Goal: Information Seeking & Learning: Learn about a topic

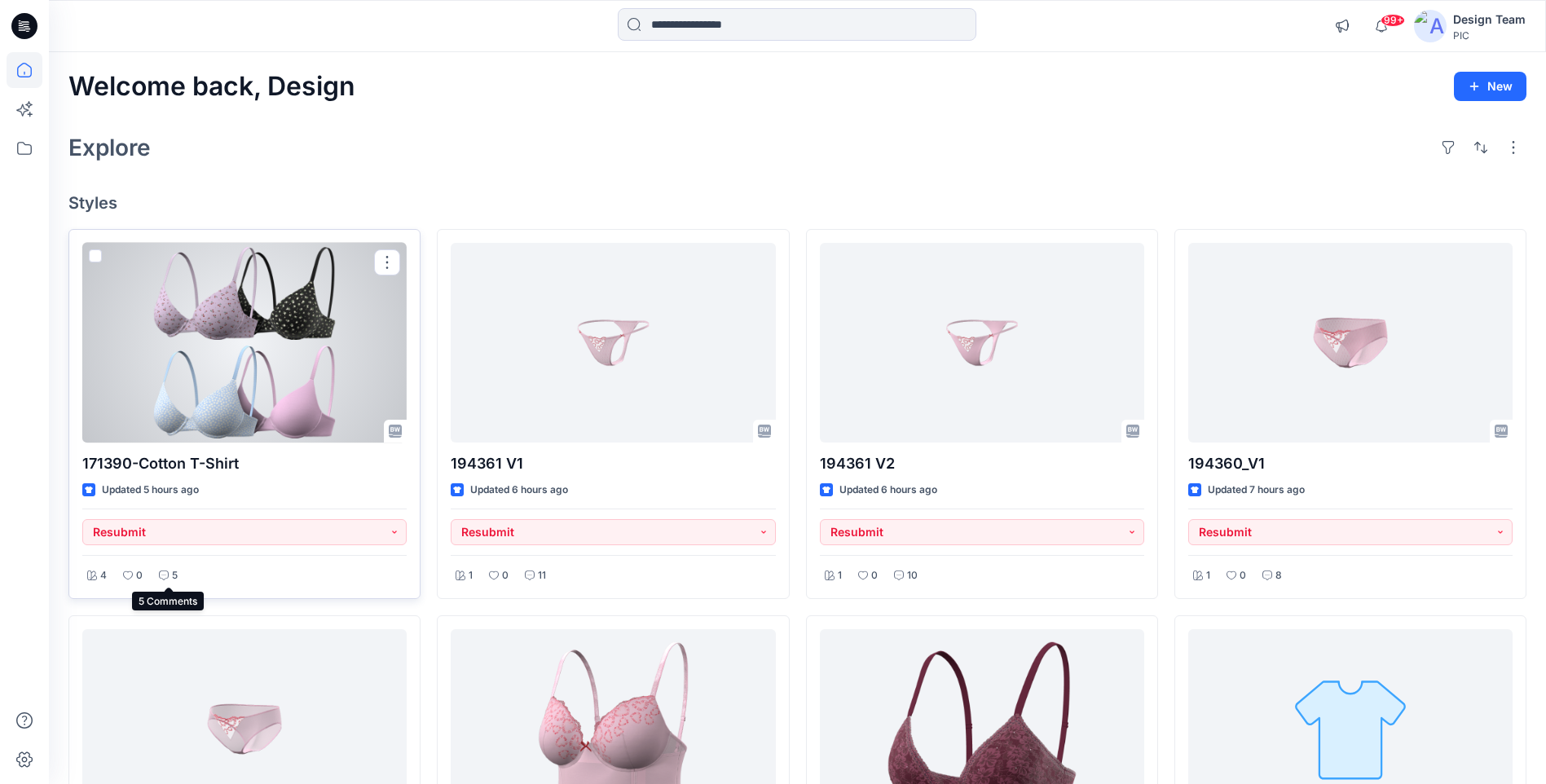
click at [174, 574] on p "5" at bounding box center [175, 575] width 6 height 17
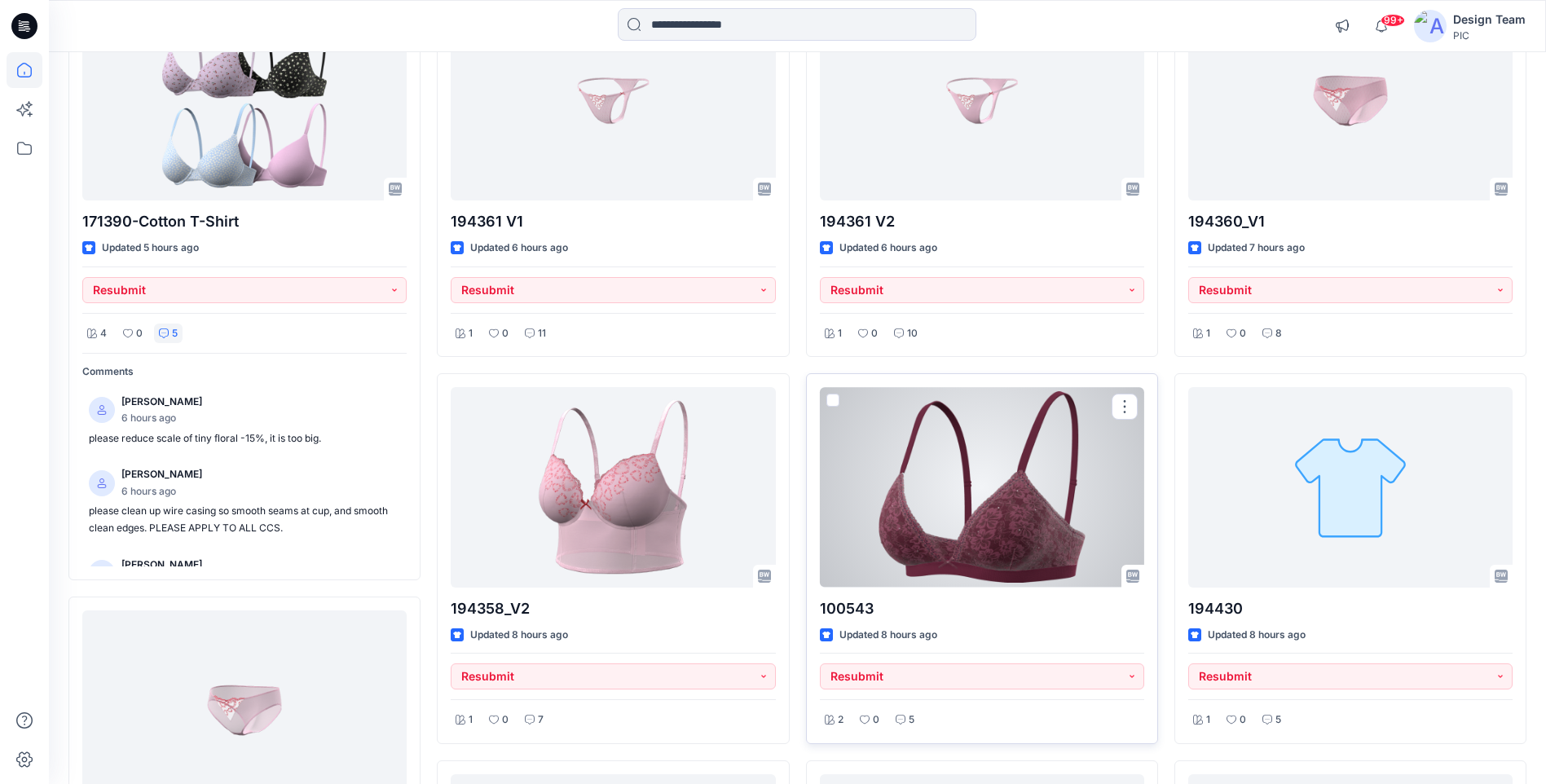
scroll to position [163, 0]
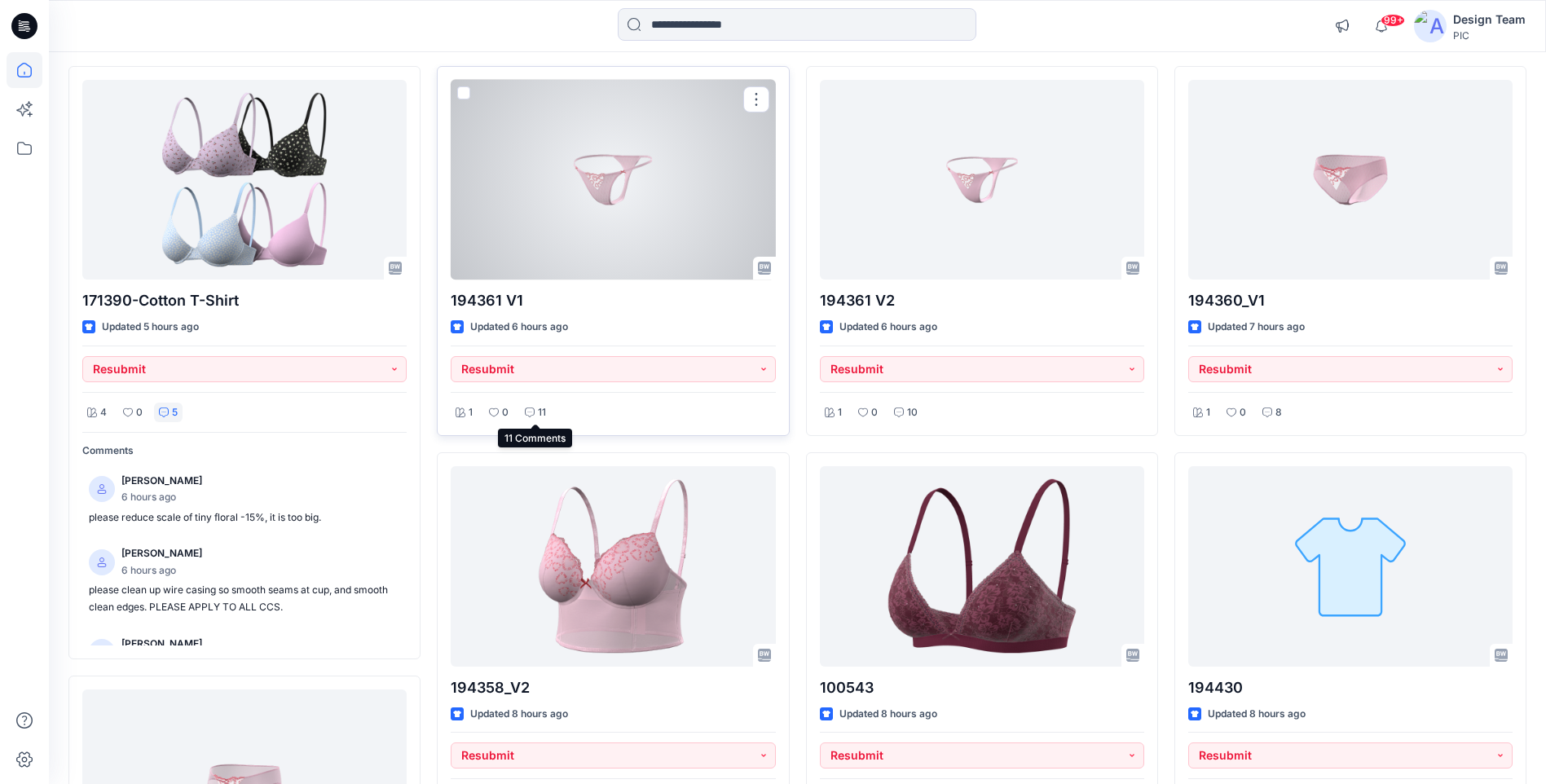
click at [539, 413] on p "11" at bounding box center [542, 413] width 8 height 17
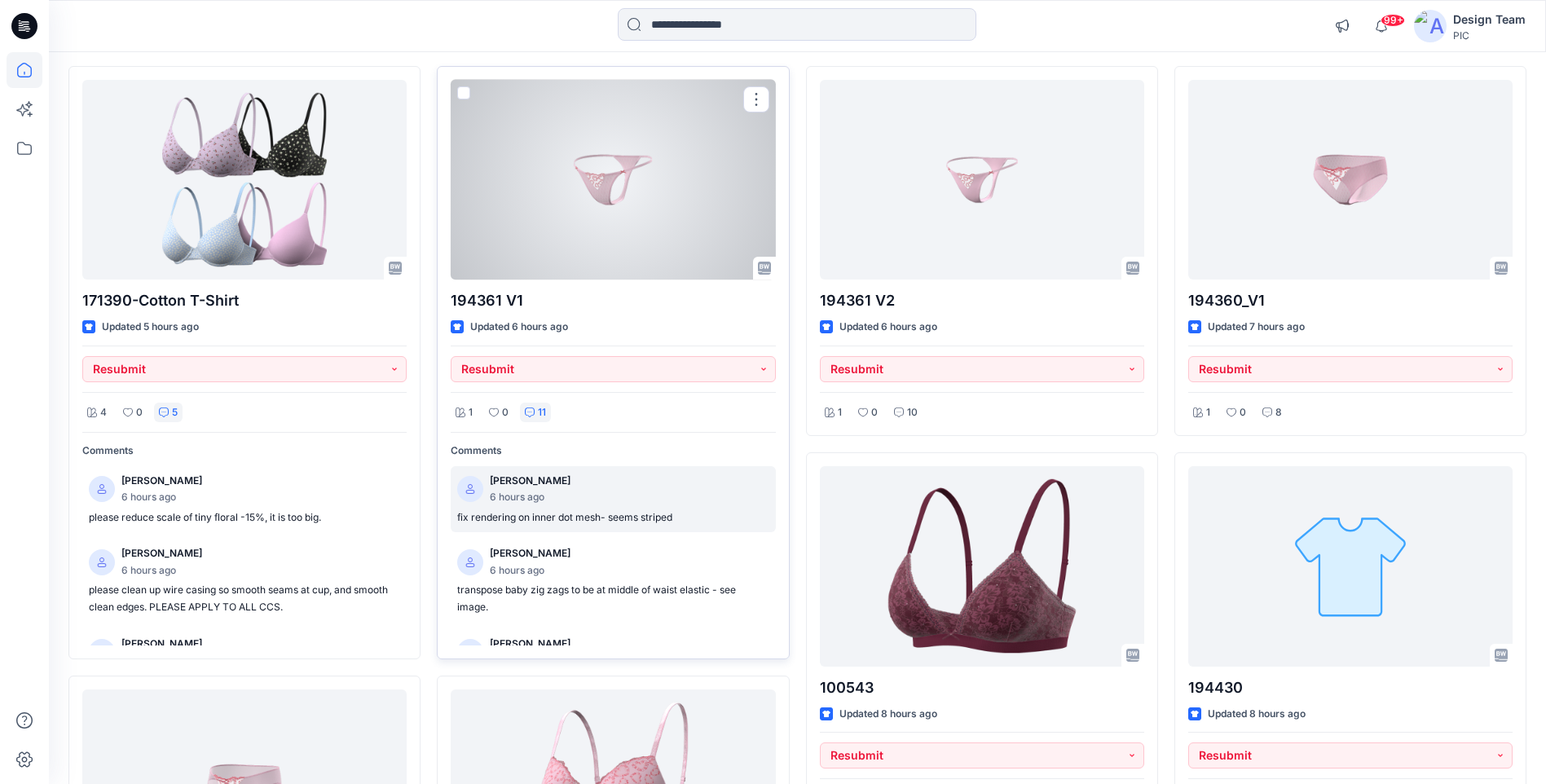
click at [572, 512] on p "fix rendering on inner dot mesh- seems striped" at bounding box center [612, 518] width 311 height 17
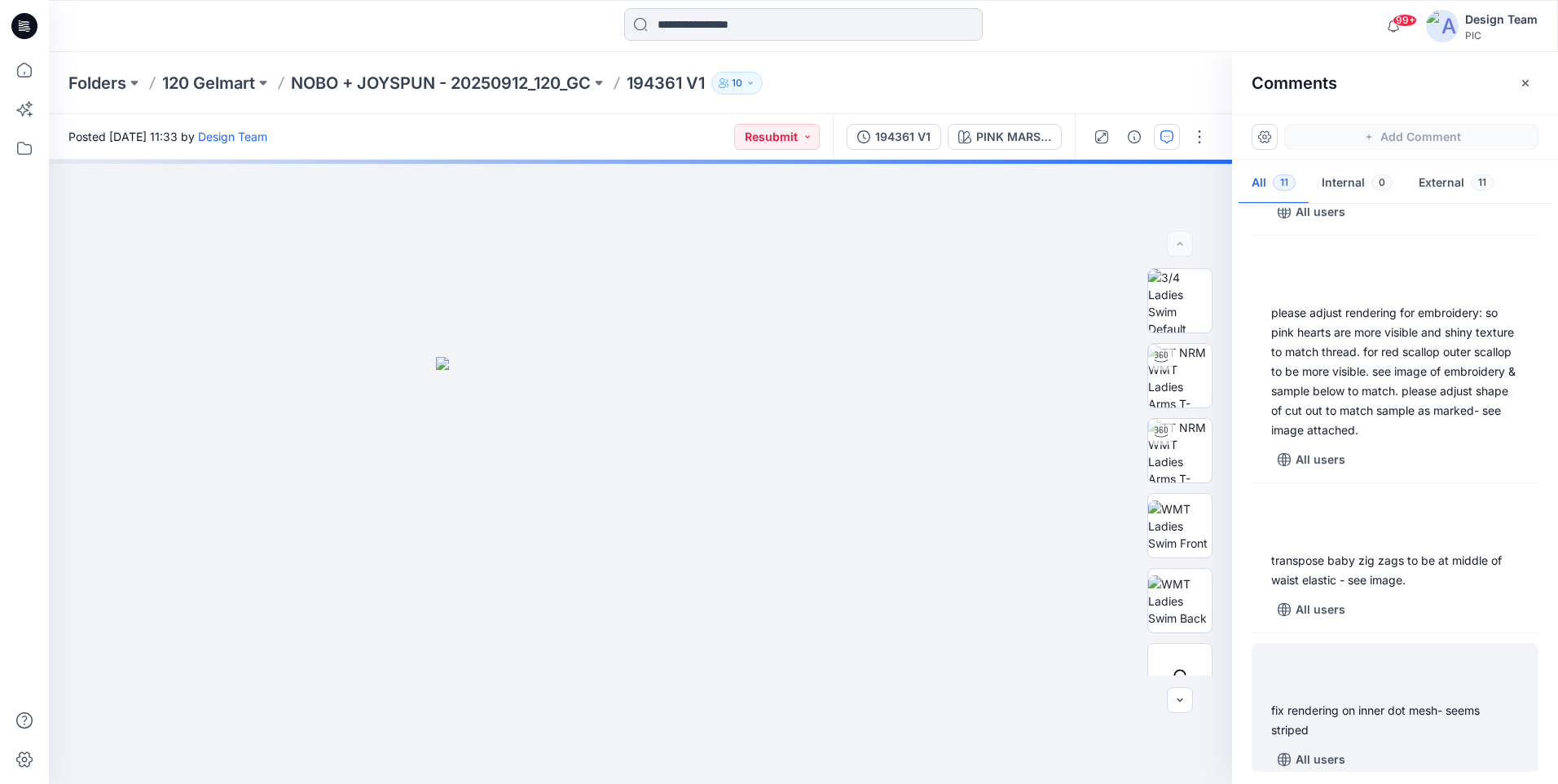
scroll to position [1212, 0]
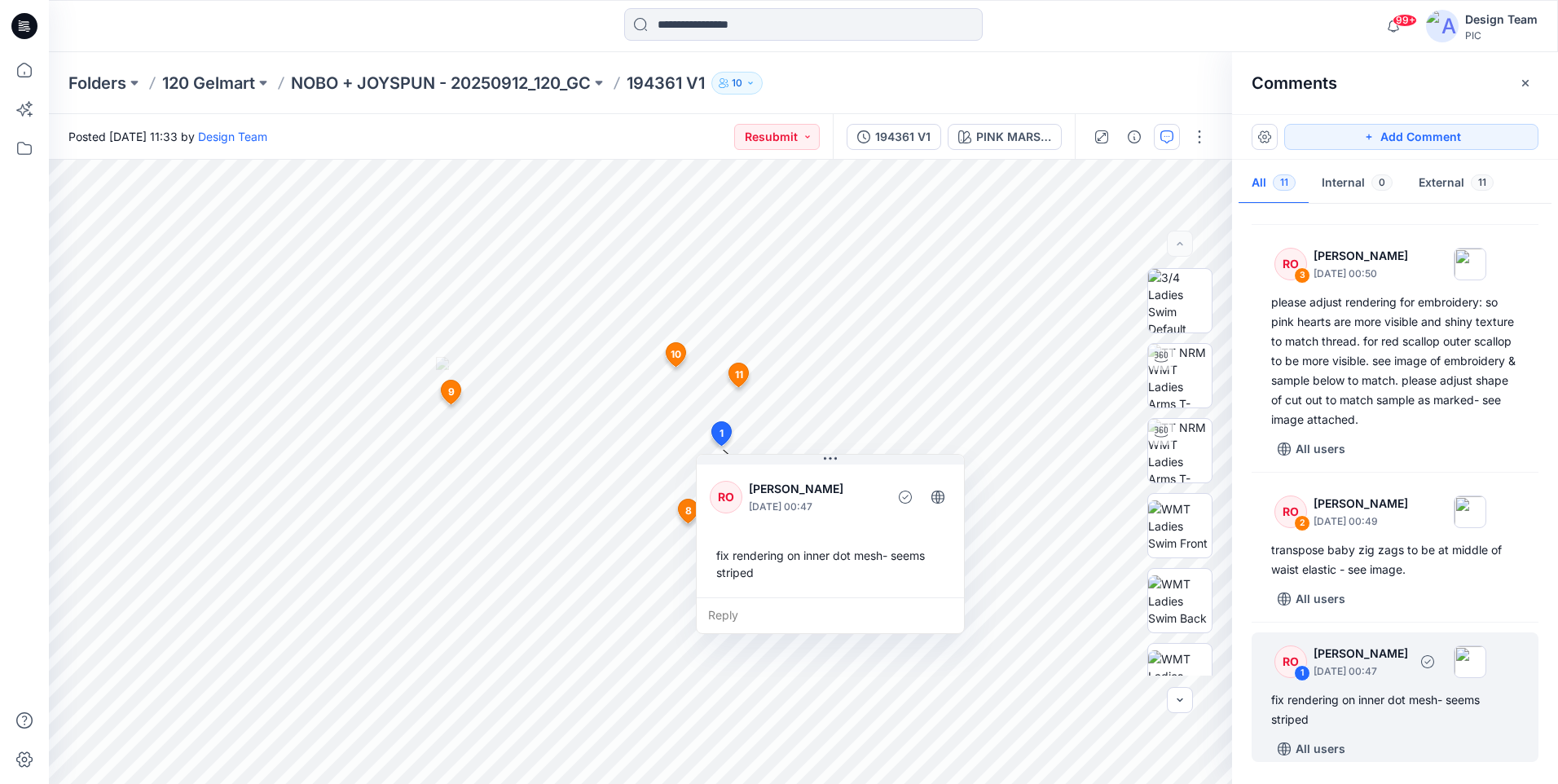
click at [1414, 723] on div "fix rendering on inner dot mesh- seems striped" at bounding box center [1394, 710] width 247 height 39
click at [1182, 303] on img at bounding box center [1180, 301] width 64 height 64
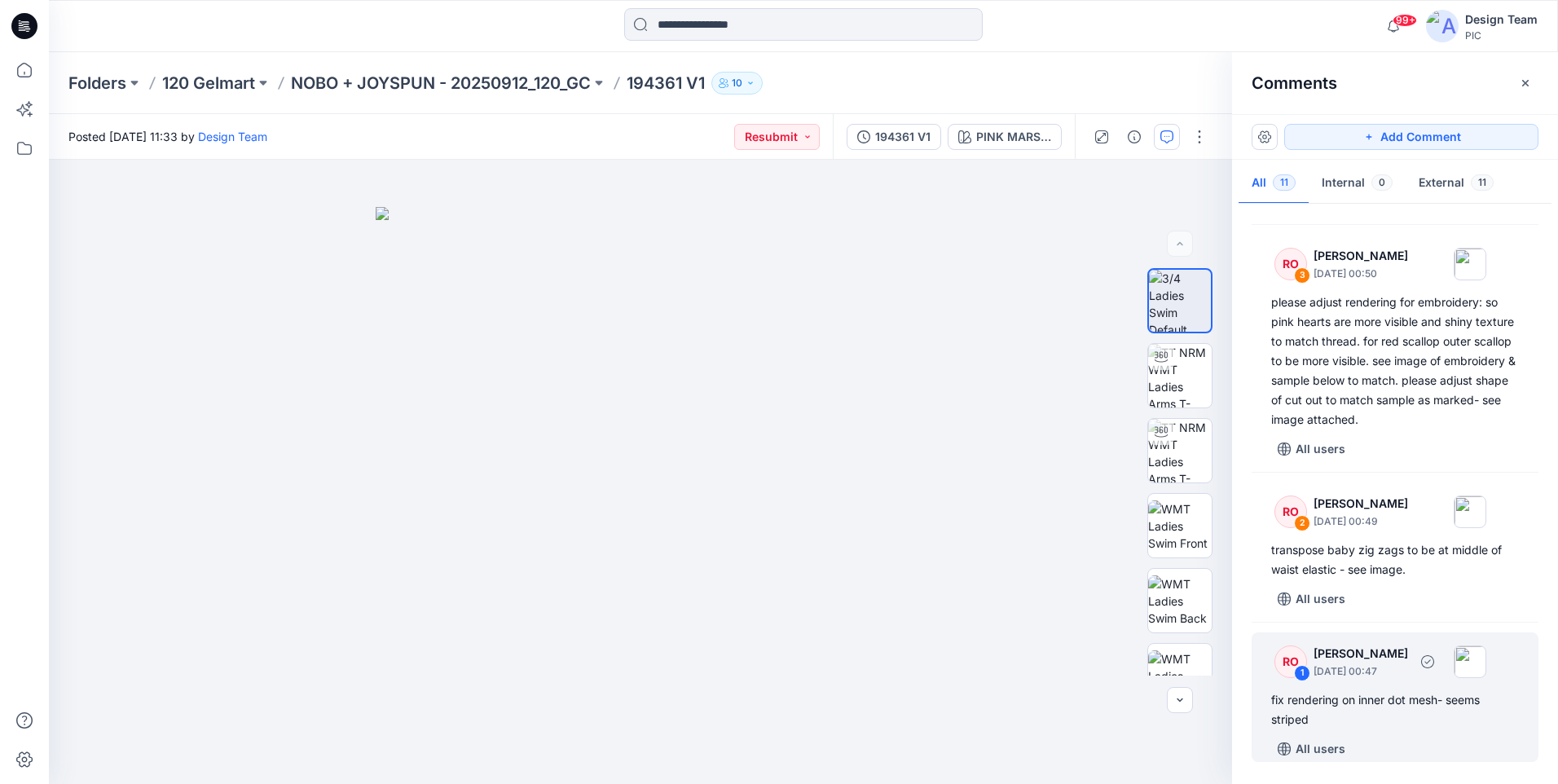
click at [1404, 705] on div "fix rendering on inner dot mesh- seems striped" at bounding box center [1394, 710] width 247 height 39
click at [1415, 713] on div "fix rendering on inner dot mesh- seems striped" at bounding box center [1394, 710] width 247 height 39
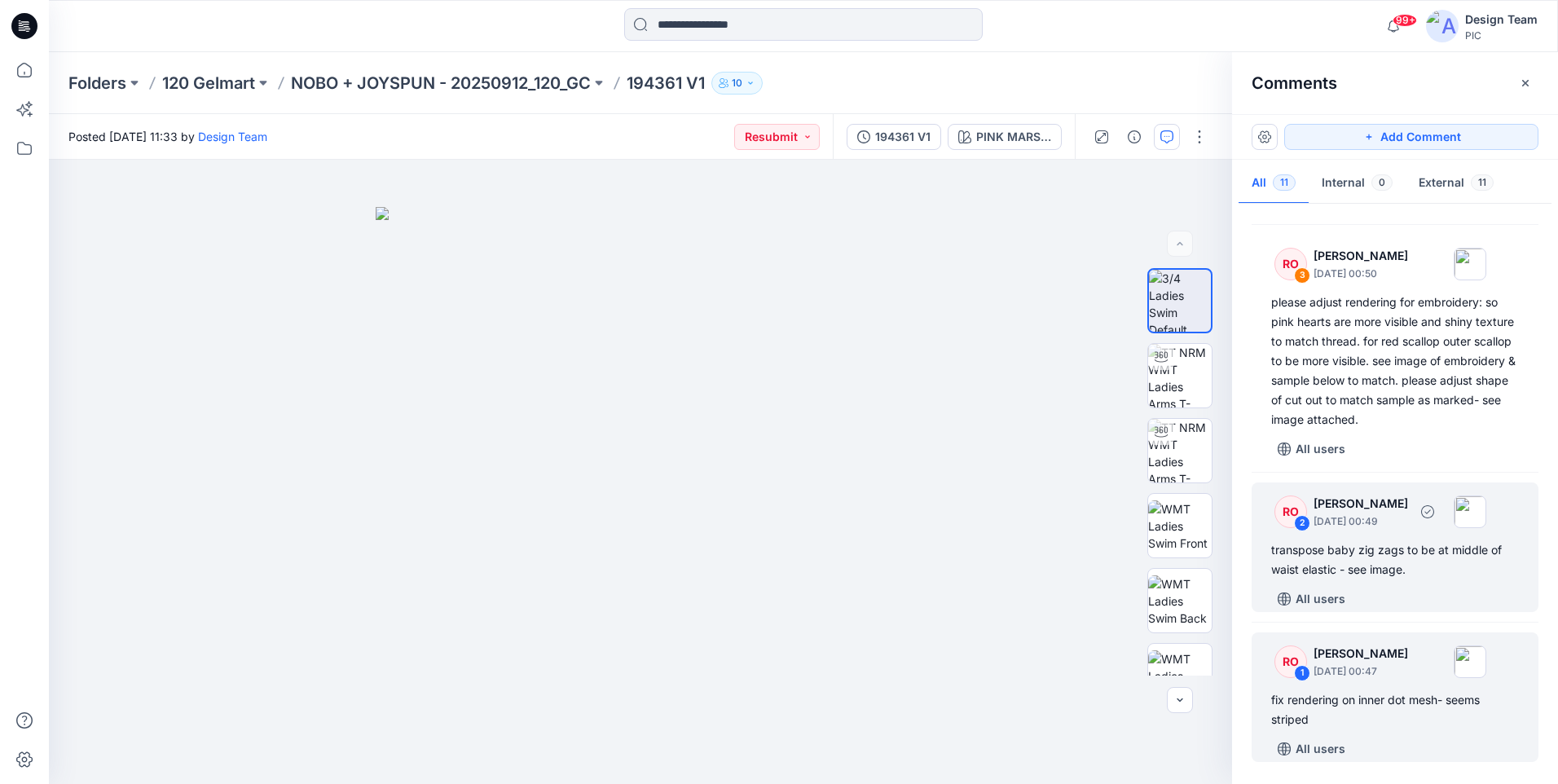
click at [1439, 577] on div "transpose baby zig zags to be at middle of waist elastic - see image." at bounding box center [1394, 560] width 247 height 39
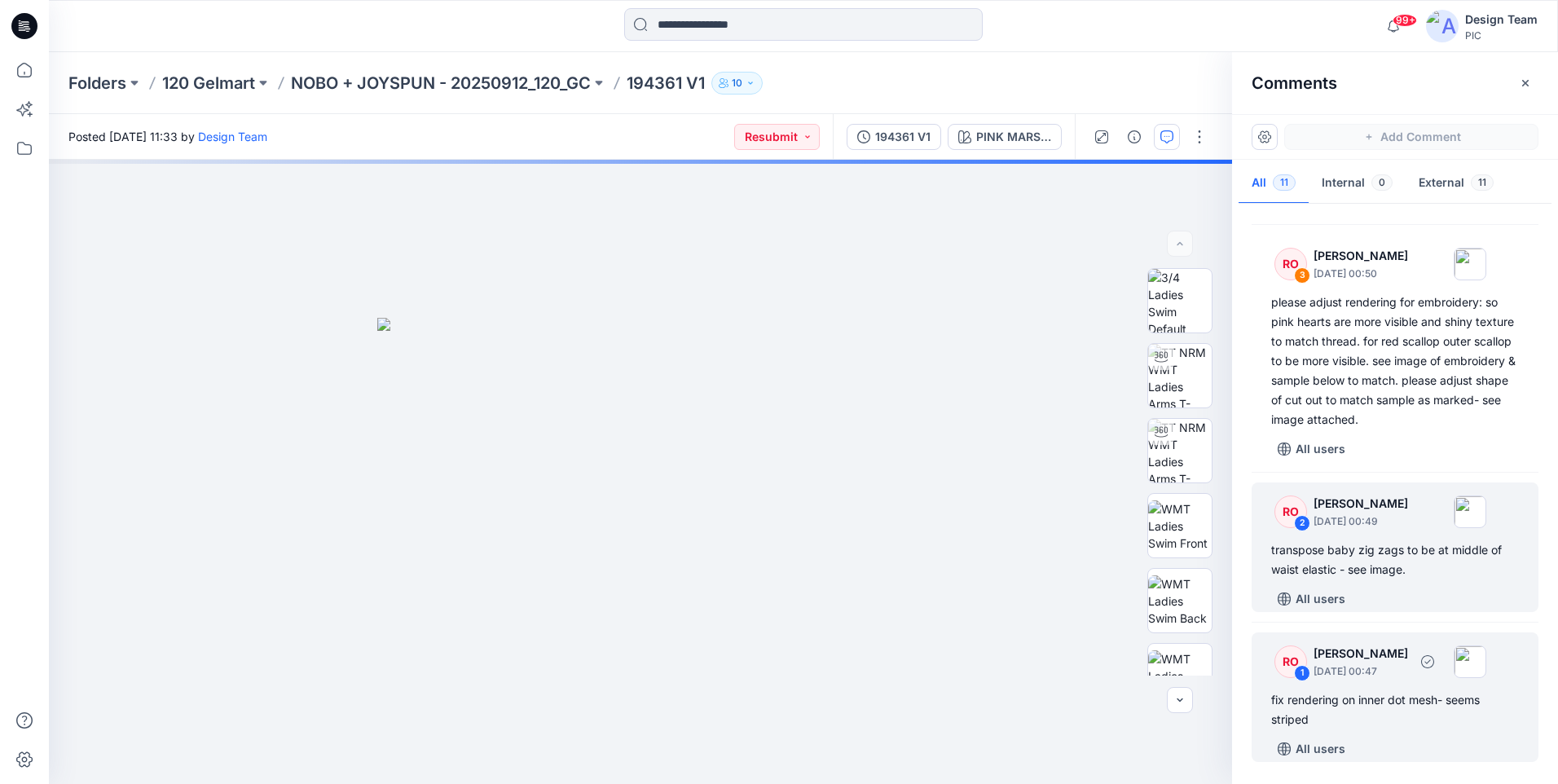
click at [1369, 710] on div "fix rendering on inner dot mesh- seems striped" at bounding box center [1394, 710] width 247 height 39
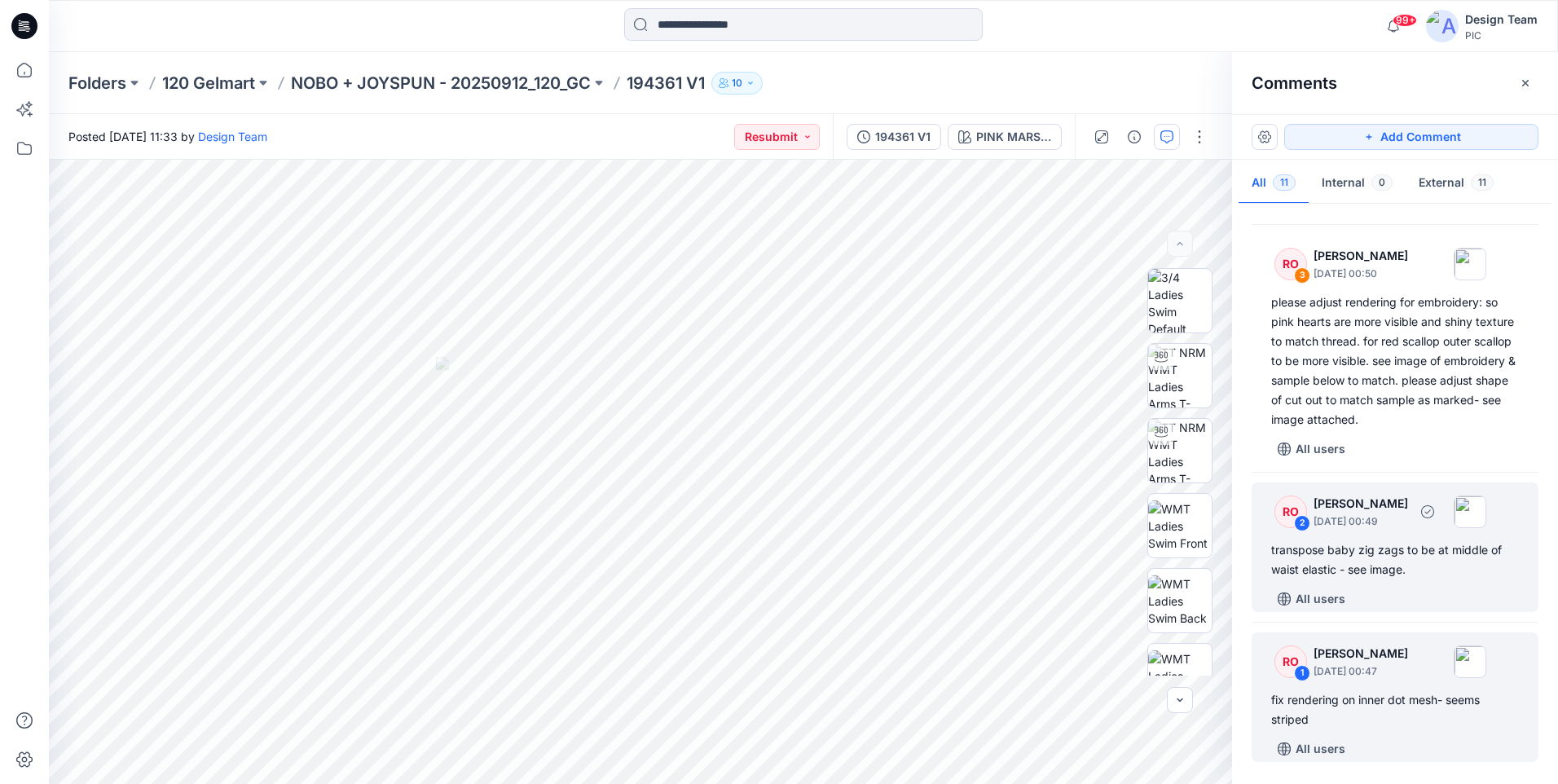
click at [1367, 579] on div "transpose baby zig zags to be at middle of waist elastic - see image." at bounding box center [1394, 560] width 247 height 39
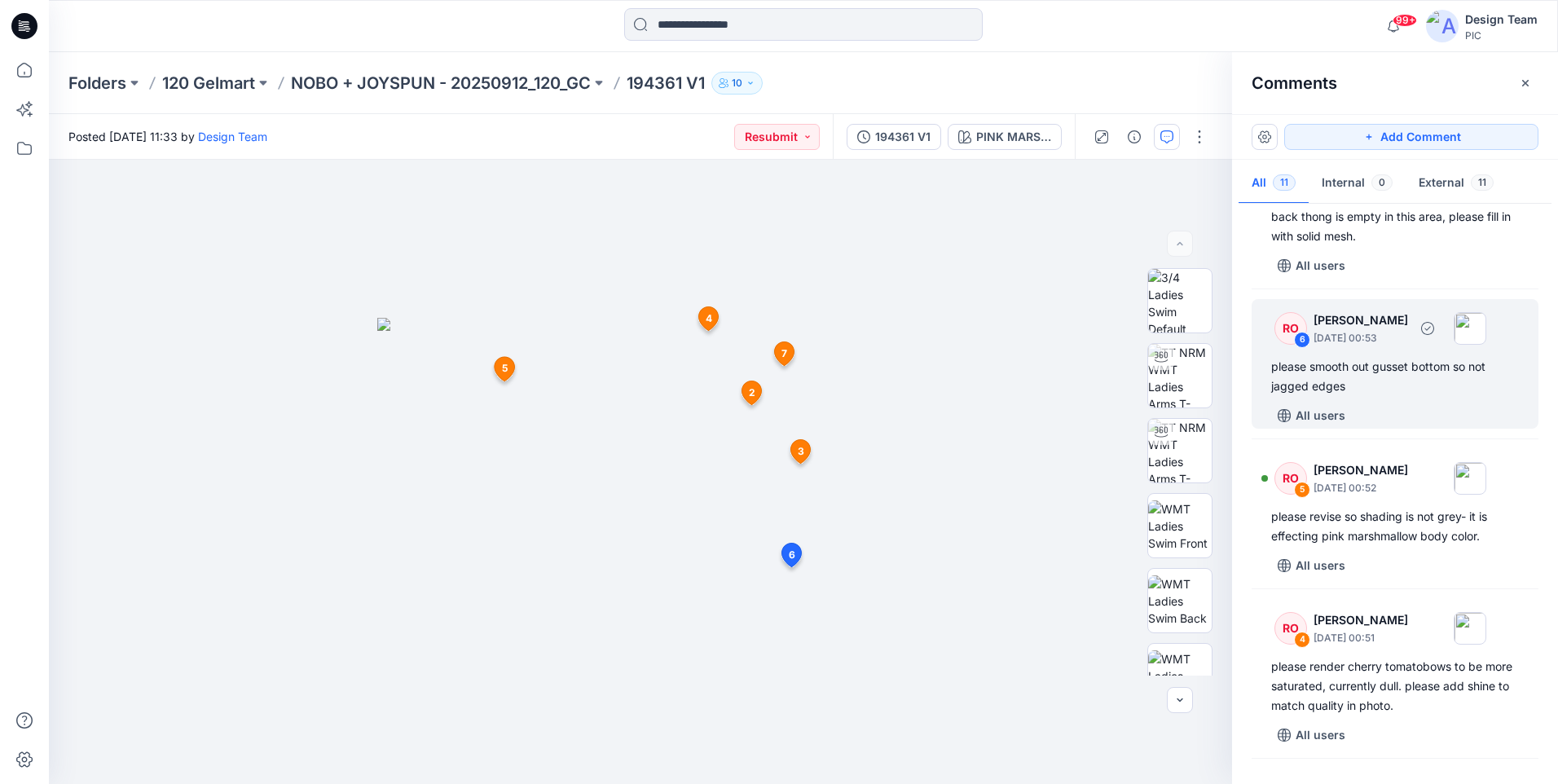
scroll to position [559, 0]
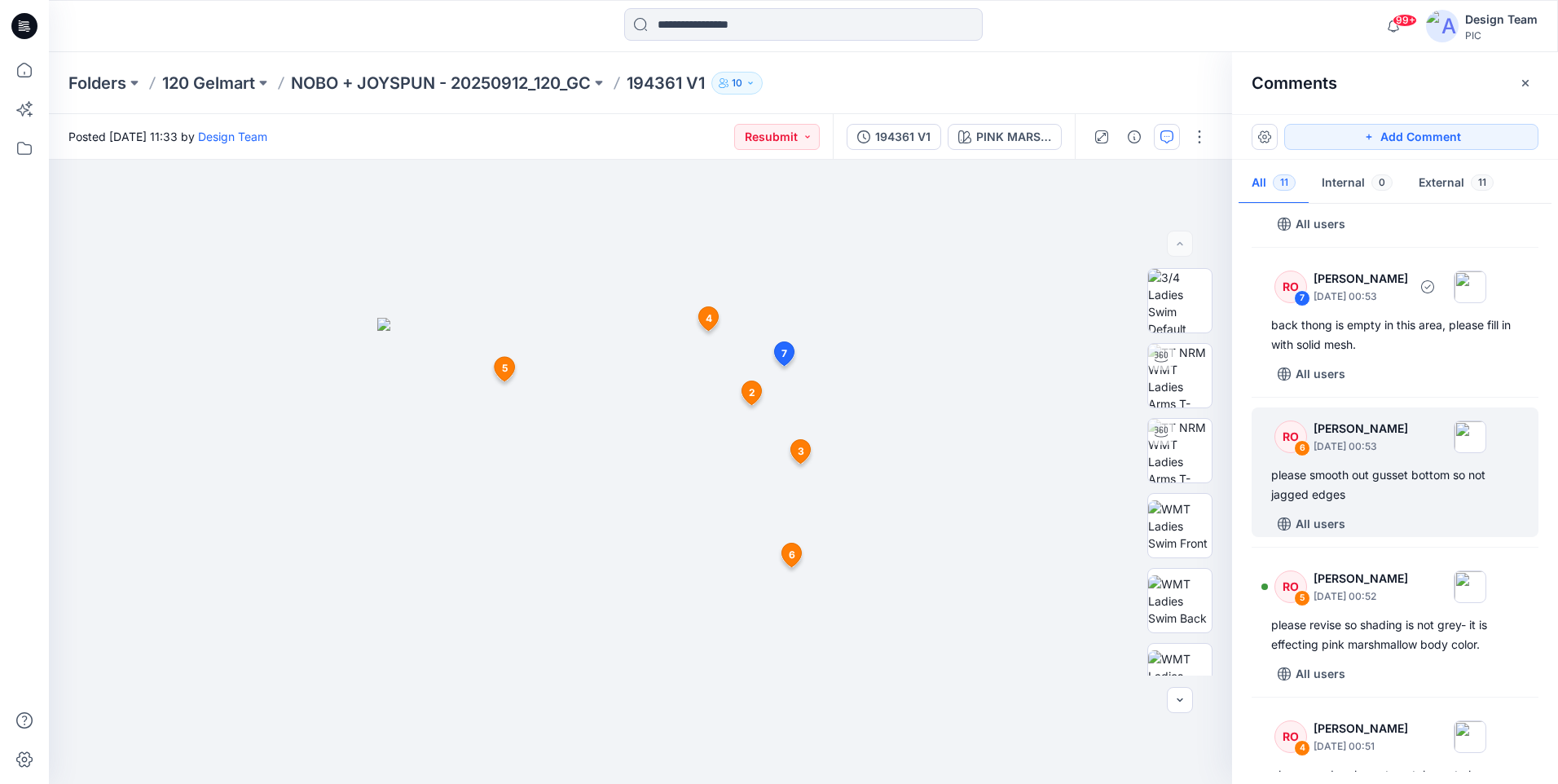
click at [1427, 354] on div "back thong is empty in this area, please fill in with solid mesh." at bounding box center [1394, 335] width 247 height 39
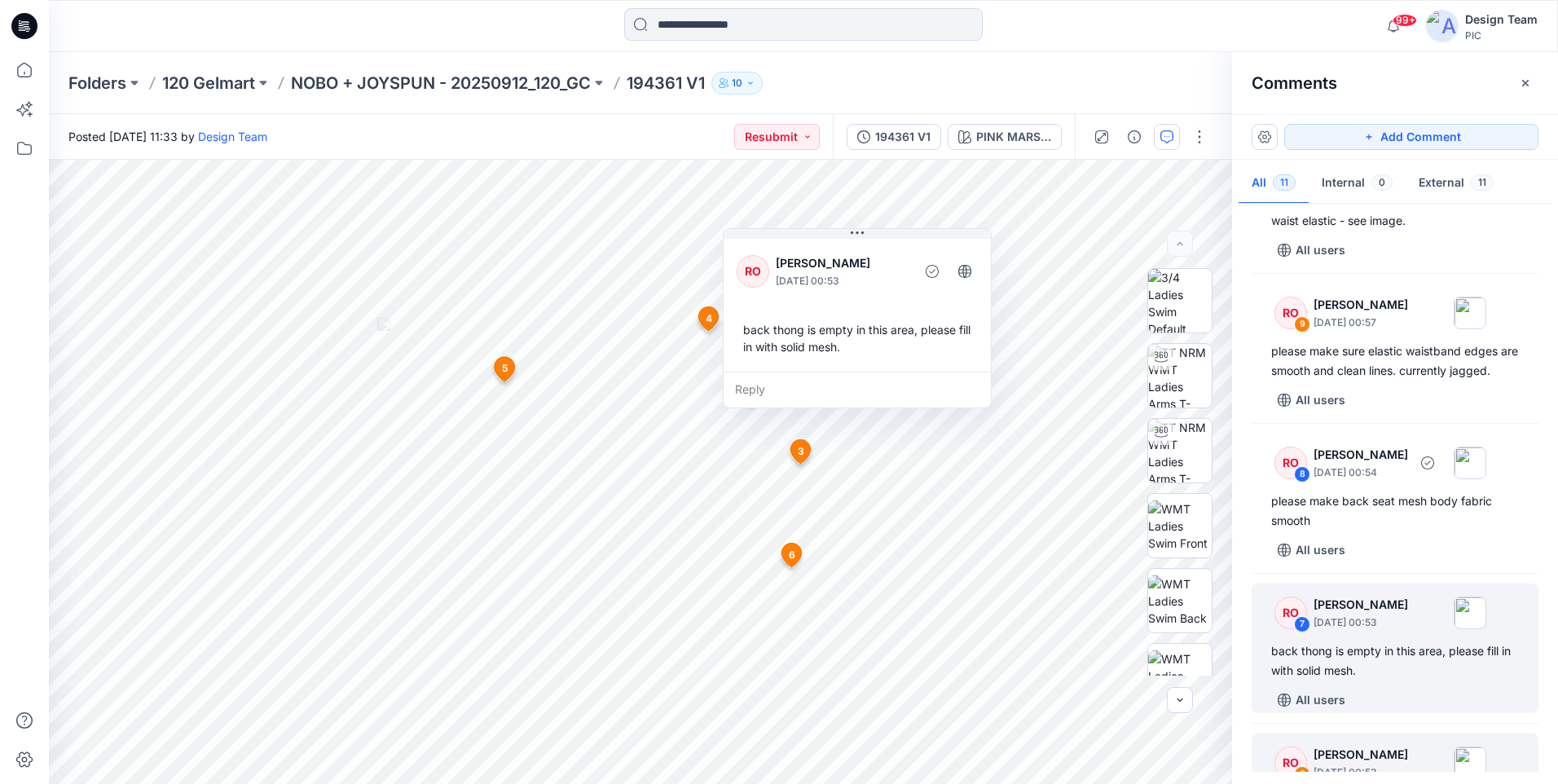
scroll to position [315, 0]
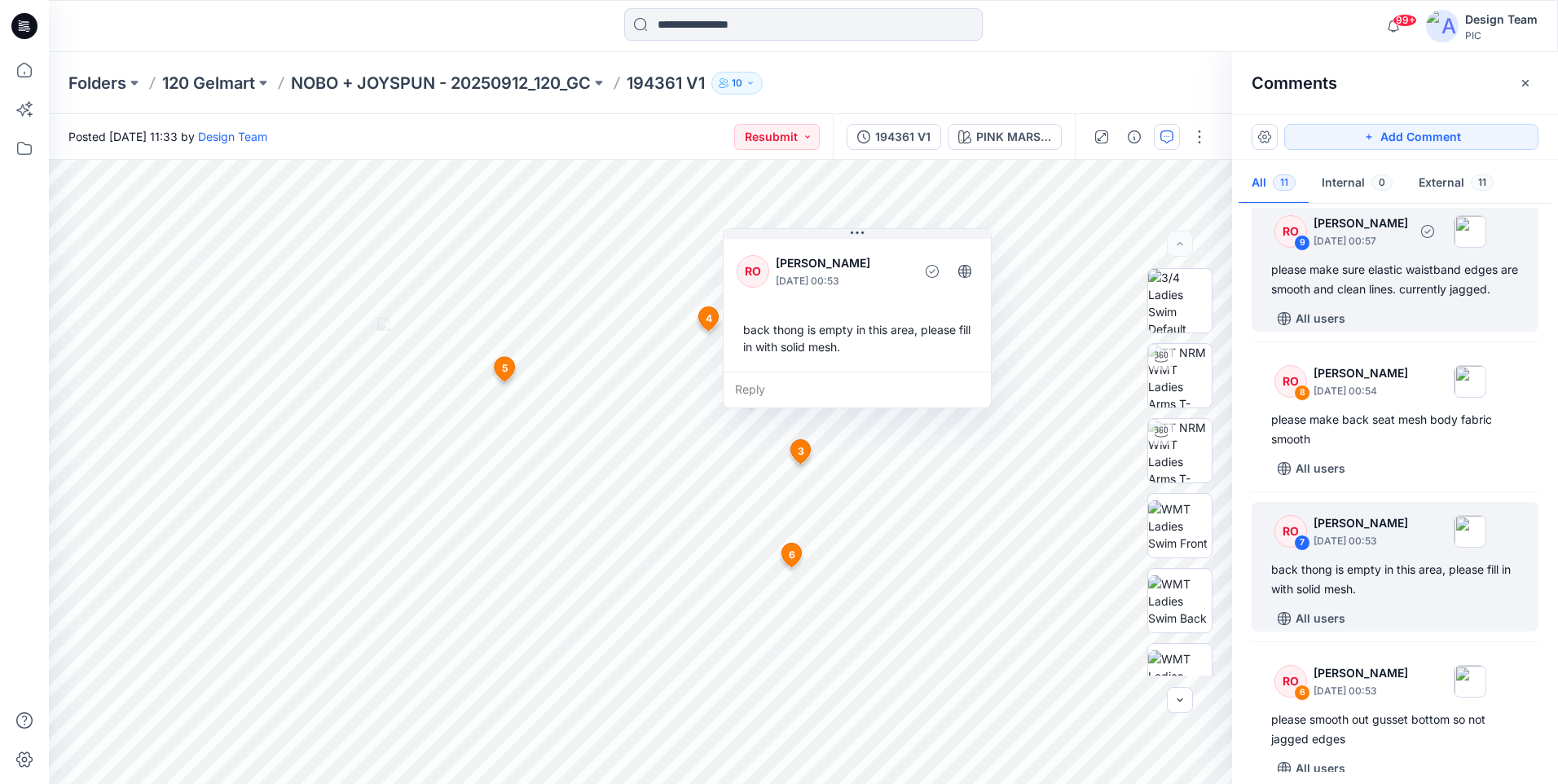
click at [1385, 299] on div "please make sure elastic waistband edges are smooth and clean lines. currently …" at bounding box center [1394, 279] width 247 height 39
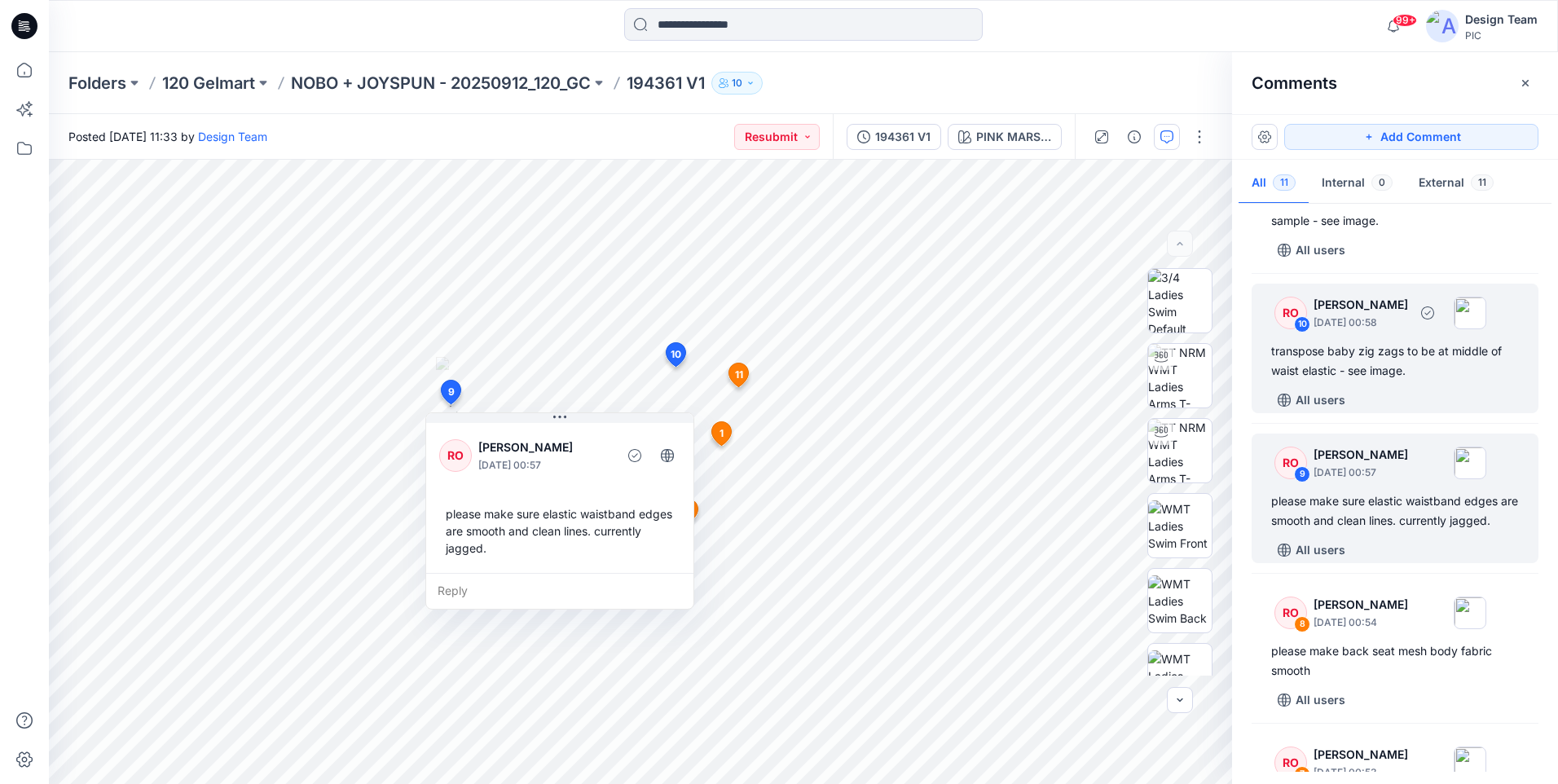
scroll to position [65, 0]
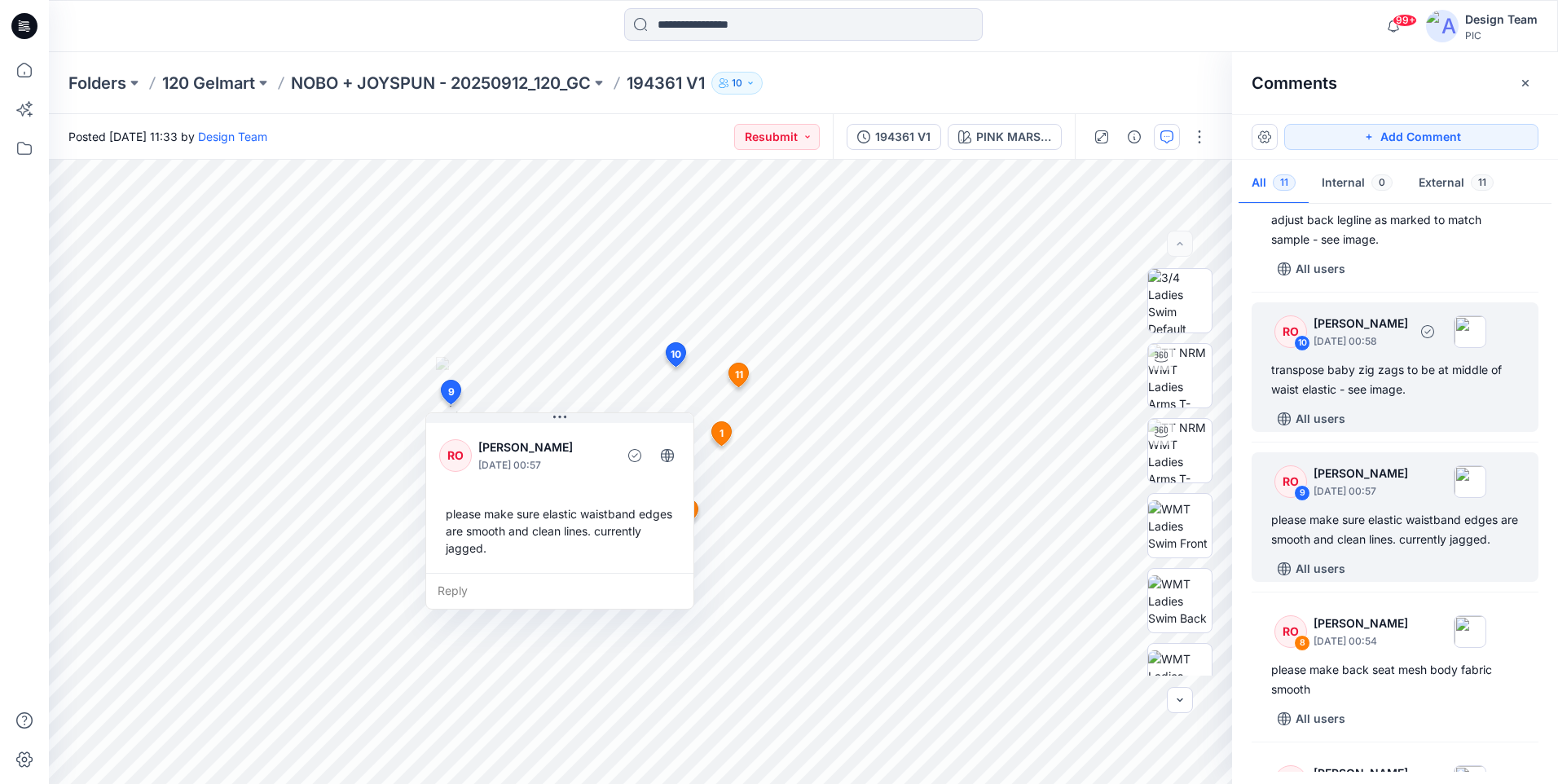
click at [1363, 404] on div "RO 10 [PERSON_NAME] [DATE] 00:58 transpose baby zig zags to be at middle of wai…" at bounding box center [1394, 368] width 287 height 130
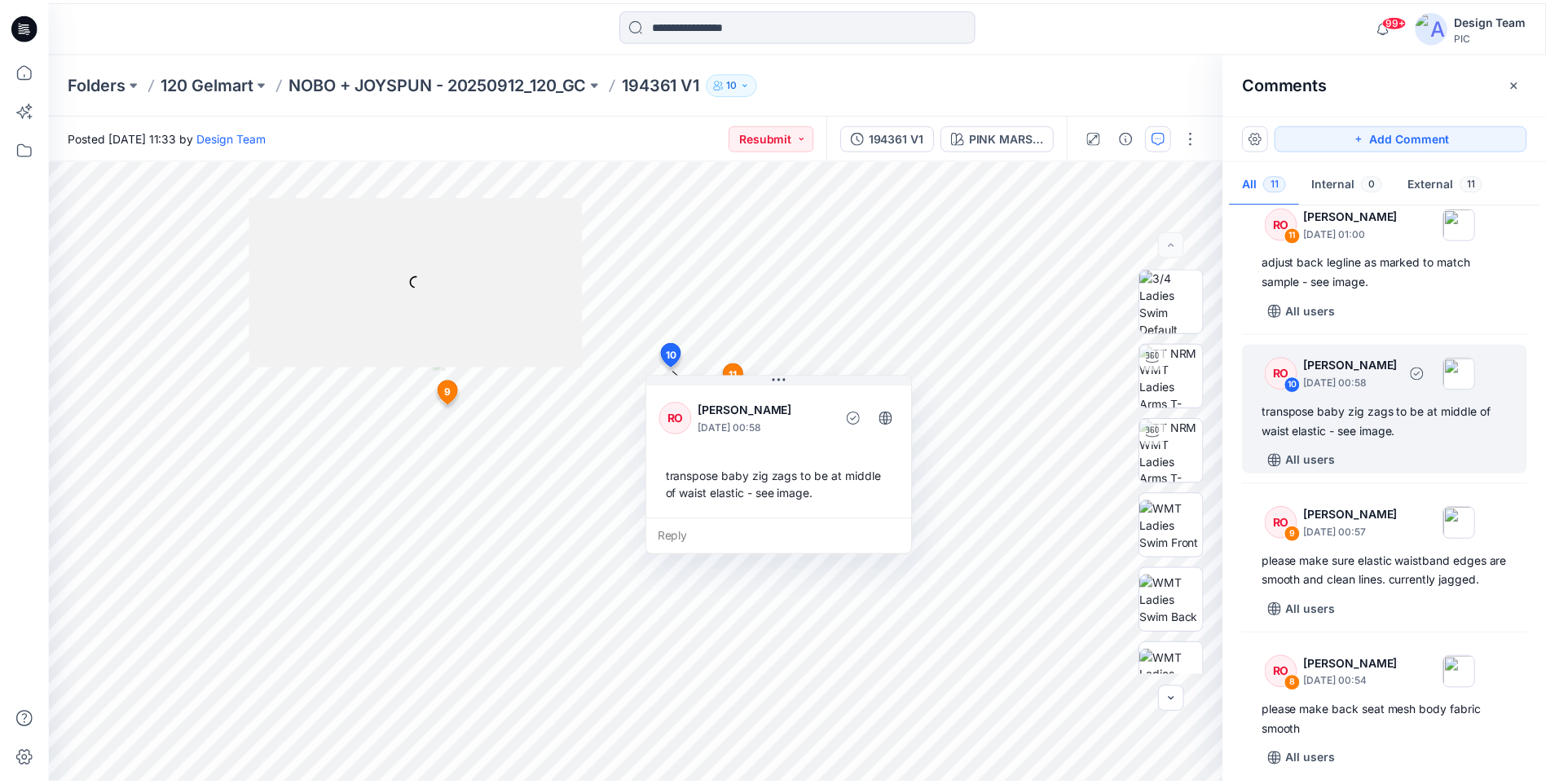
scroll to position [0, 0]
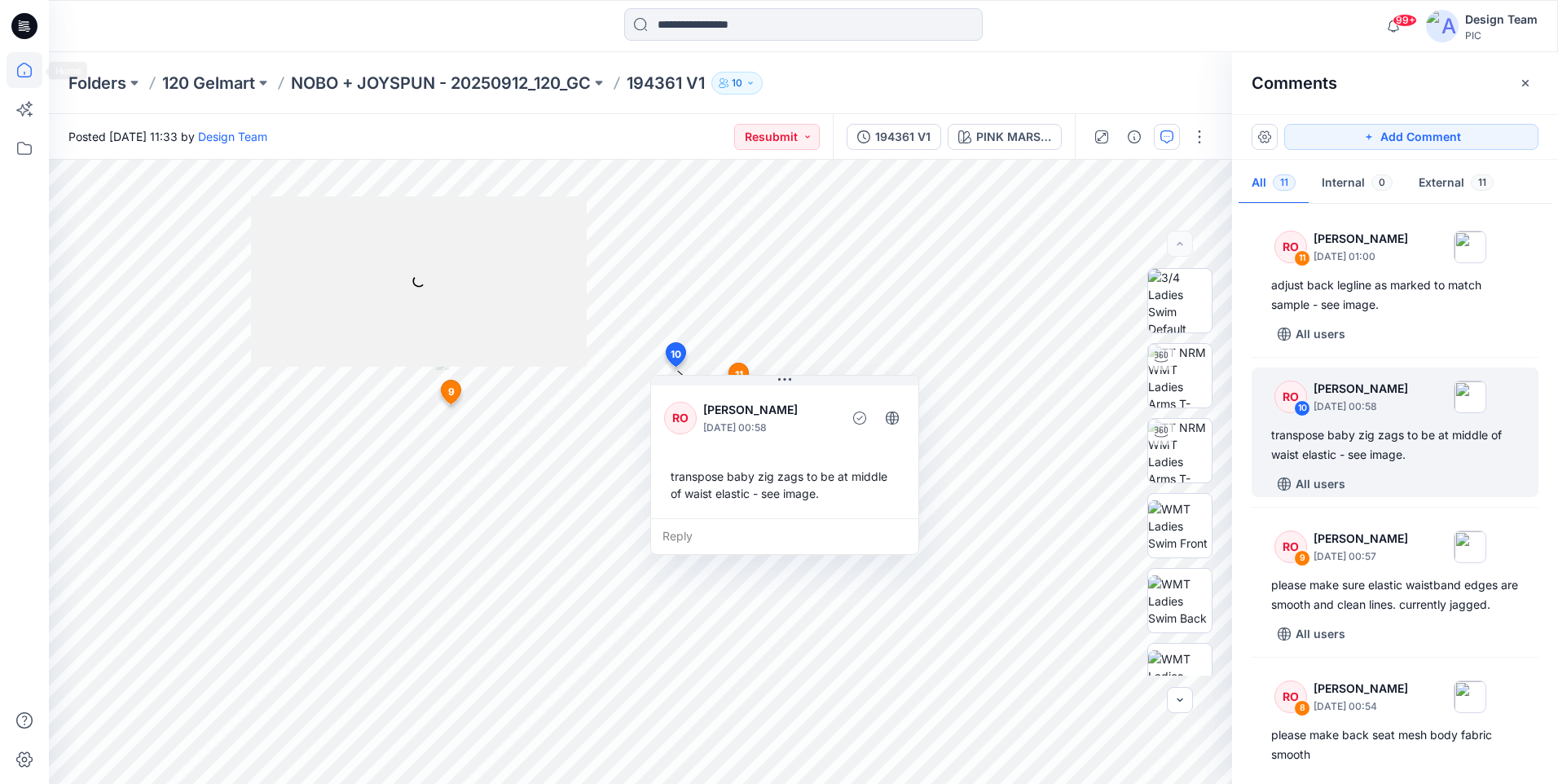
click at [34, 74] on icon at bounding box center [24, 70] width 36 height 36
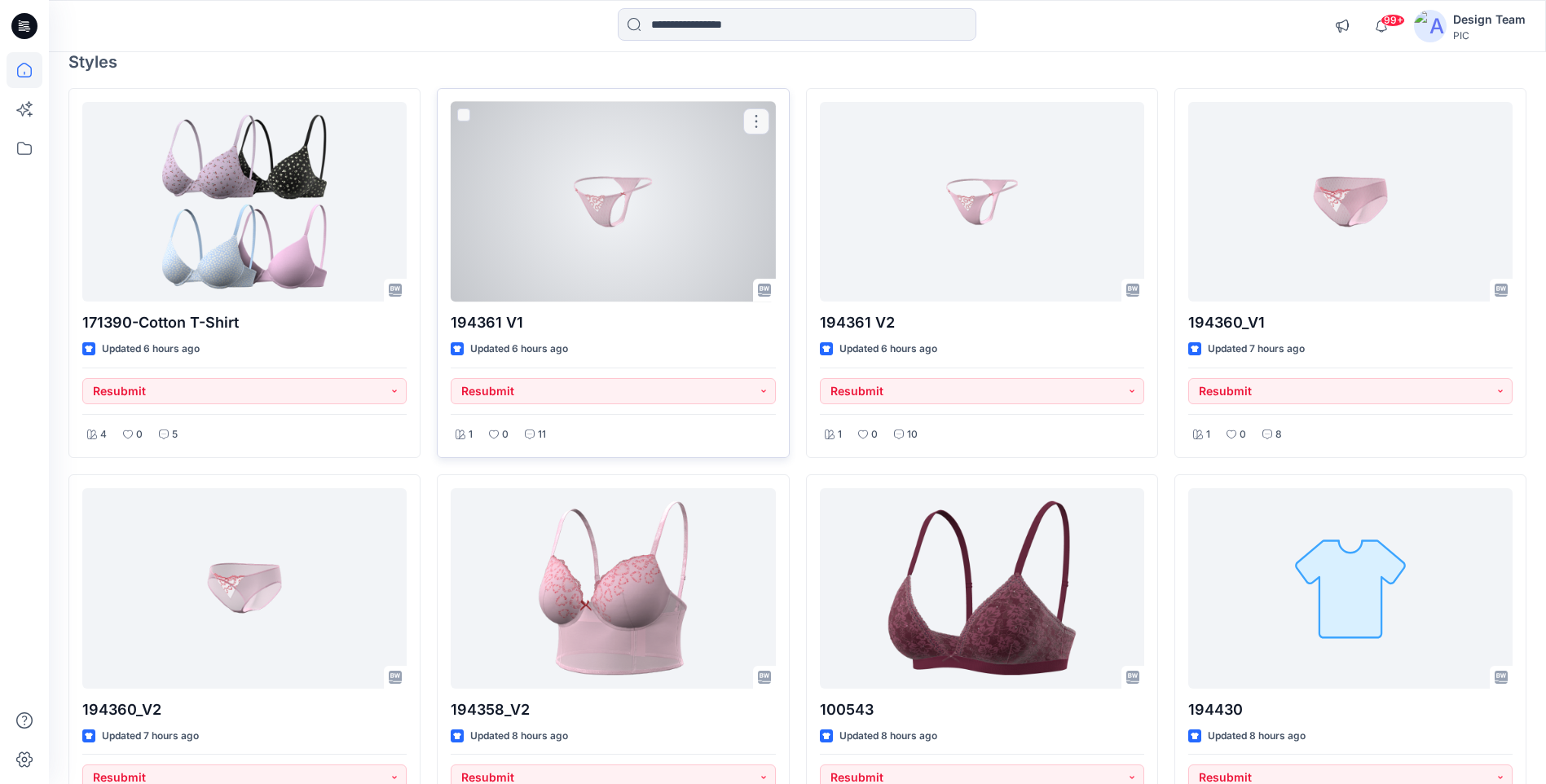
scroll to position [407, 0]
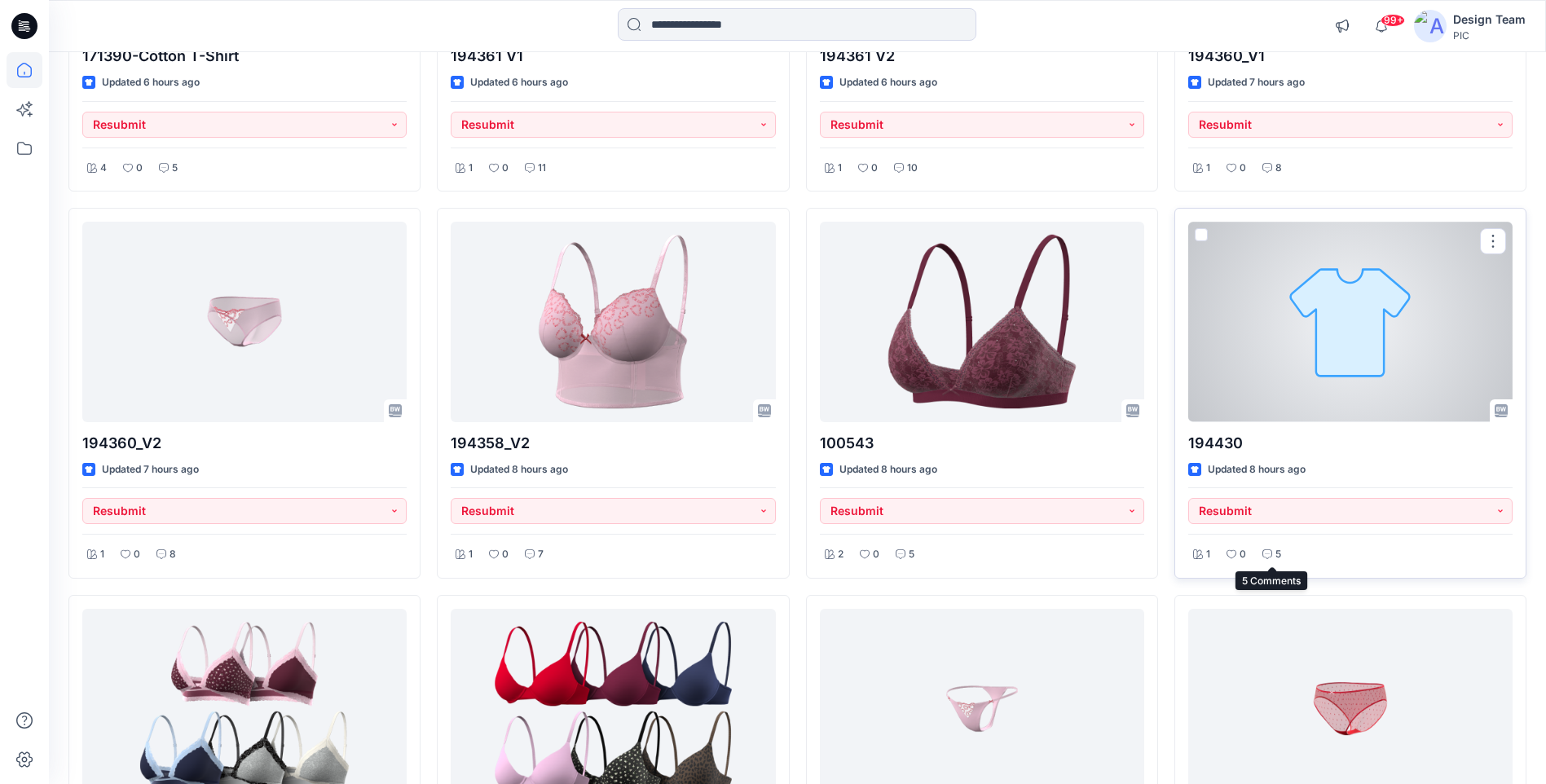
click at [1270, 553] on icon at bounding box center [1268, 554] width 9 height 9
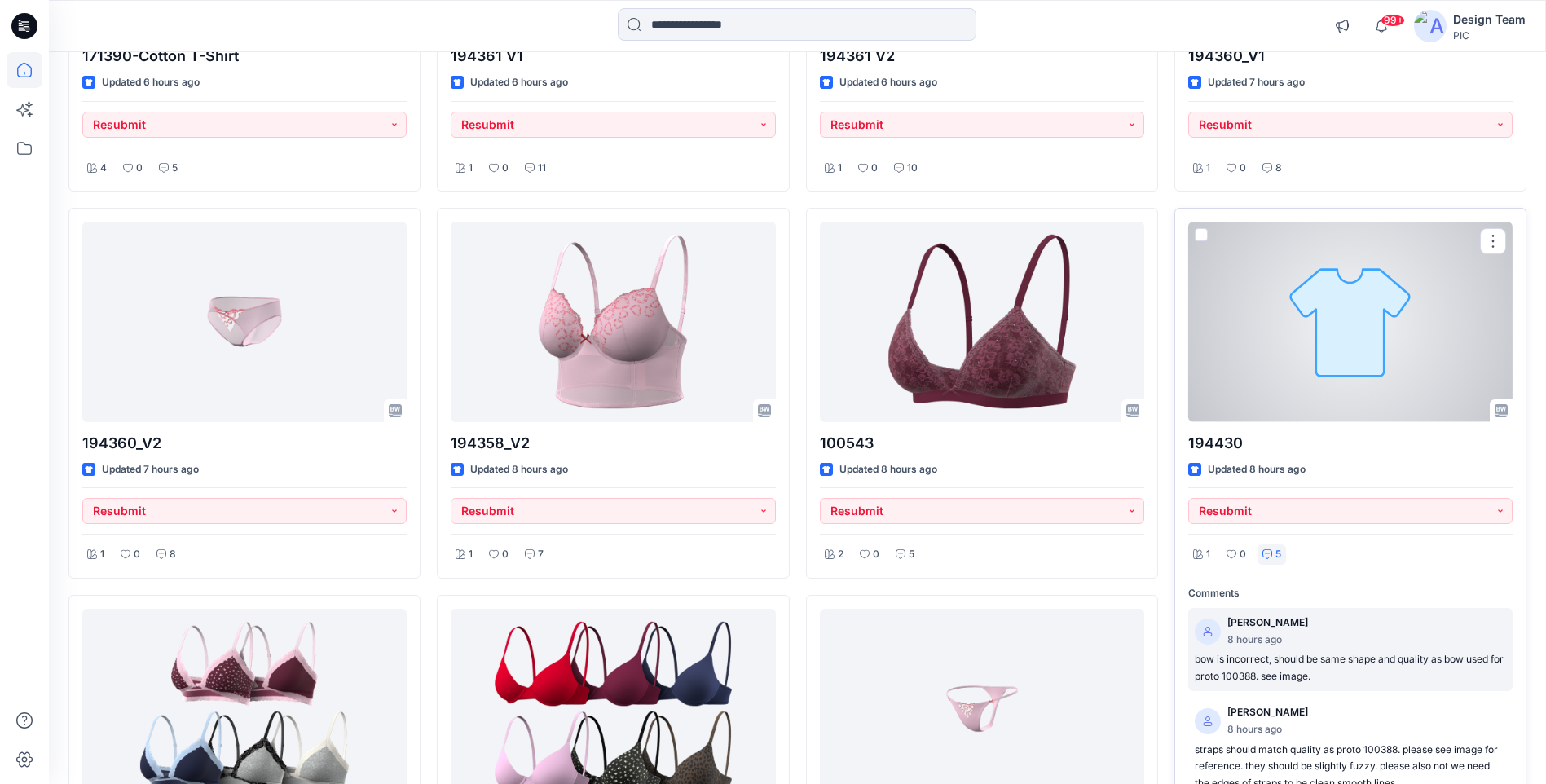
click at [1305, 669] on p "bow is incorrect, should be same shape and quality as bow used for proto 100388…" at bounding box center [1350, 667] width 311 height 34
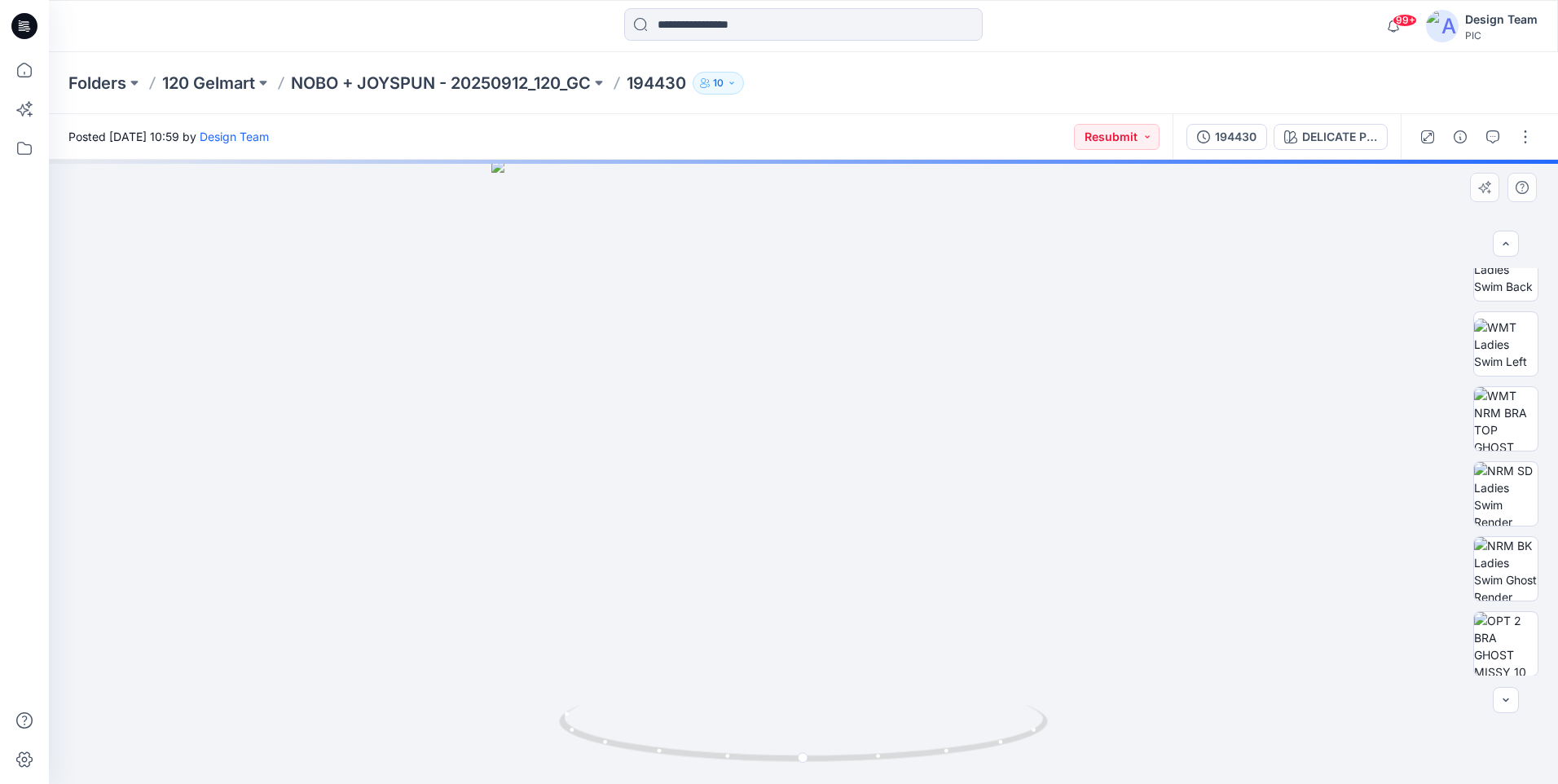
scroll to position [258, 0]
click at [1497, 138] on icon "button" at bounding box center [1493, 137] width 13 height 13
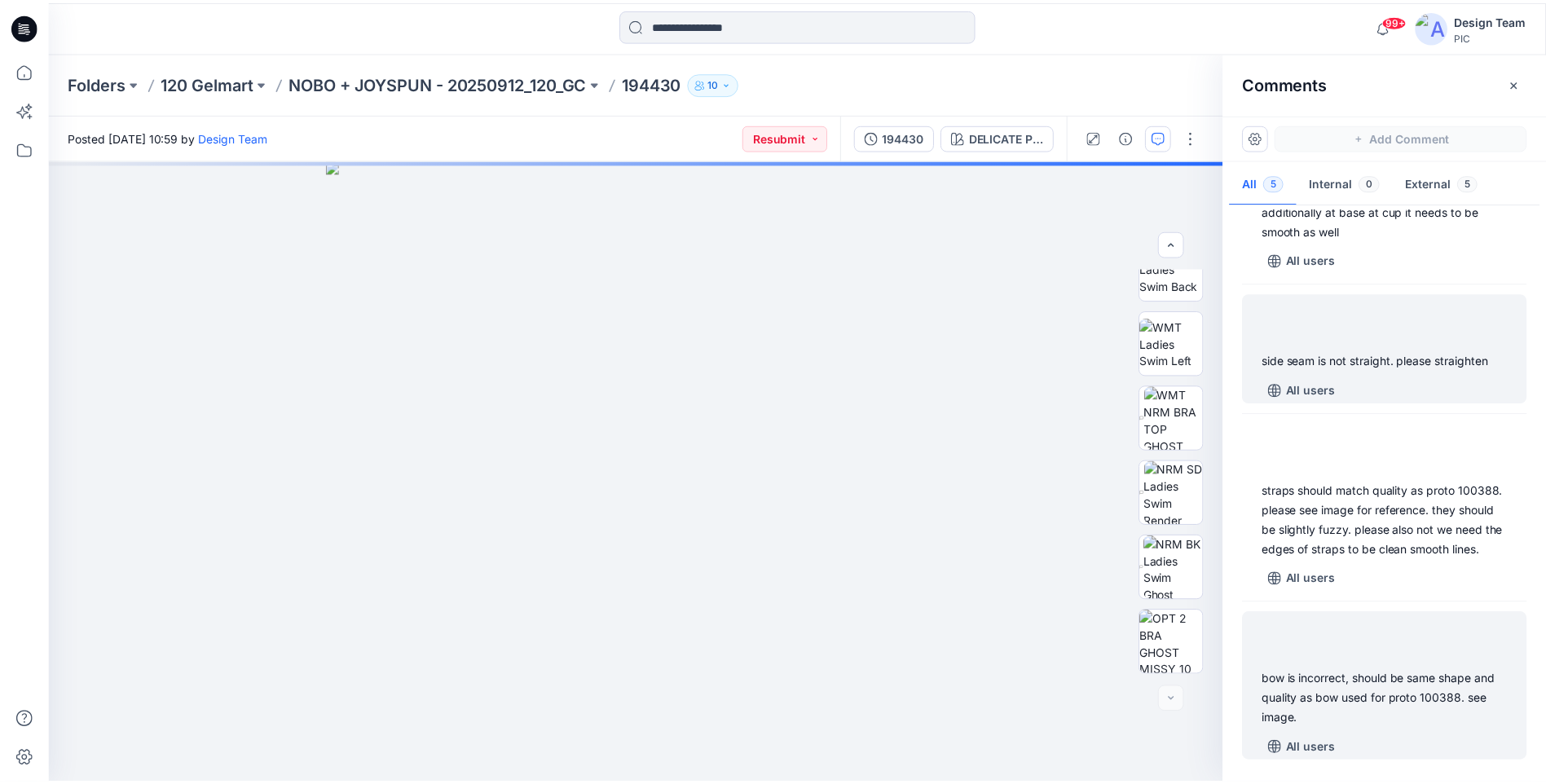
scroll to position [283, 0]
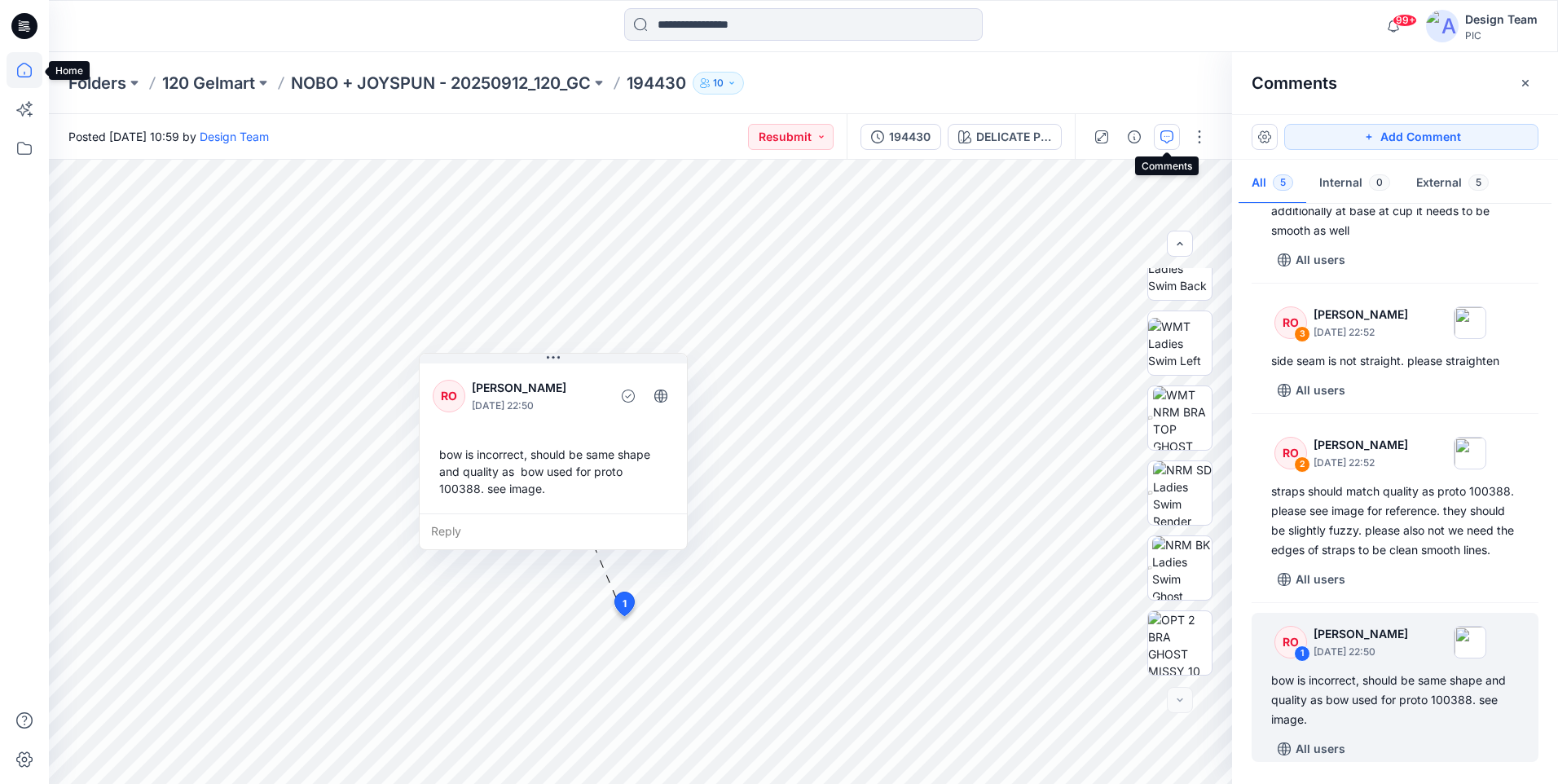
click at [33, 66] on icon at bounding box center [24, 70] width 36 height 36
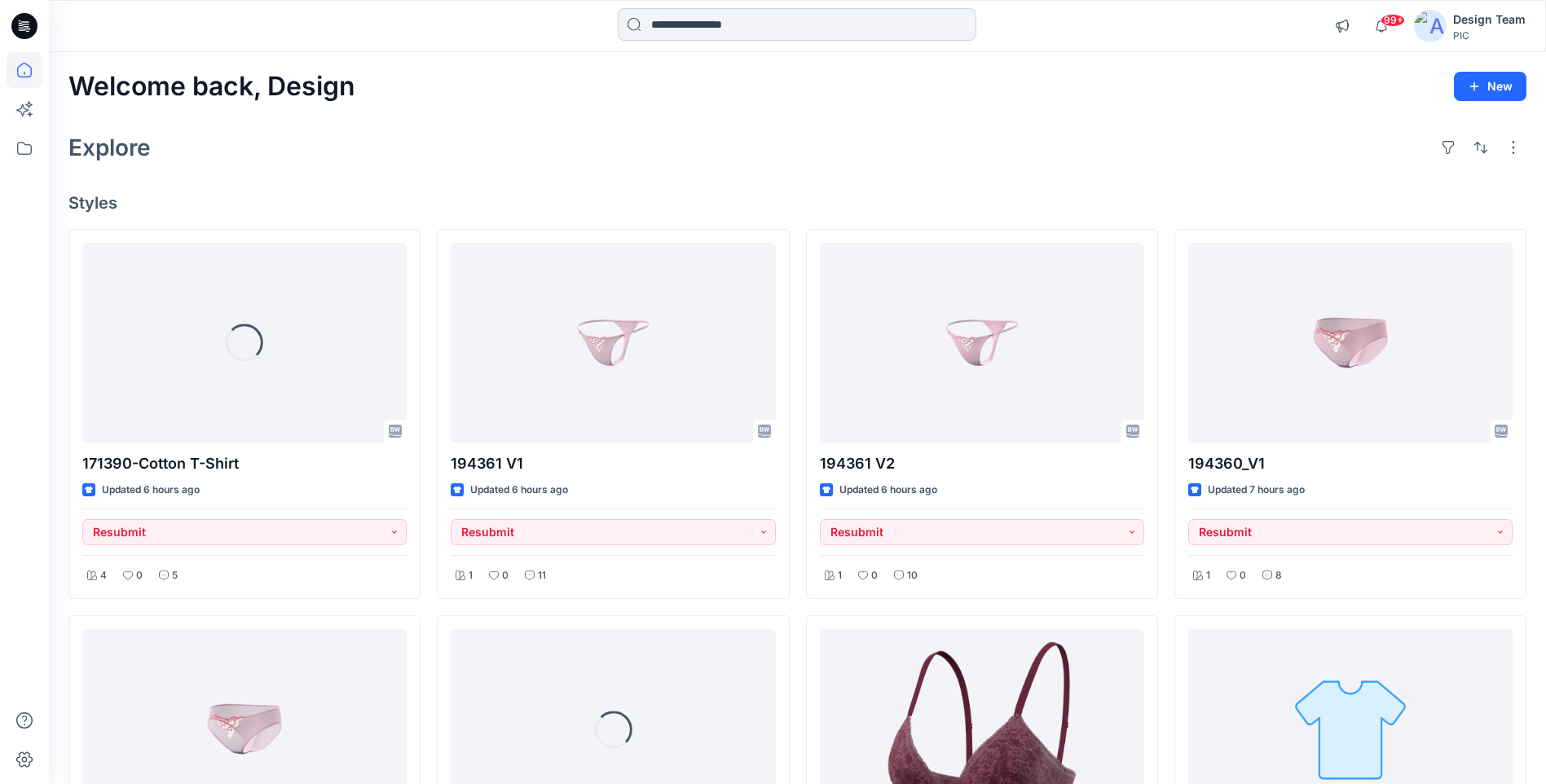
click at [761, 30] on input at bounding box center [797, 24] width 358 height 33
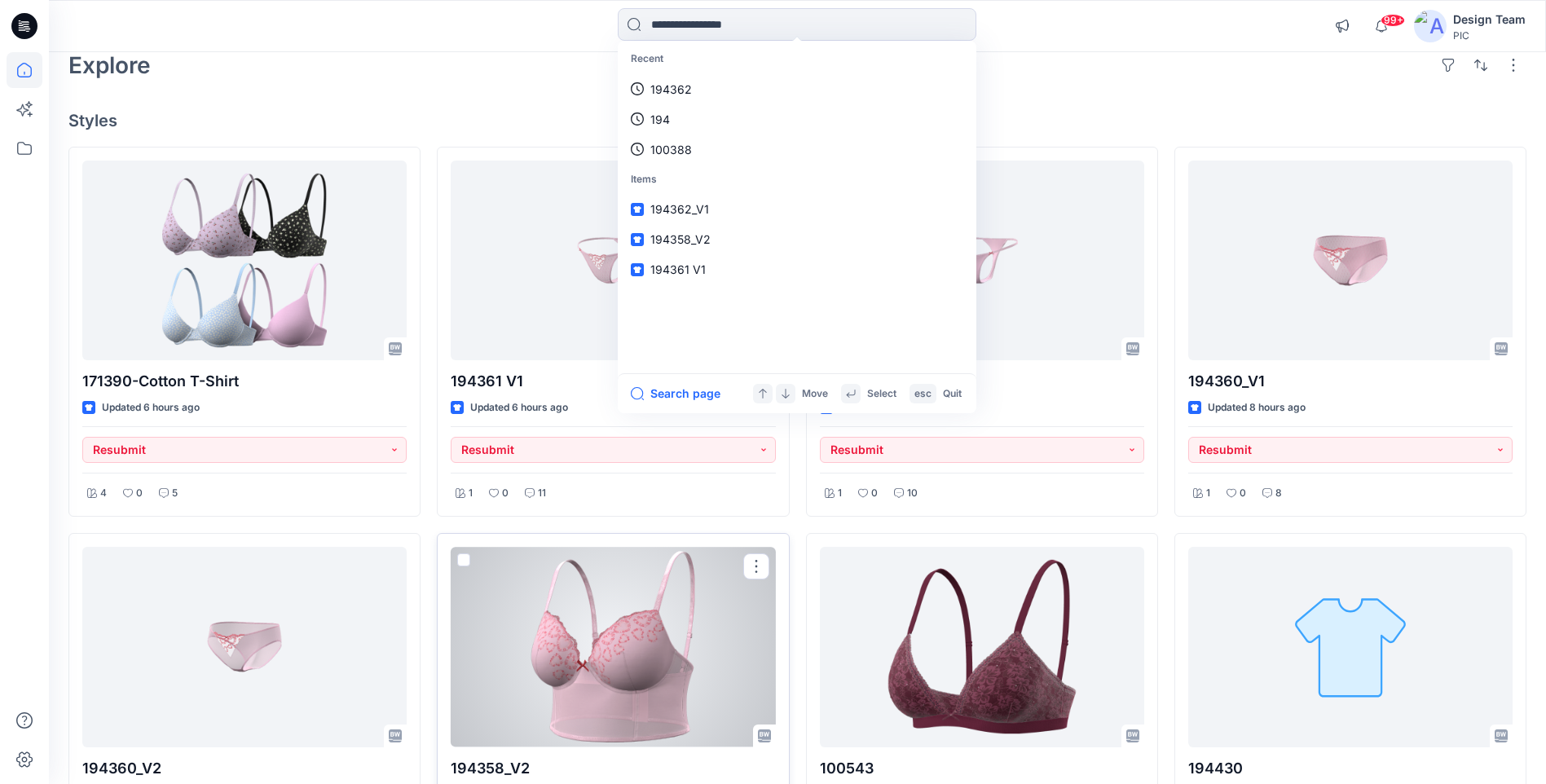
scroll to position [82, 0]
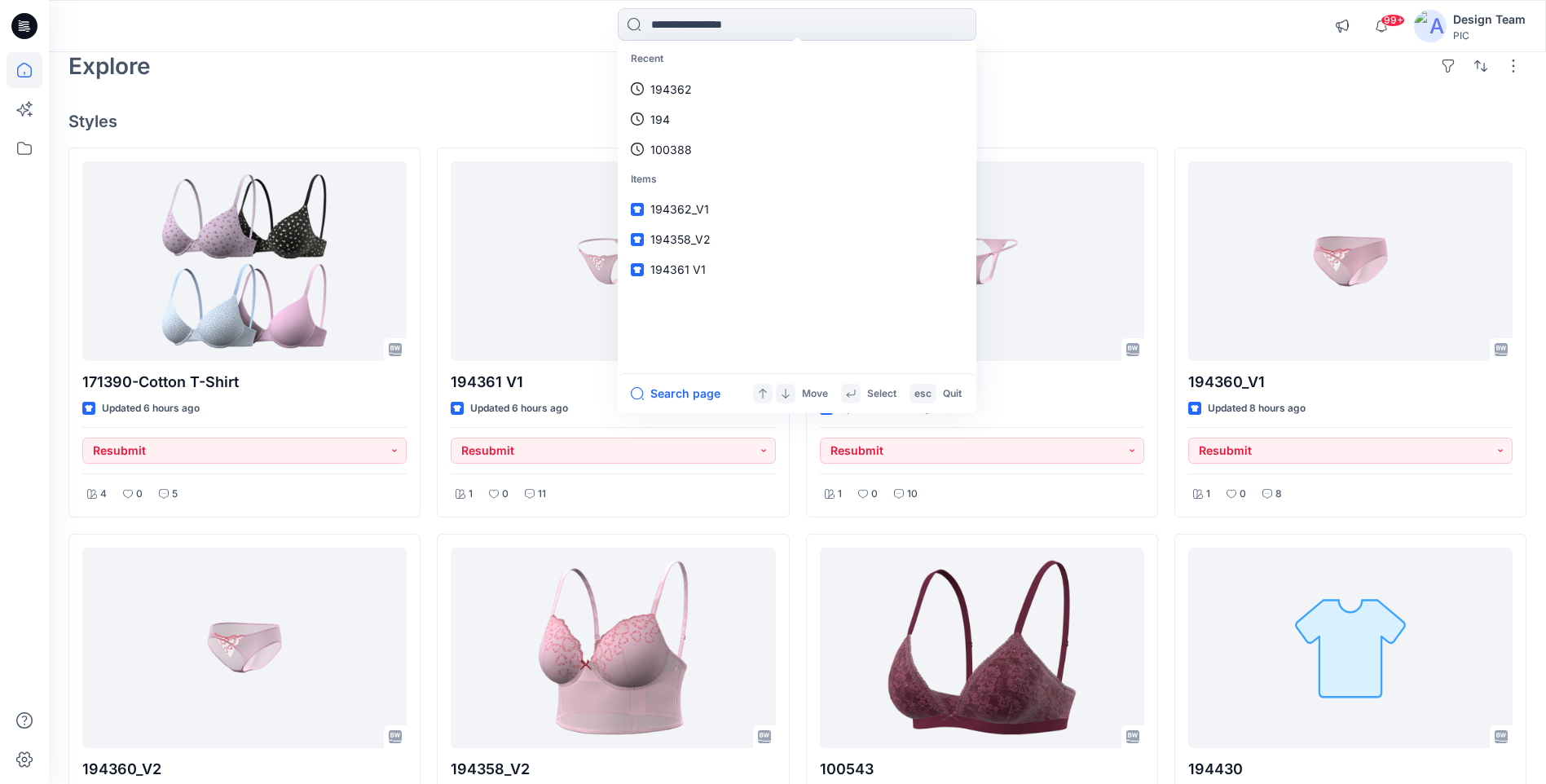
click at [467, 41] on div "Recent 194362 194 100388 Items 194362_V1 194358_V2 194361 V1 Search page Move S…" at bounding box center [797, 26] width 749 height 36
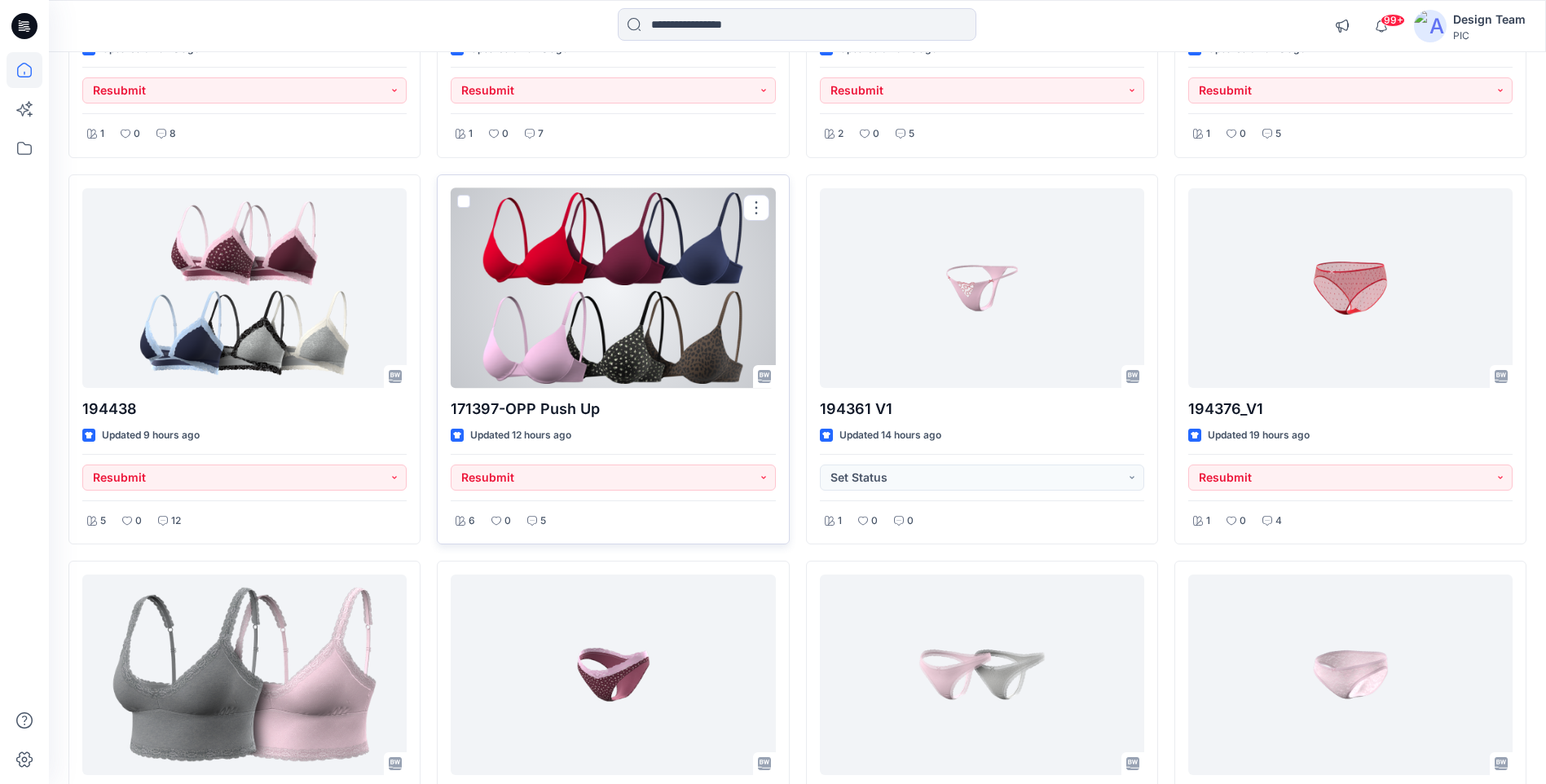
scroll to position [829, 0]
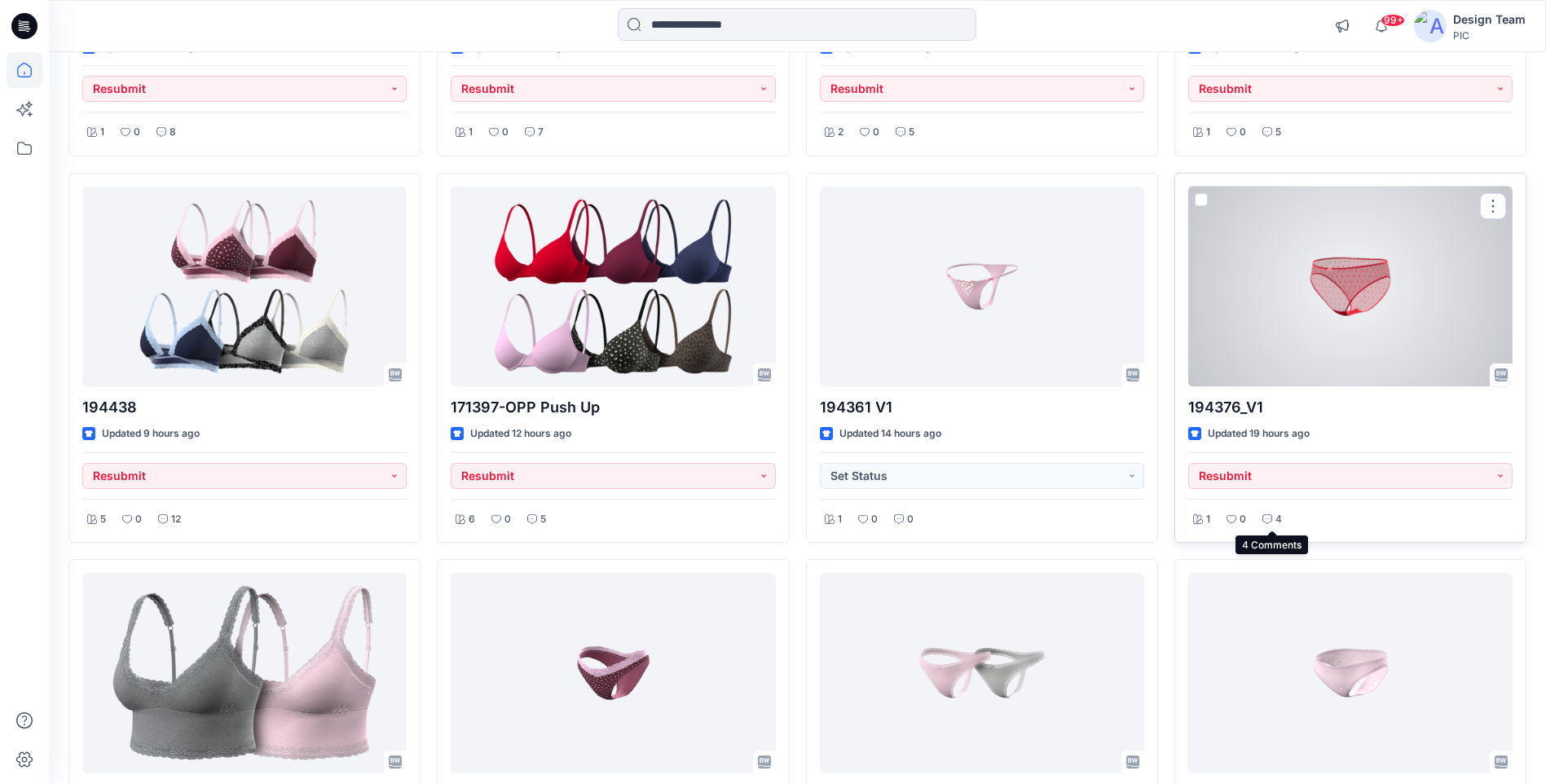
click at [1268, 523] on icon at bounding box center [1268, 519] width 9 height 9
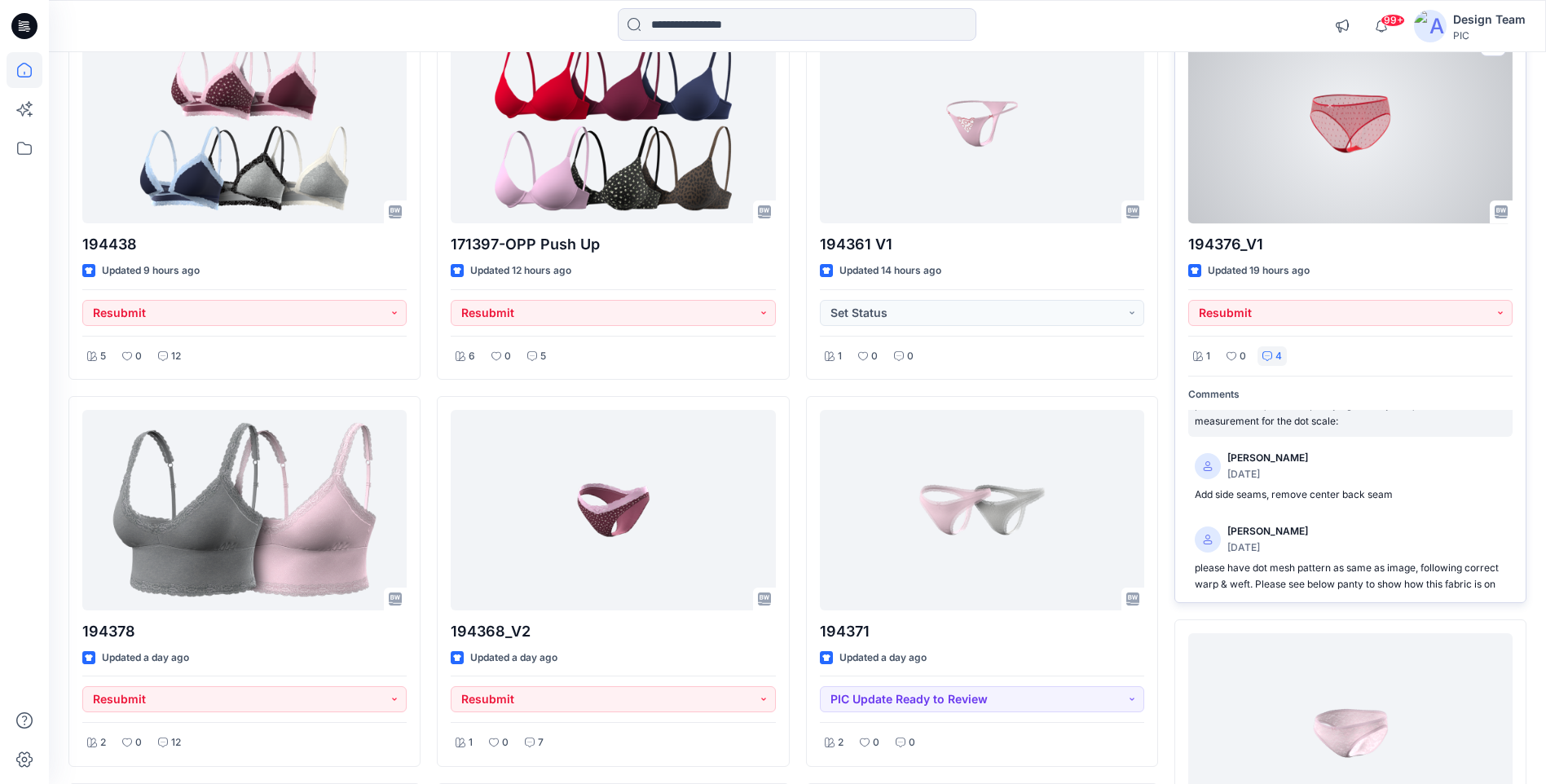
scroll to position [190, 0]
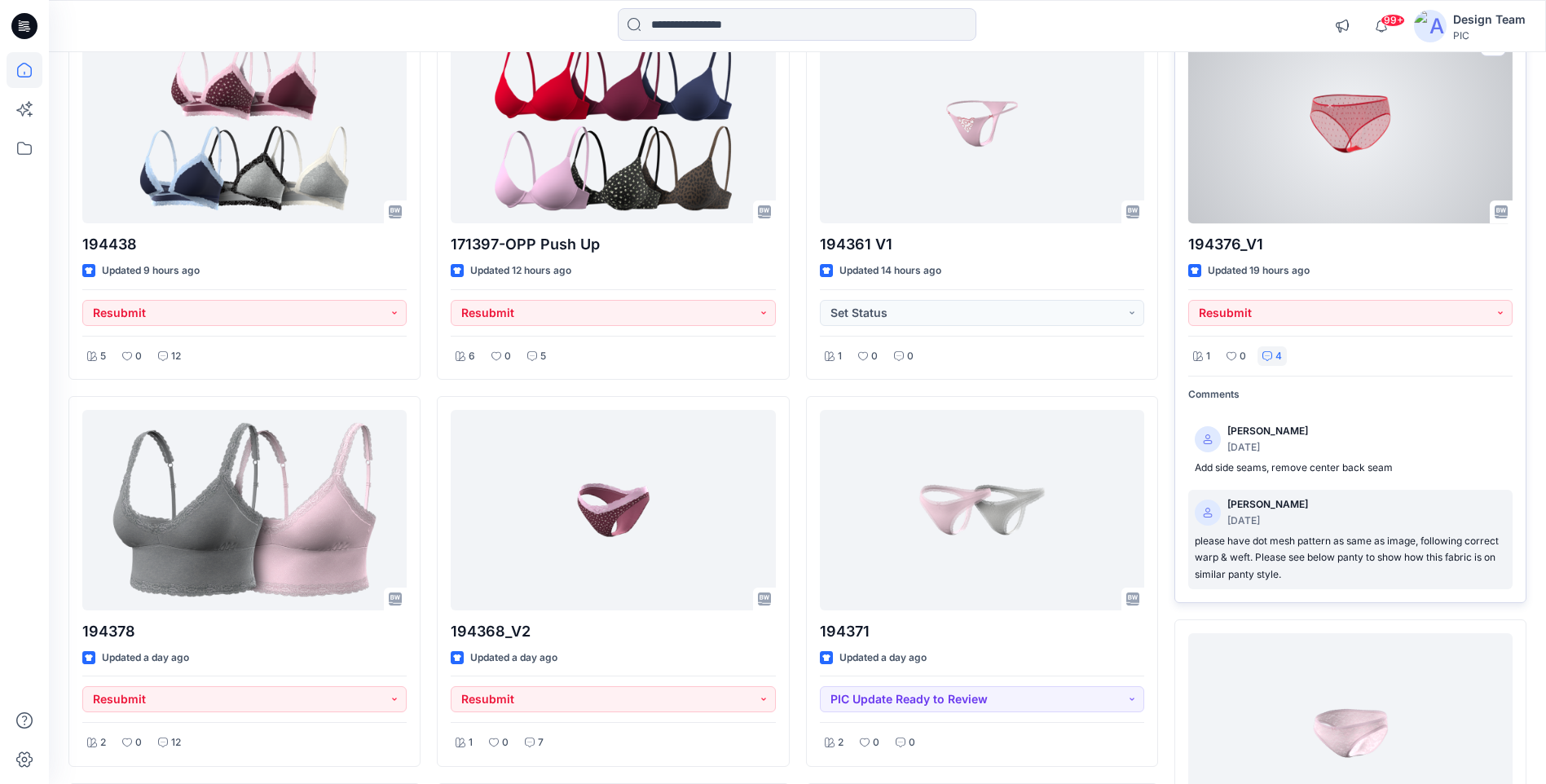
click at [1261, 549] on p "please have dot mesh pattern as same as image, following correct warp & weft. P…" at bounding box center [1350, 558] width 311 height 51
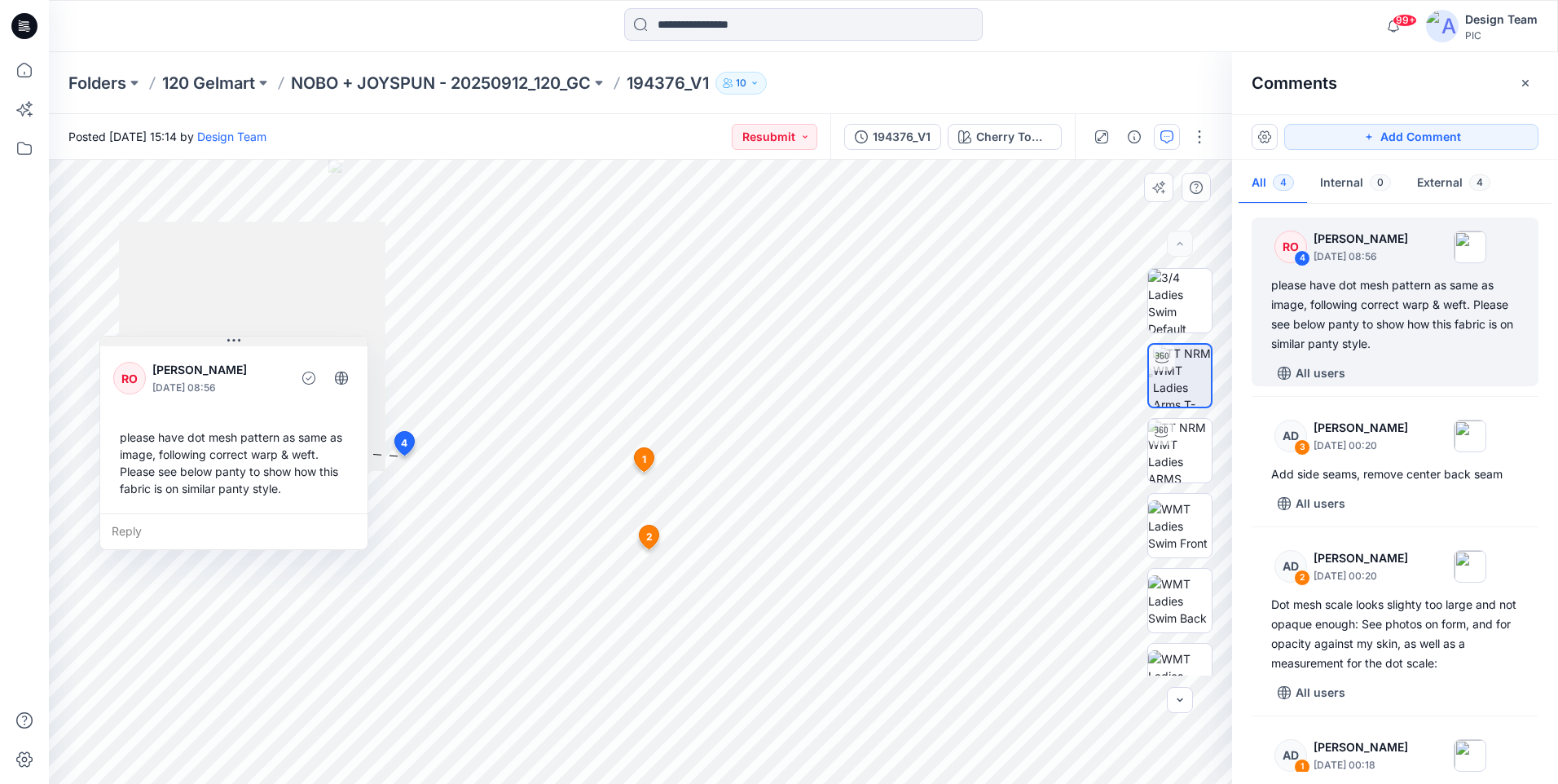
drag, startPoint x: 574, startPoint y: 372, endPoint x: 260, endPoint y: 341, distance: 315.5
click at [260, 341] on button at bounding box center [234, 341] width 267 height 9
click at [646, 448] on div "5 [DATE] [PERSON_NAME] [DATE] 00:18 Bow consistency (bow needs to look visually…" at bounding box center [640, 472] width 1183 height 624
click at [116, 528] on div "Reply" at bounding box center [234, 531] width 267 height 36
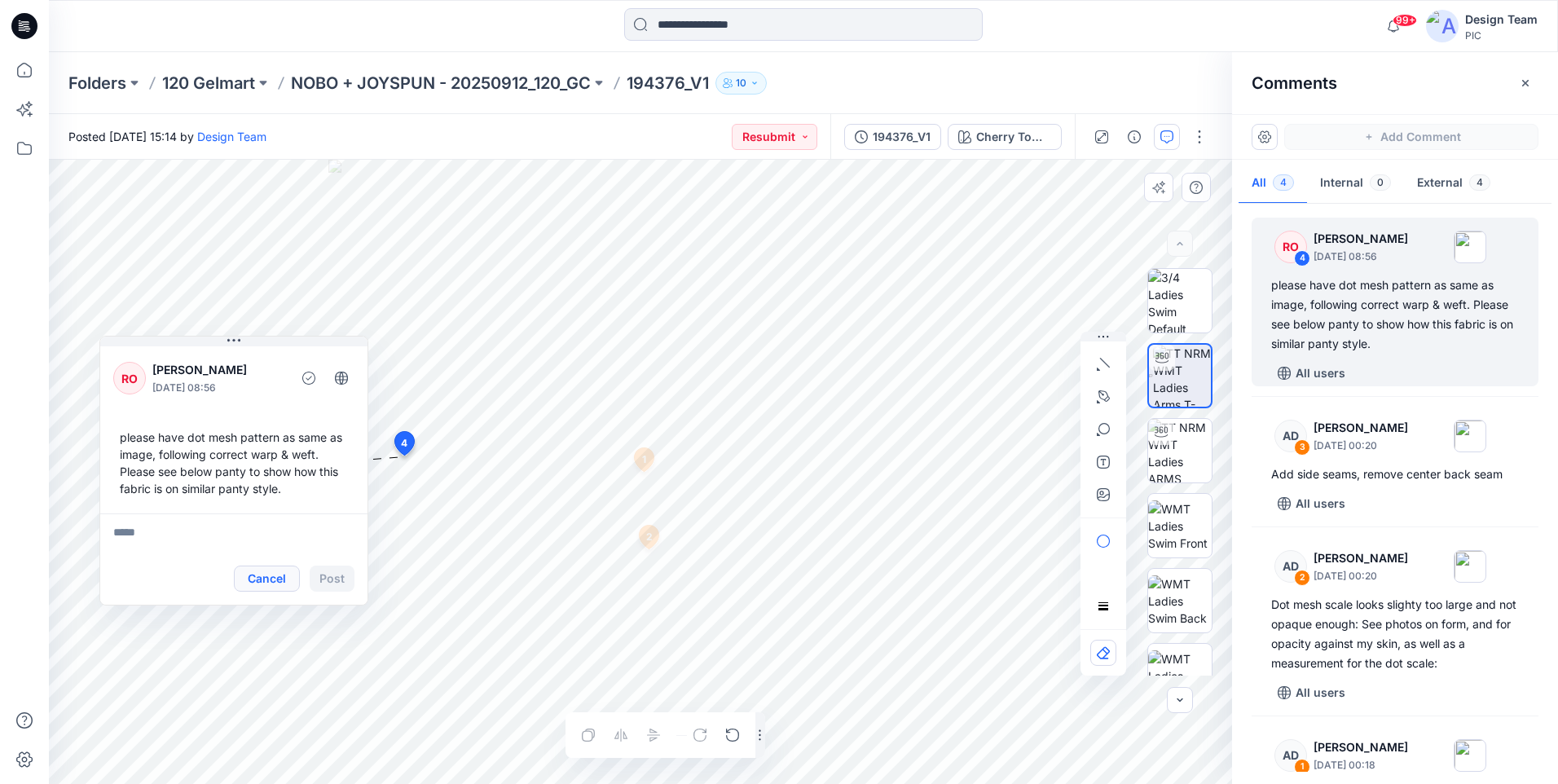
click at [276, 575] on button "Cancel" at bounding box center [267, 578] width 66 height 26
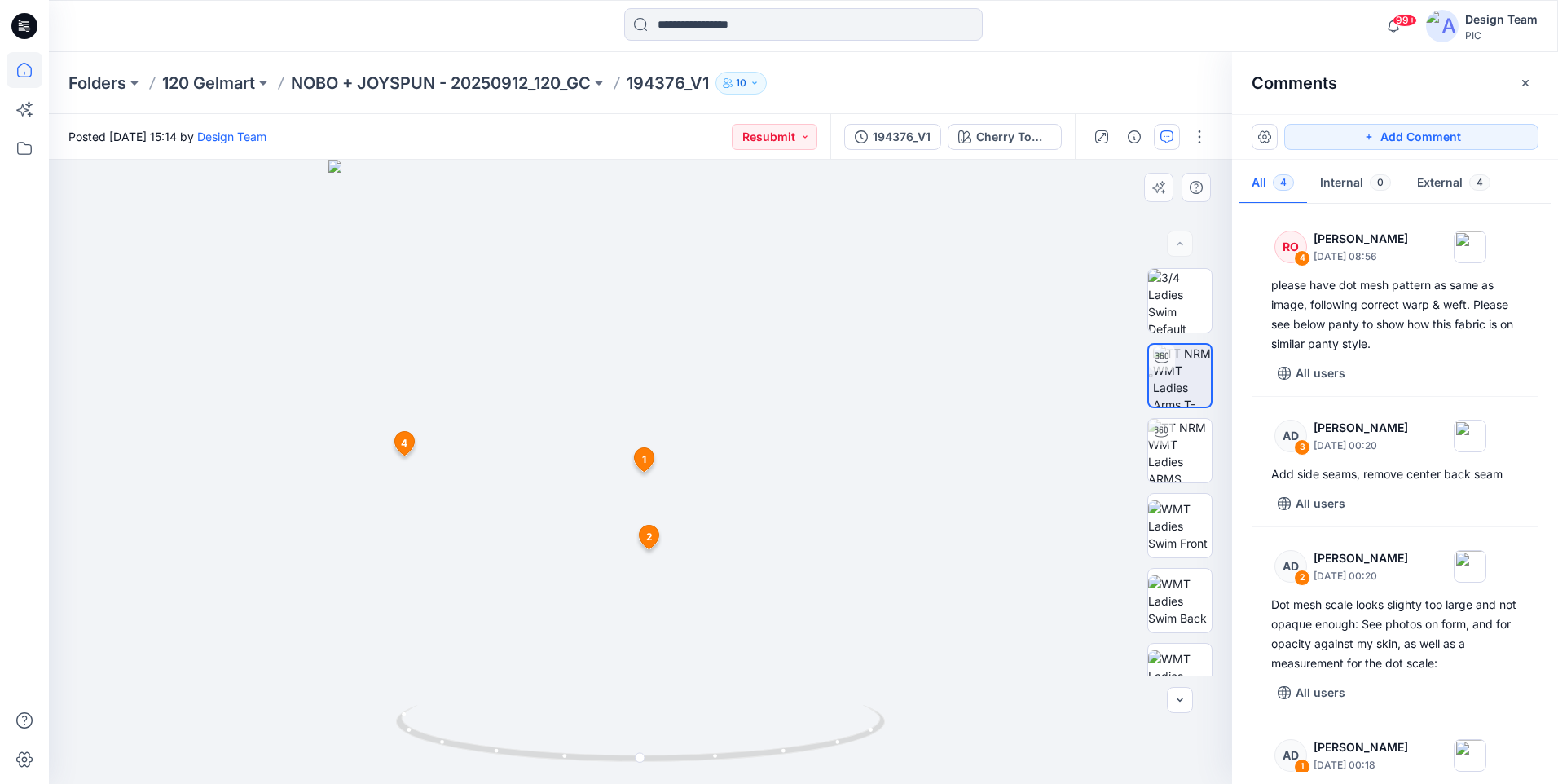
click at [22, 77] on icon at bounding box center [24, 71] width 15 height 15
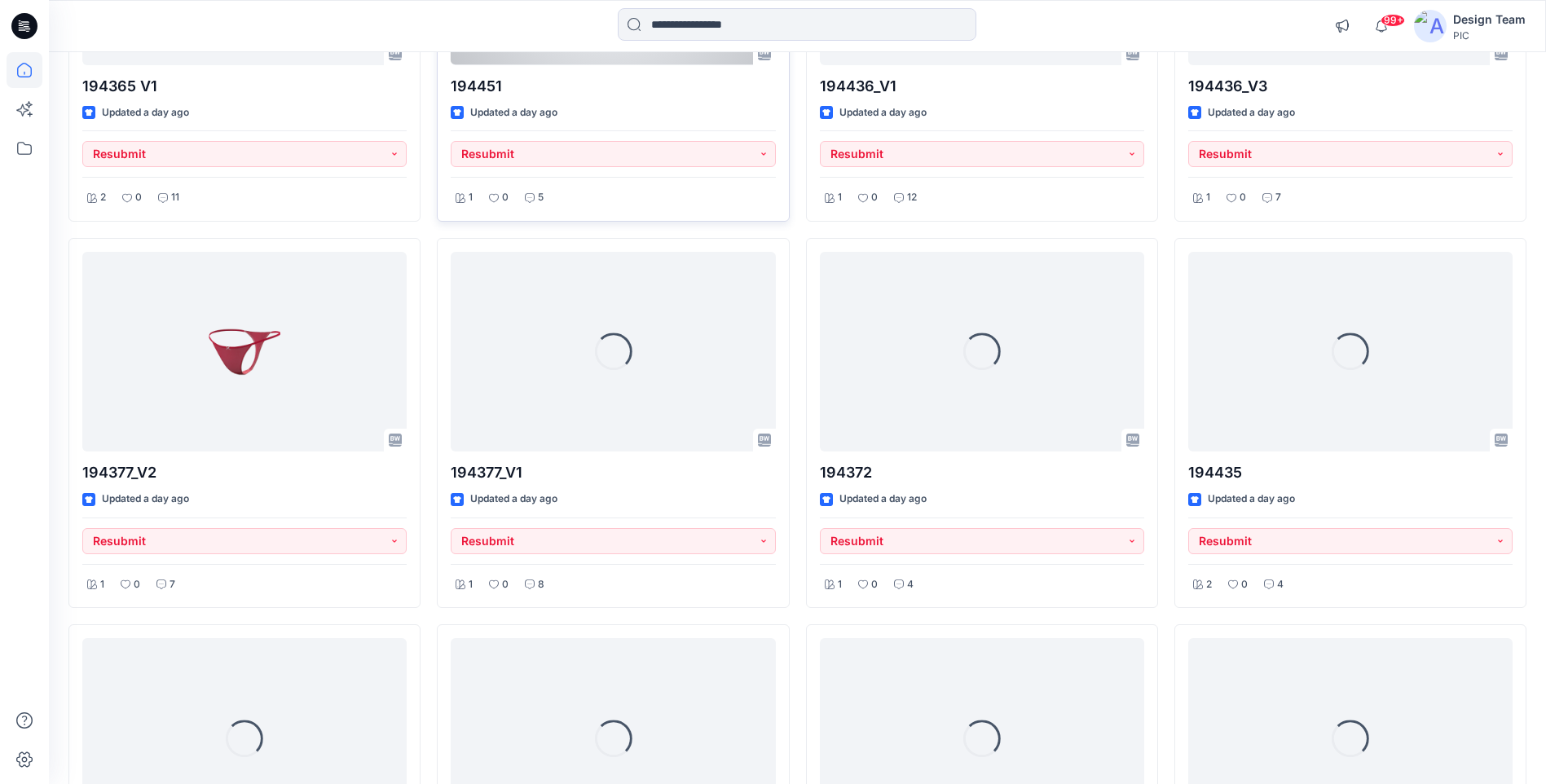
scroll to position [2315, 0]
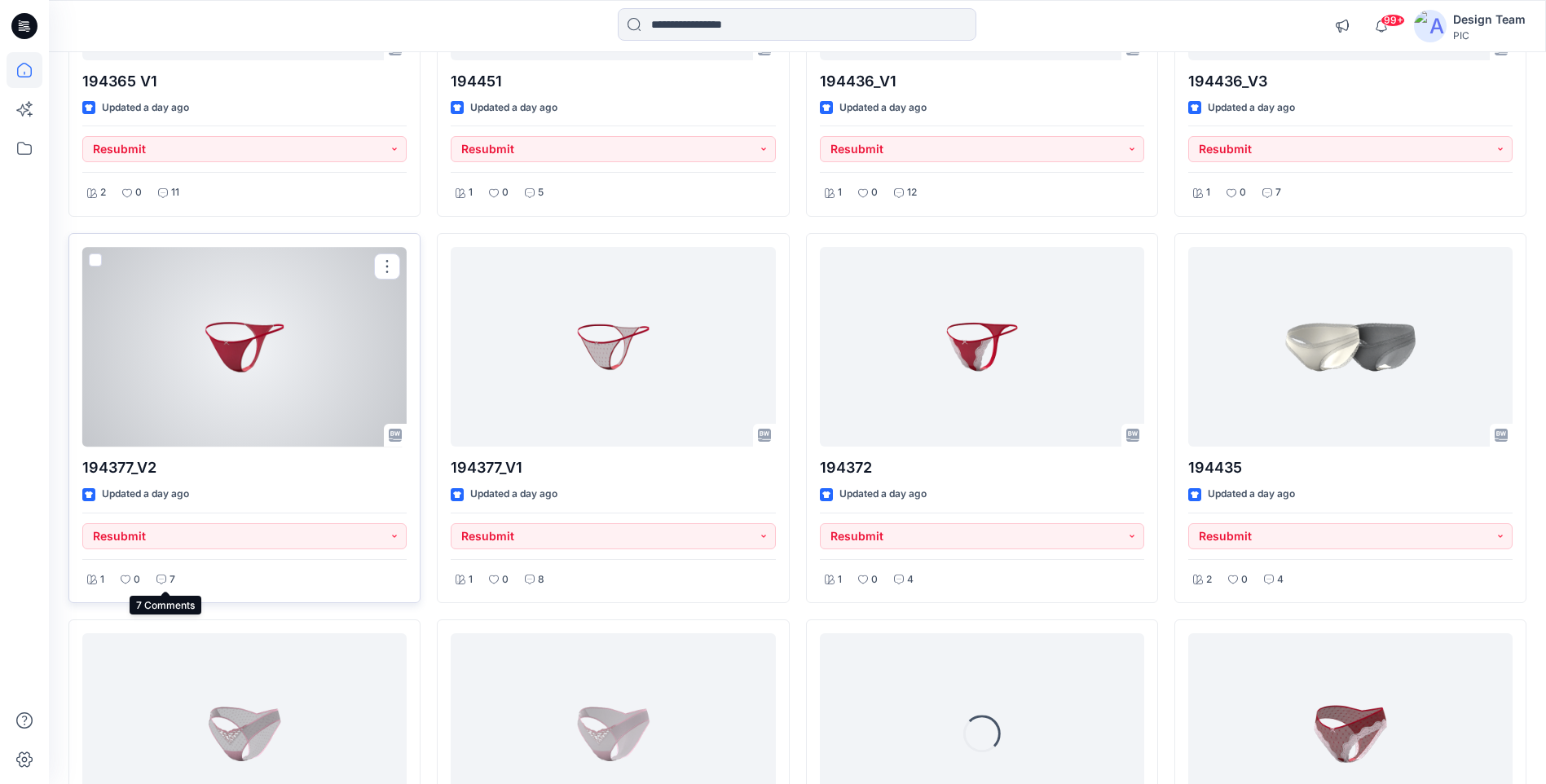
click at [157, 583] on icon at bounding box center [161, 579] width 9 height 9
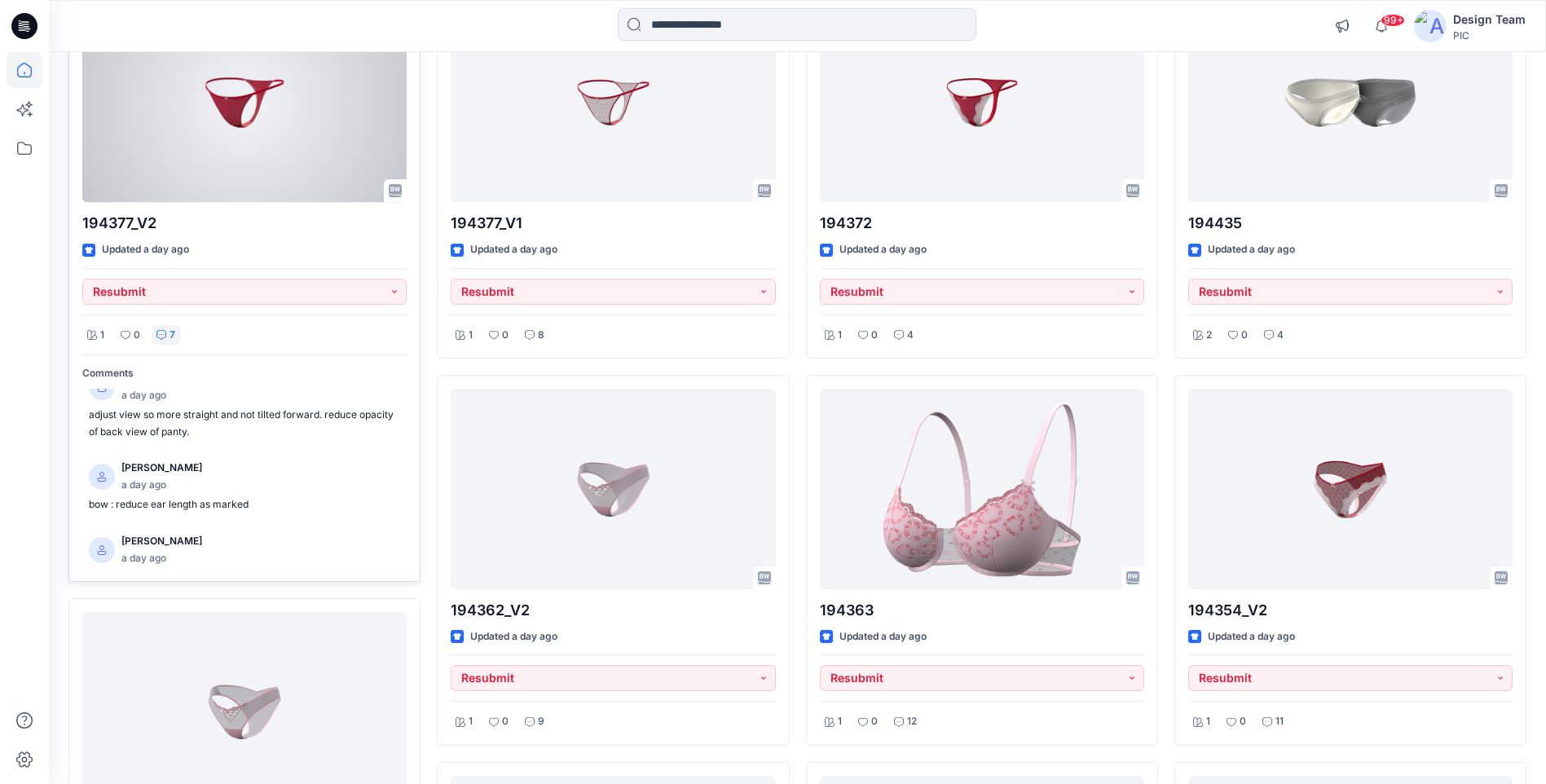
scroll to position [163, 0]
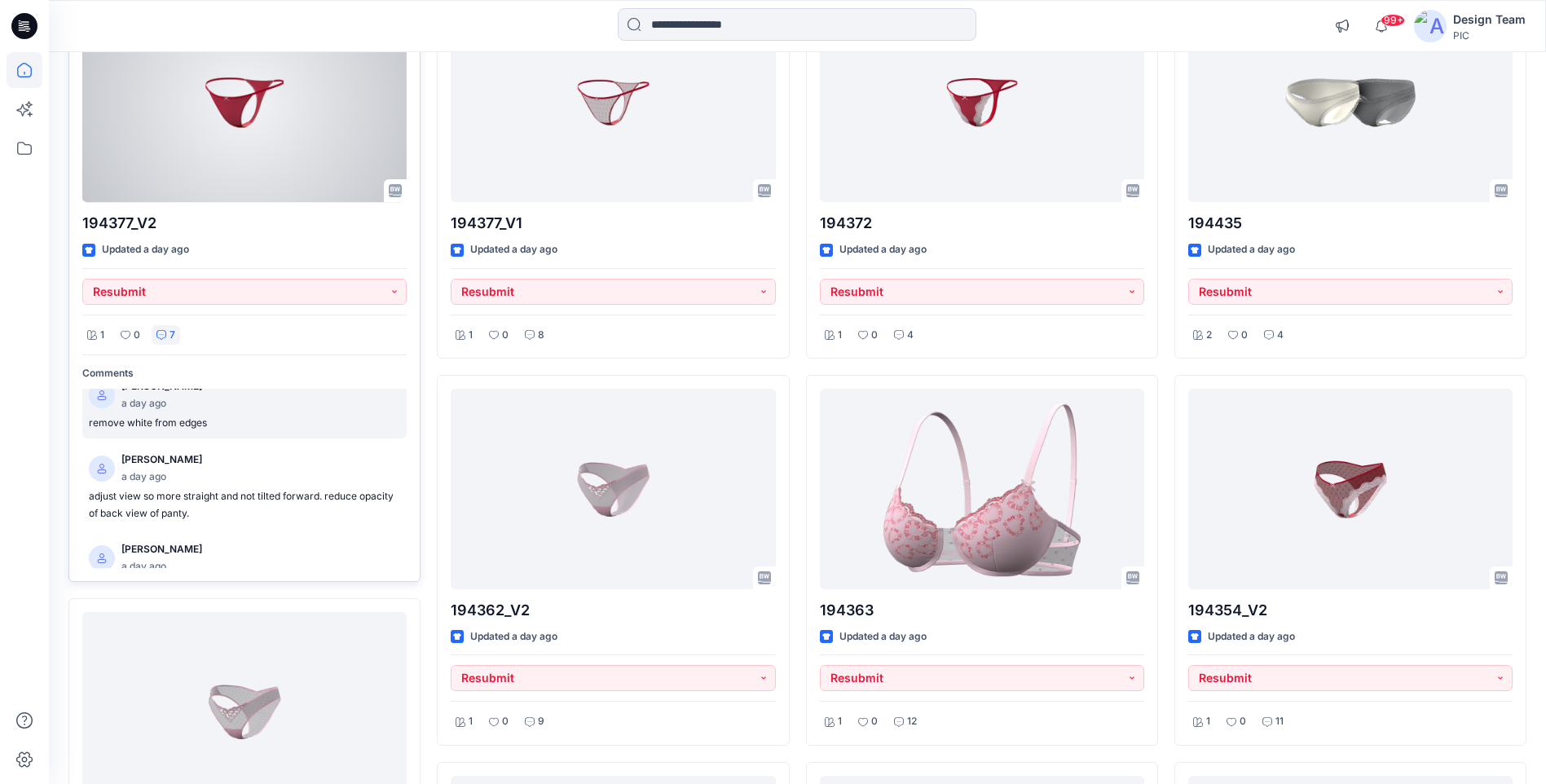
click at [232, 415] on p "remove white from edges" at bounding box center [244, 423] width 311 height 17
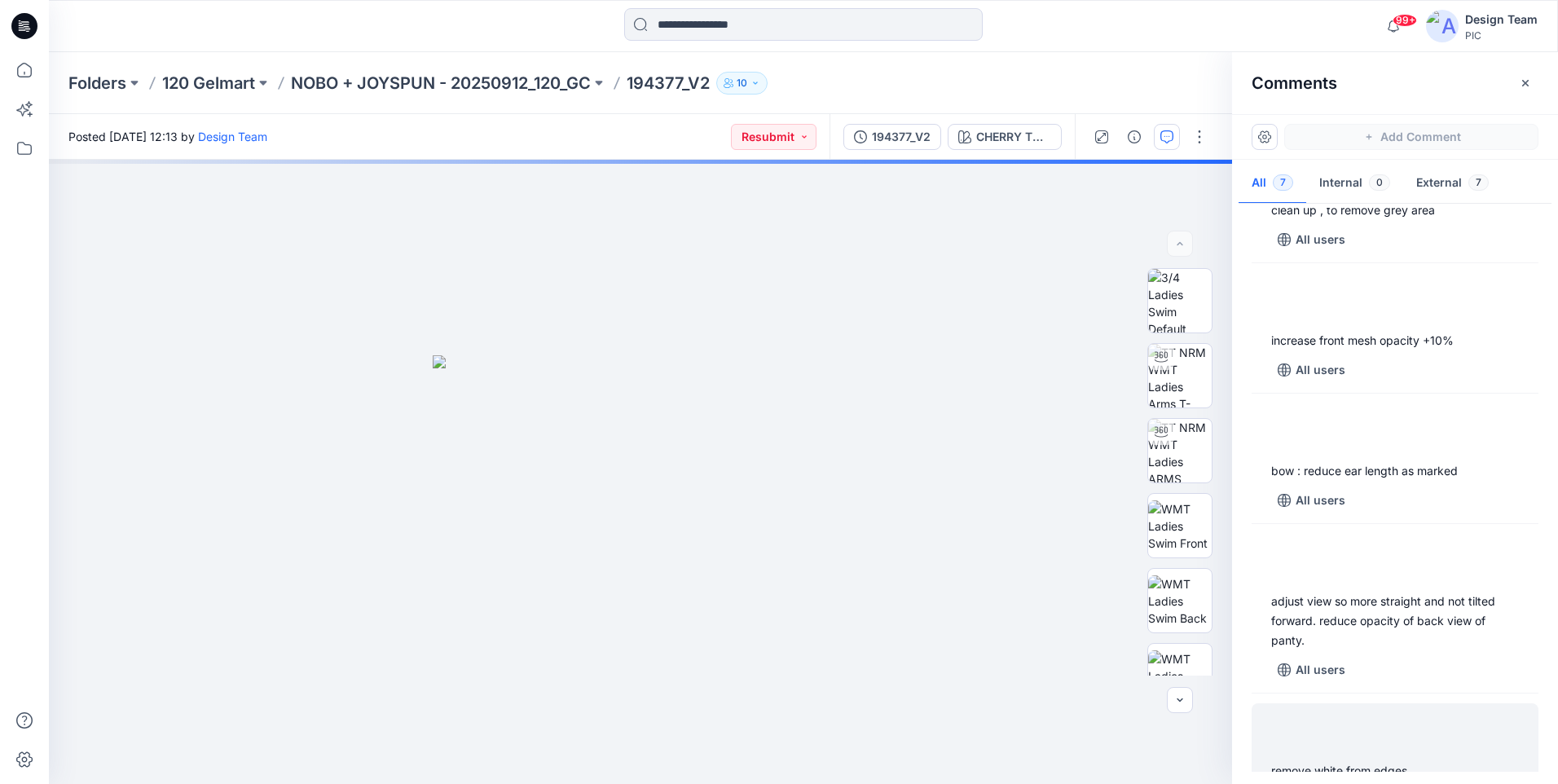
scroll to position [117, 0]
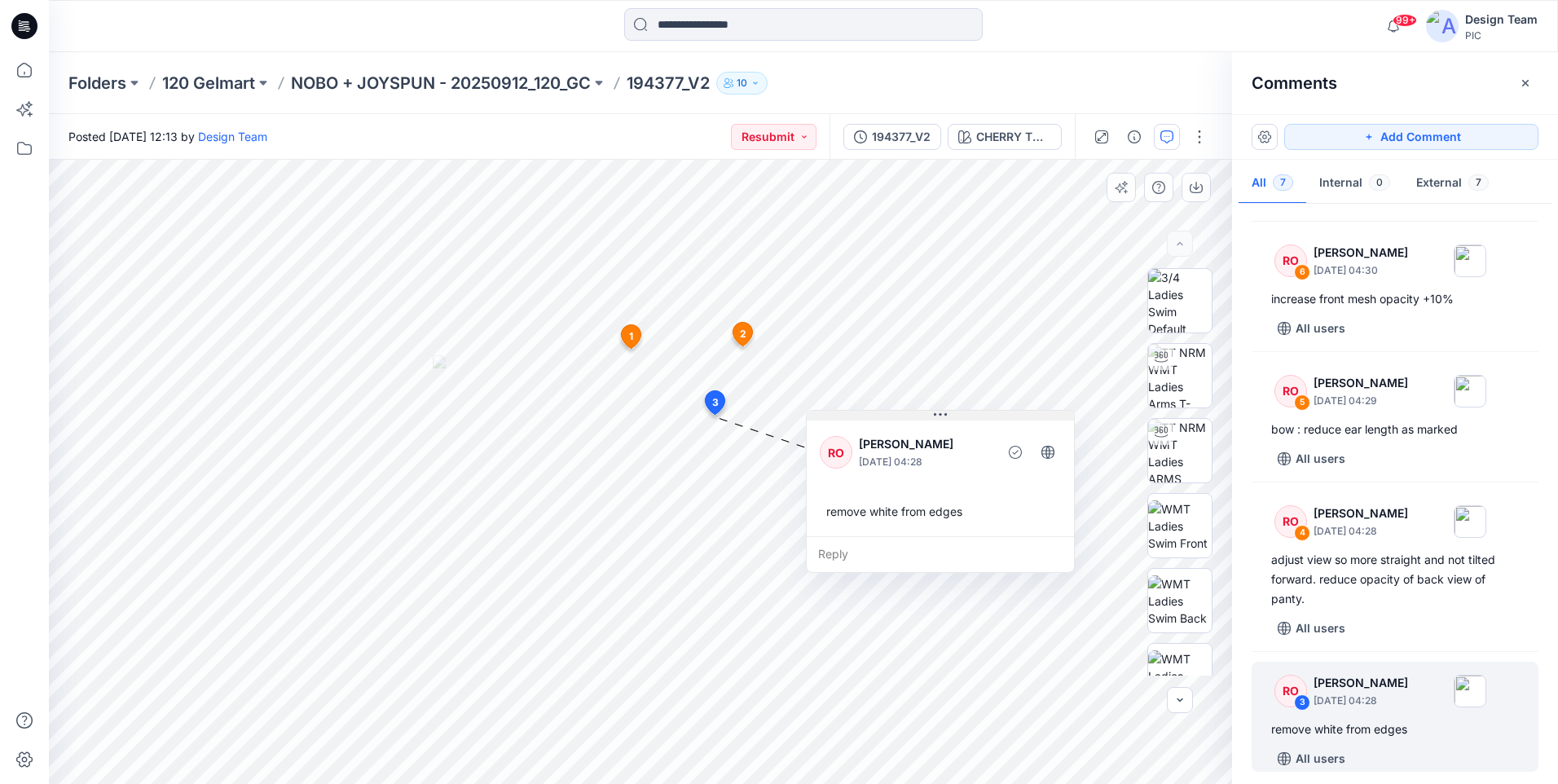
drag, startPoint x: 592, startPoint y: 435, endPoint x: 858, endPoint y: 417, distance: 266.6
click at [858, 417] on button at bounding box center [940, 416] width 267 height 9
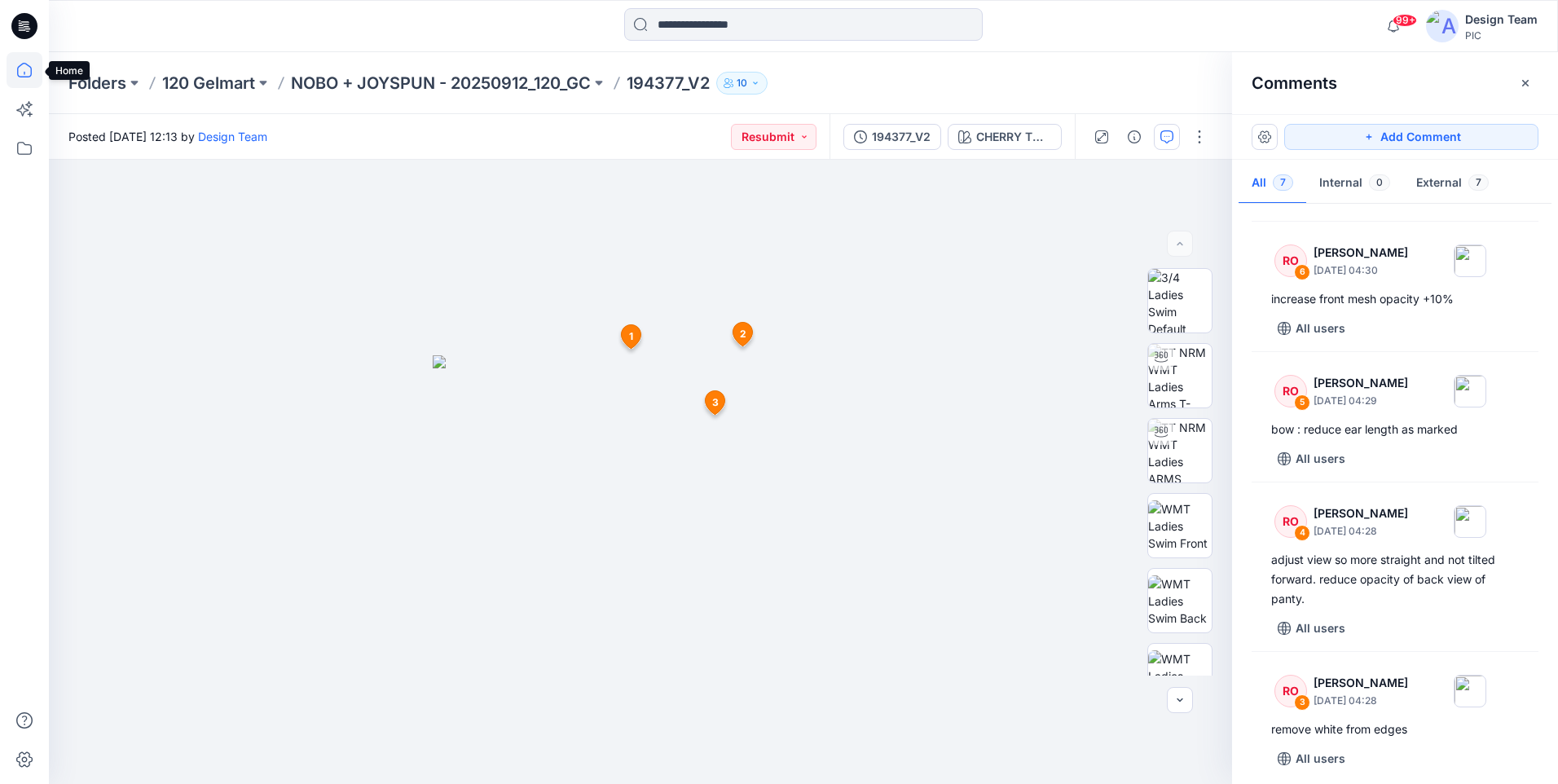
click at [19, 71] on icon at bounding box center [24, 70] width 36 height 36
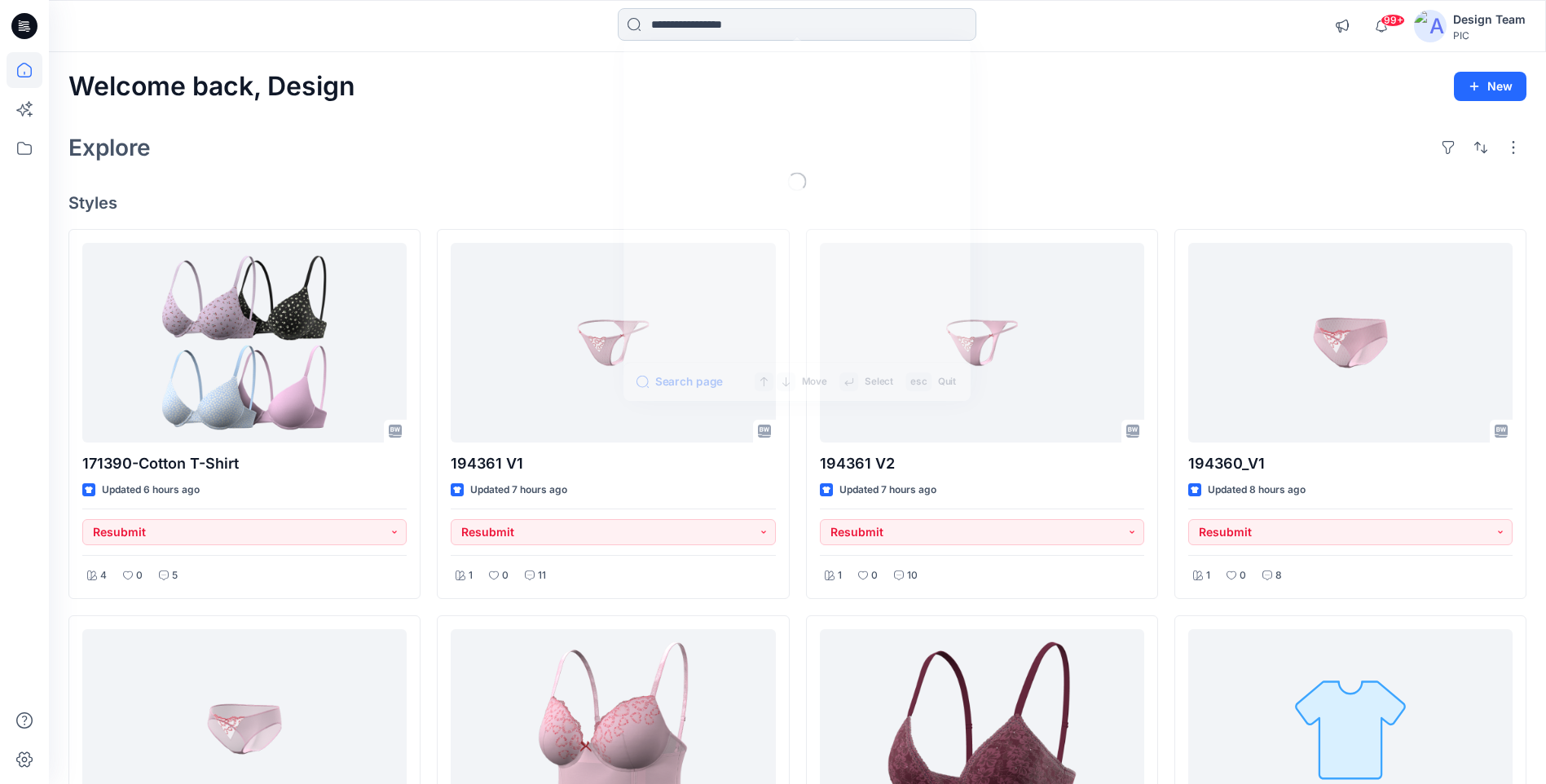
click at [692, 35] on input at bounding box center [797, 24] width 358 height 33
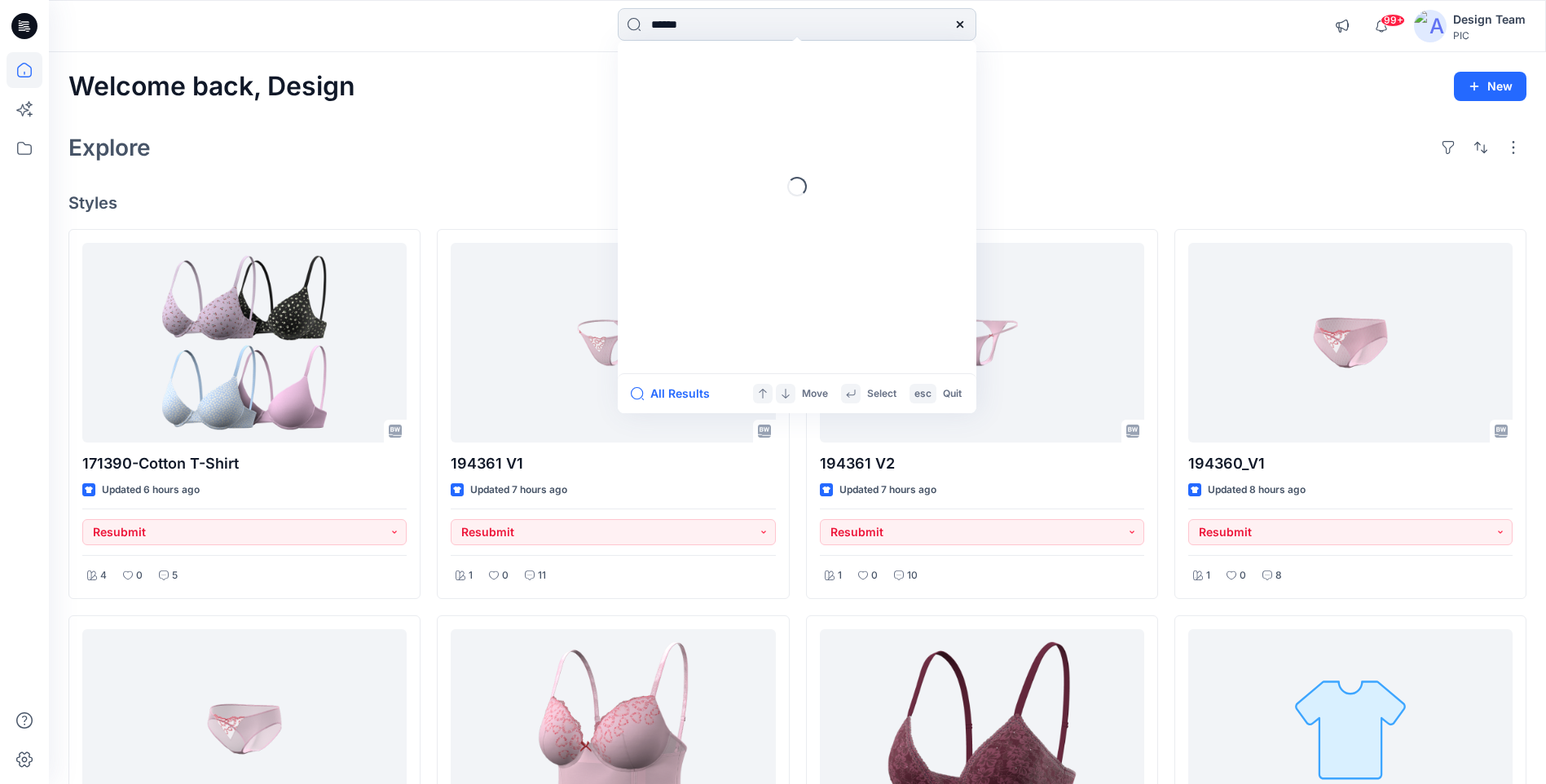
type input "******"
click at [679, 392] on button "All Results" at bounding box center [675, 393] width 89 height 20
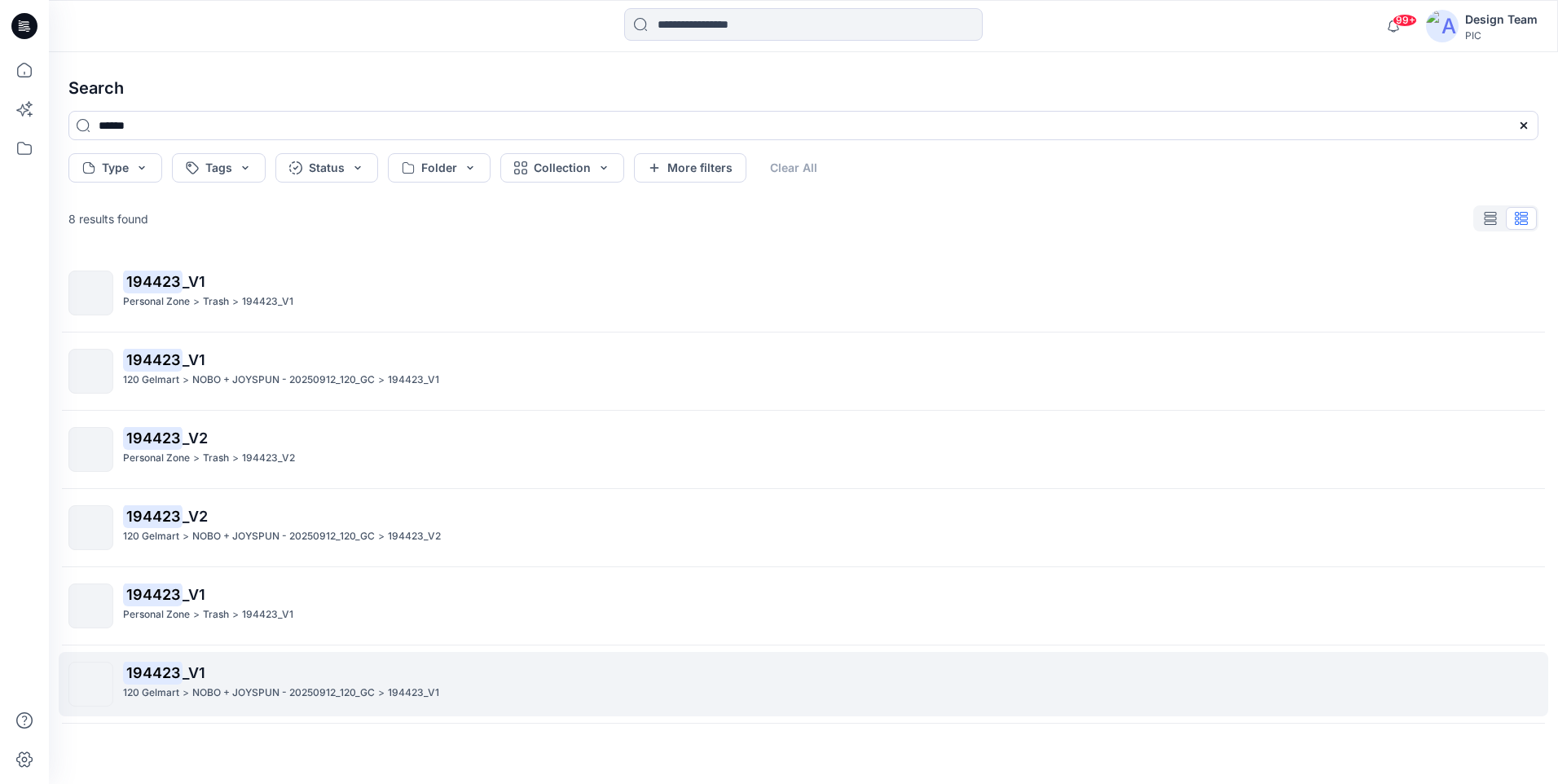
click at [166, 680] on mark "194423" at bounding box center [152, 672] width 59 height 23
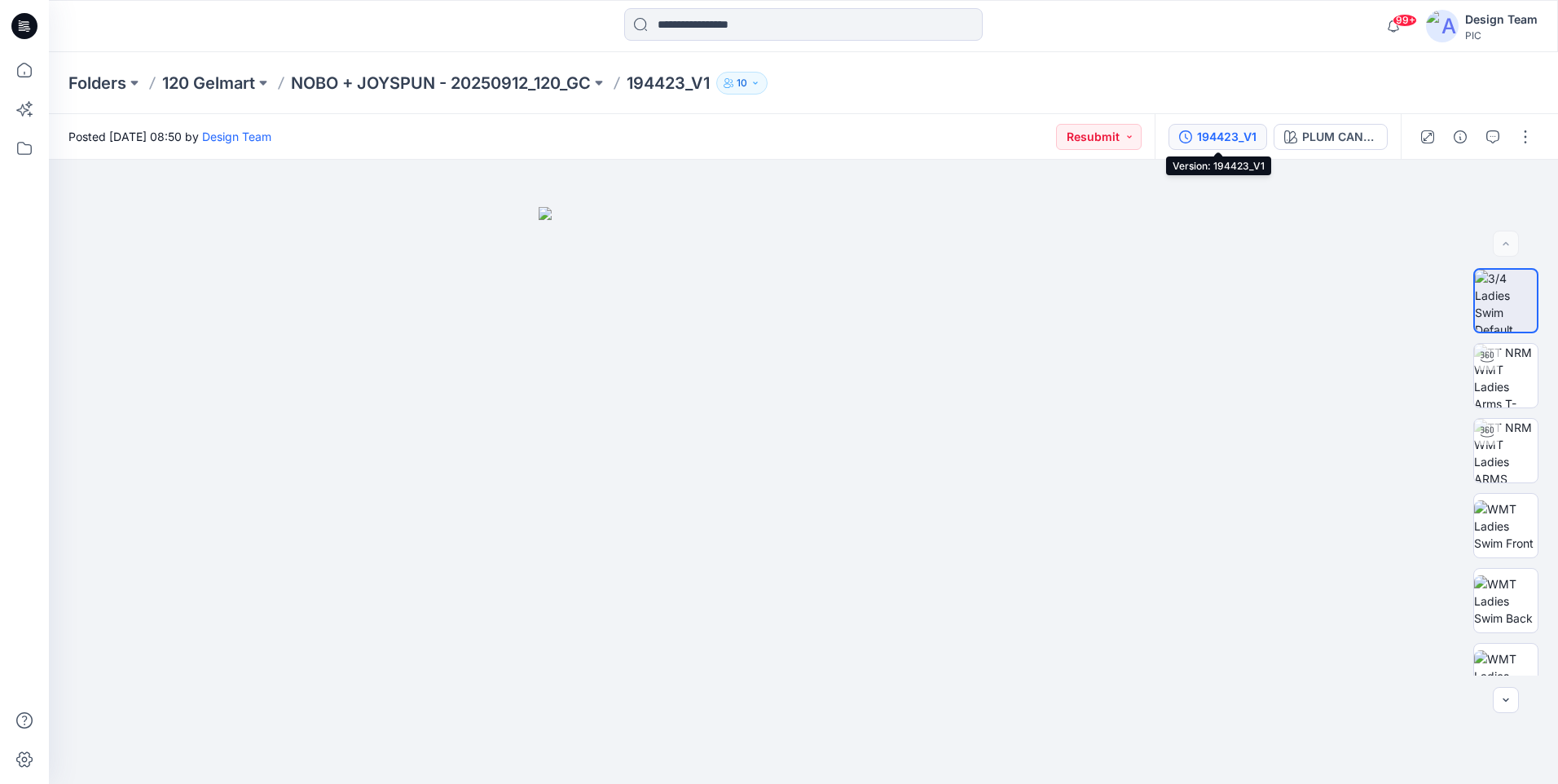
click at [1231, 138] on div "194423_V1" at bounding box center [1226, 136] width 59 height 18
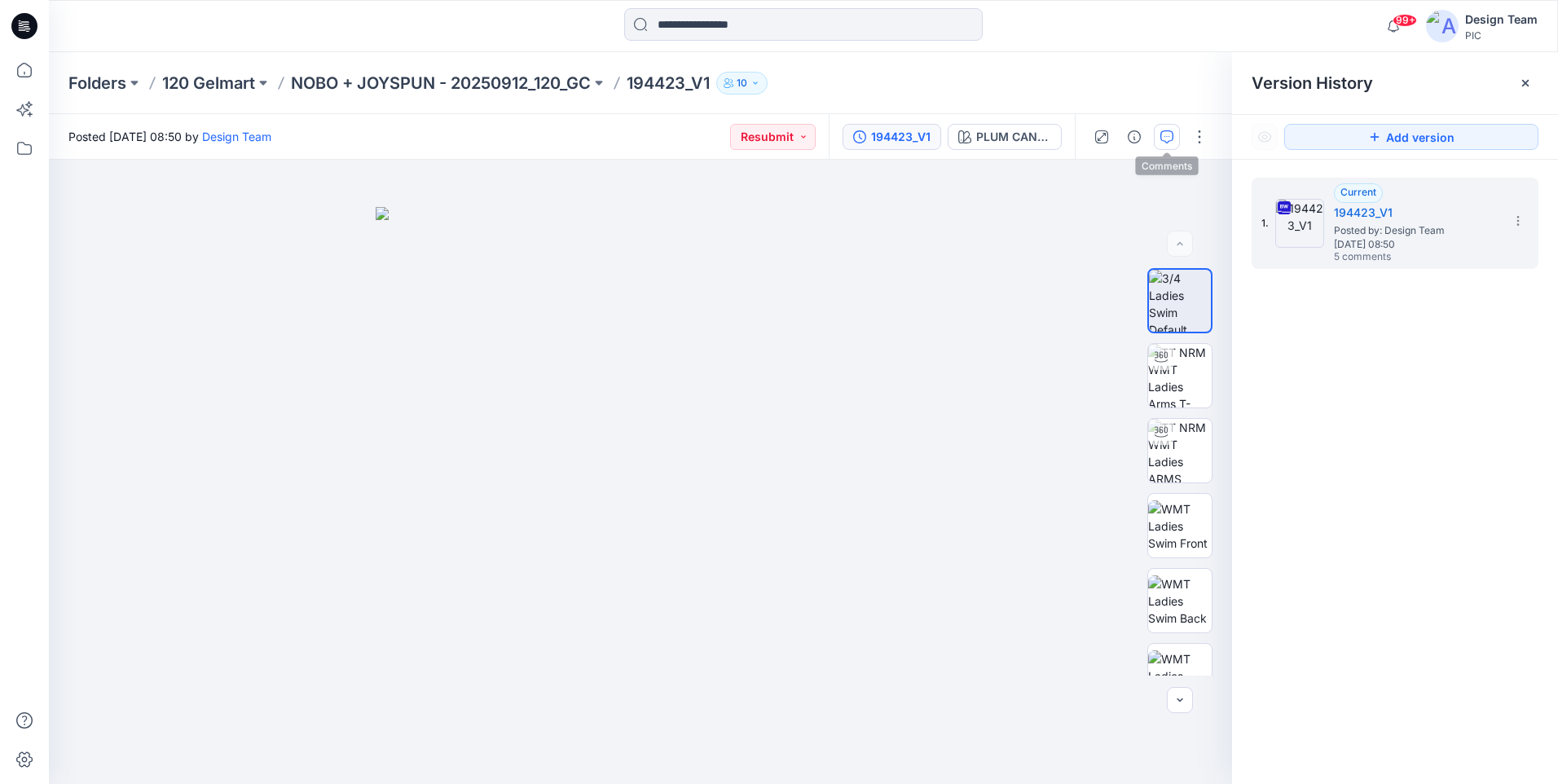
click at [1163, 131] on icon "button" at bounding box center [1167, 137] width 13 height 13
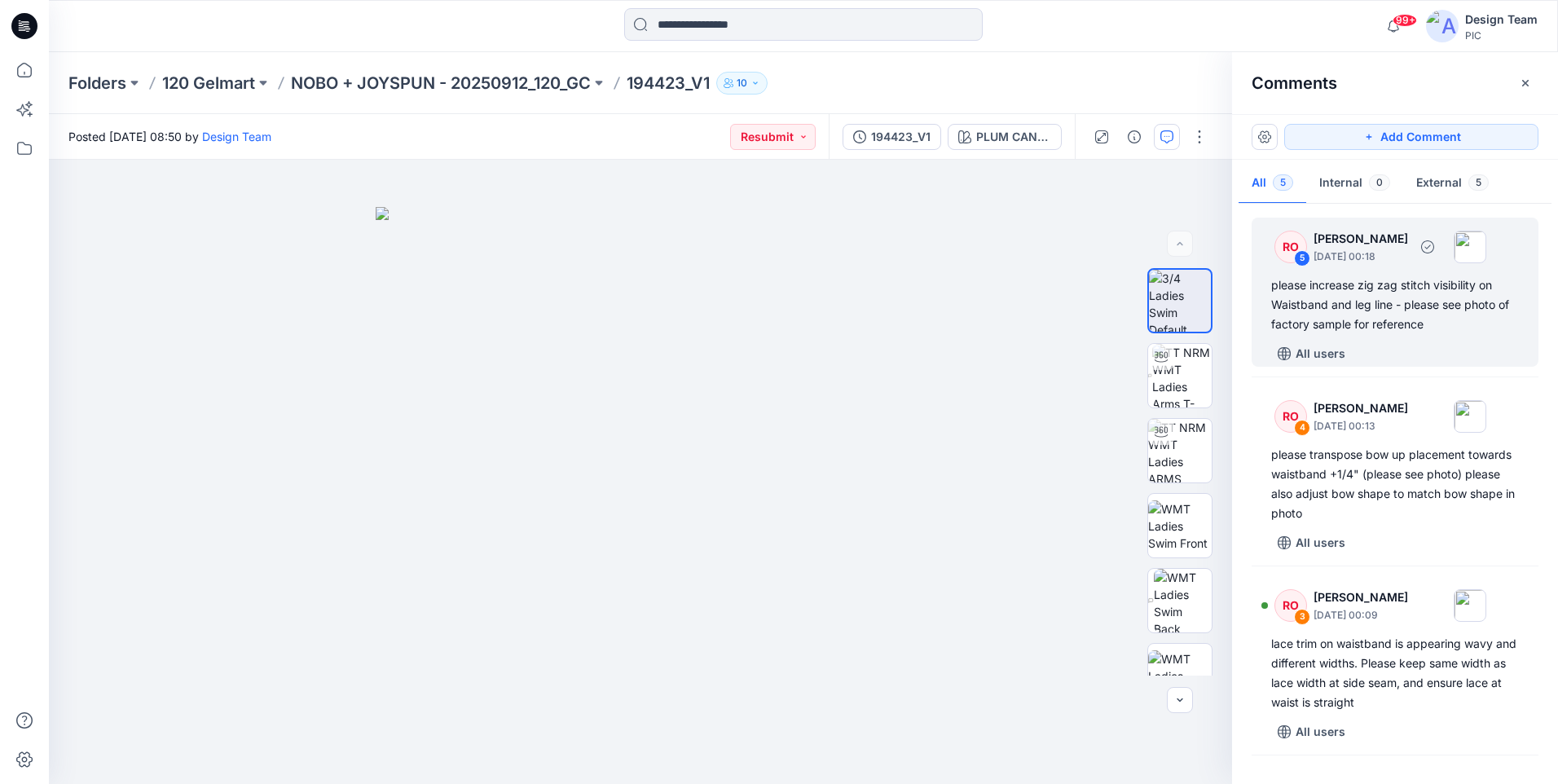
click at [1442, 321] on div "please increase zig zag stitch visibility on Waistband and leg line - please se…" at bounding box center [1394, 305] width 247 height 58
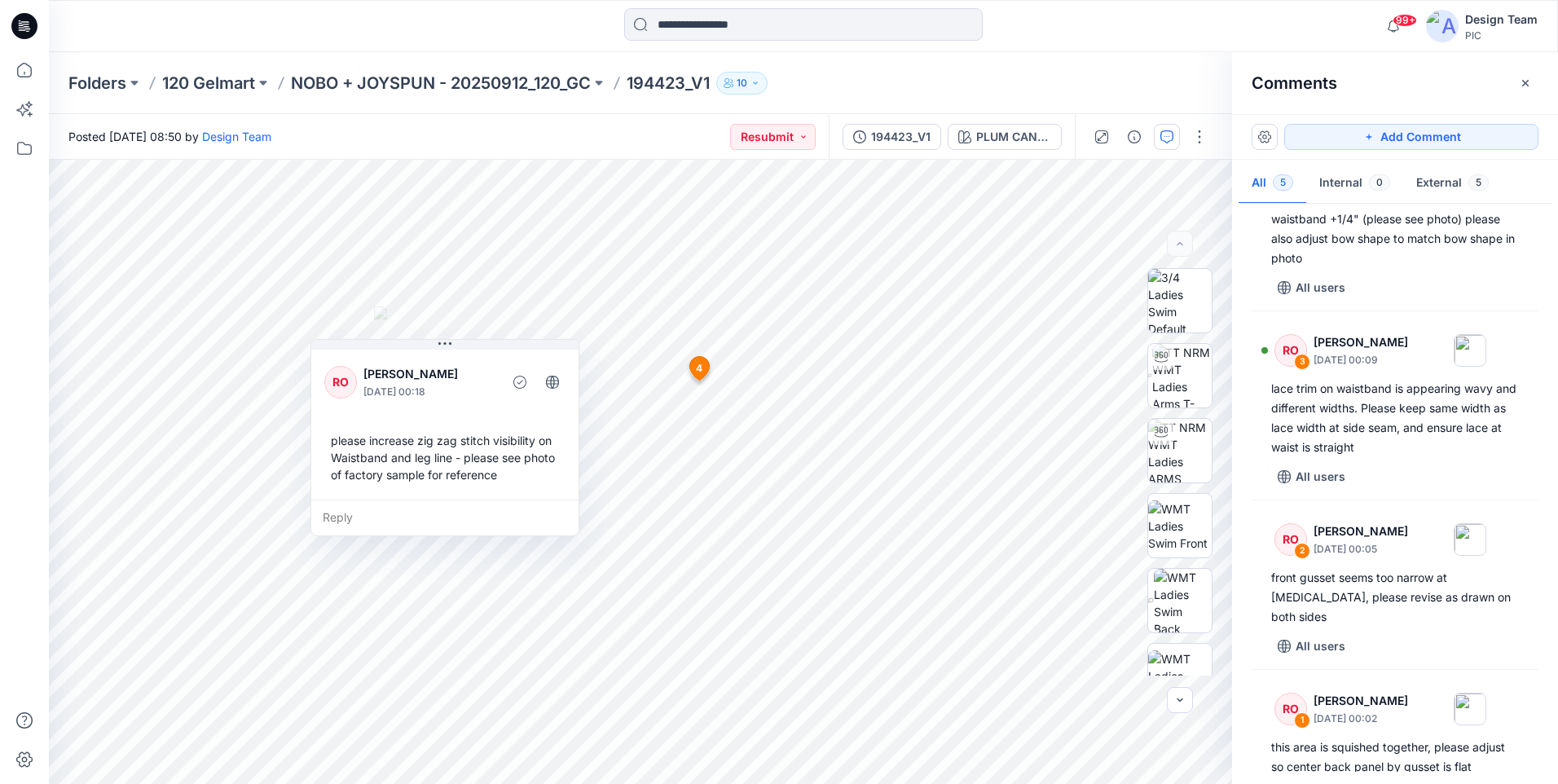
scroll to position [283, 0]
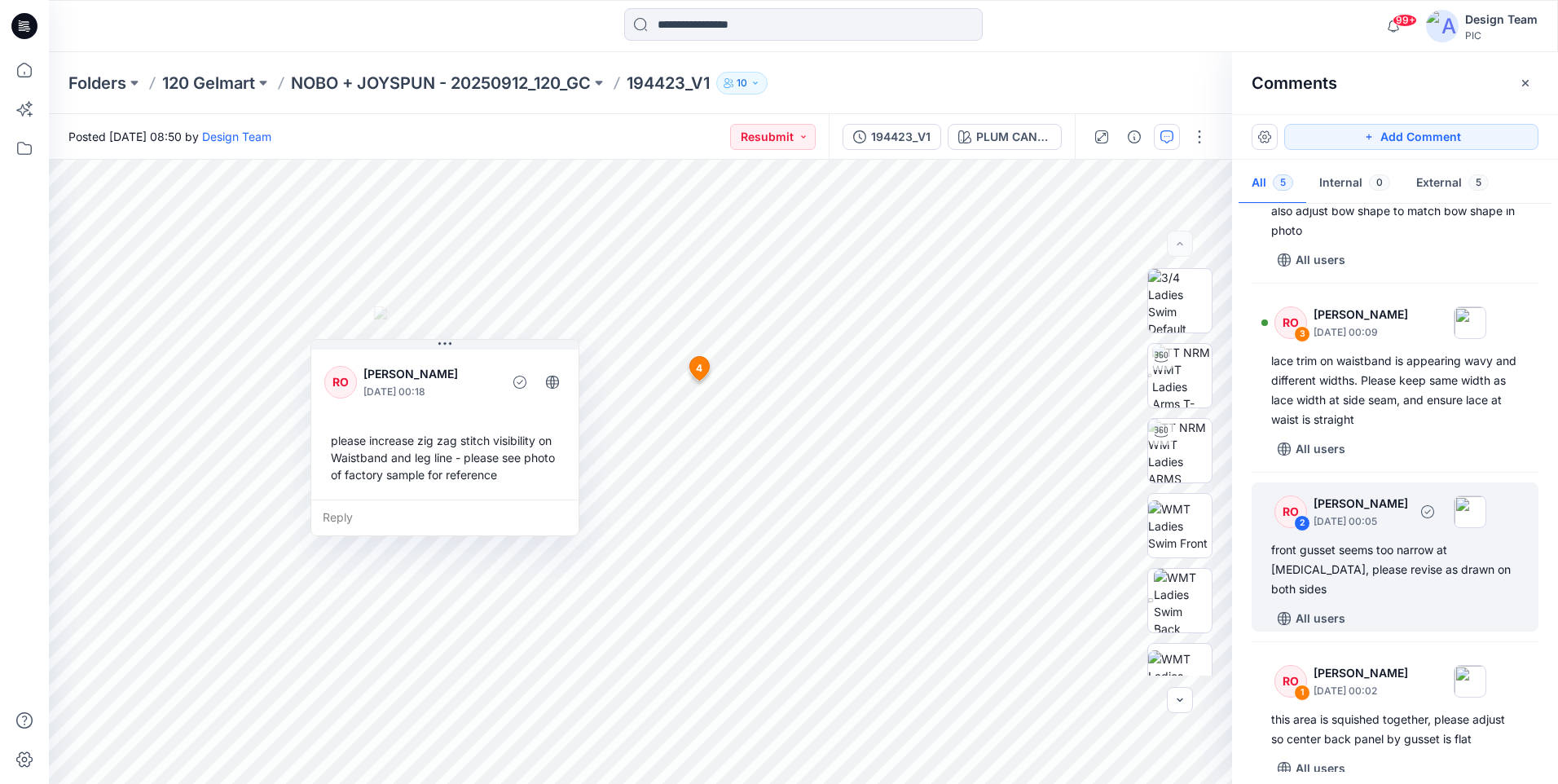
click at [1385, 577] on div "front gusset seems too narrow at [MEDICAL_DATA], please revise as drawn on both…" at bounding box center [1394, 570] width 247 height 58
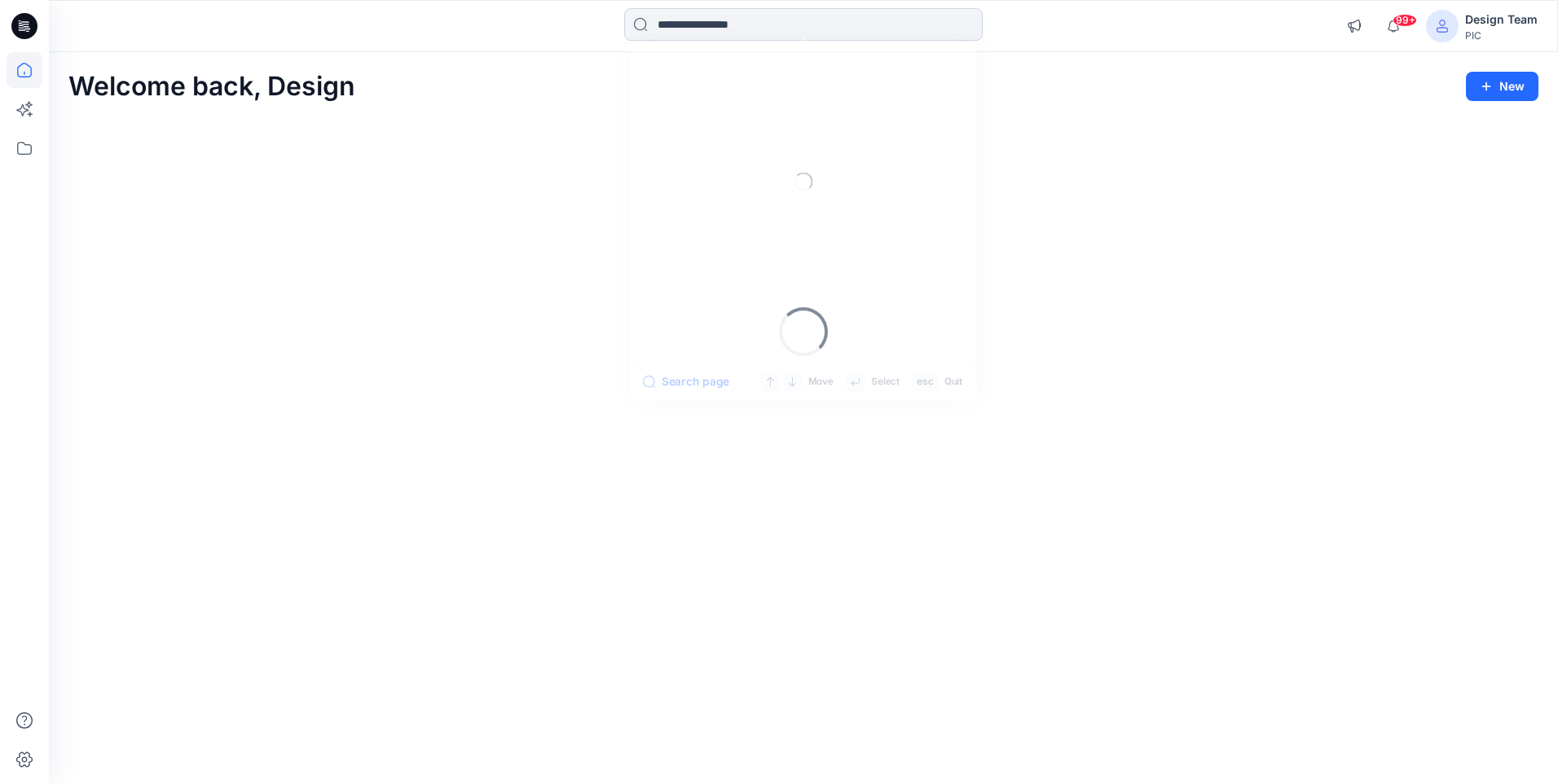
click at [716, 29] on input at bounding box center [803, 24] width 358 height 33
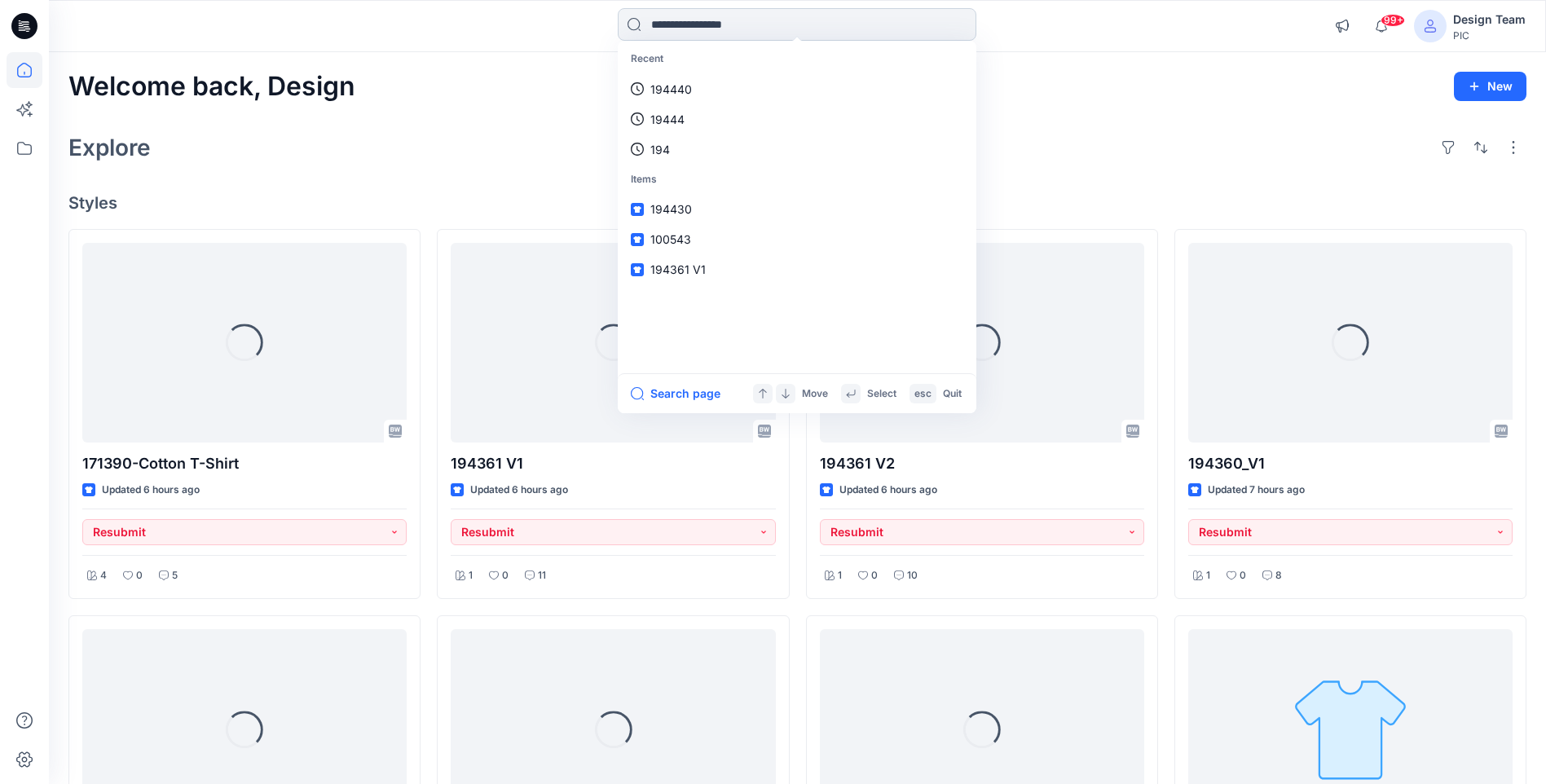
click at [736, 27] on input at bounding box center [797, 24] width 358 height 33
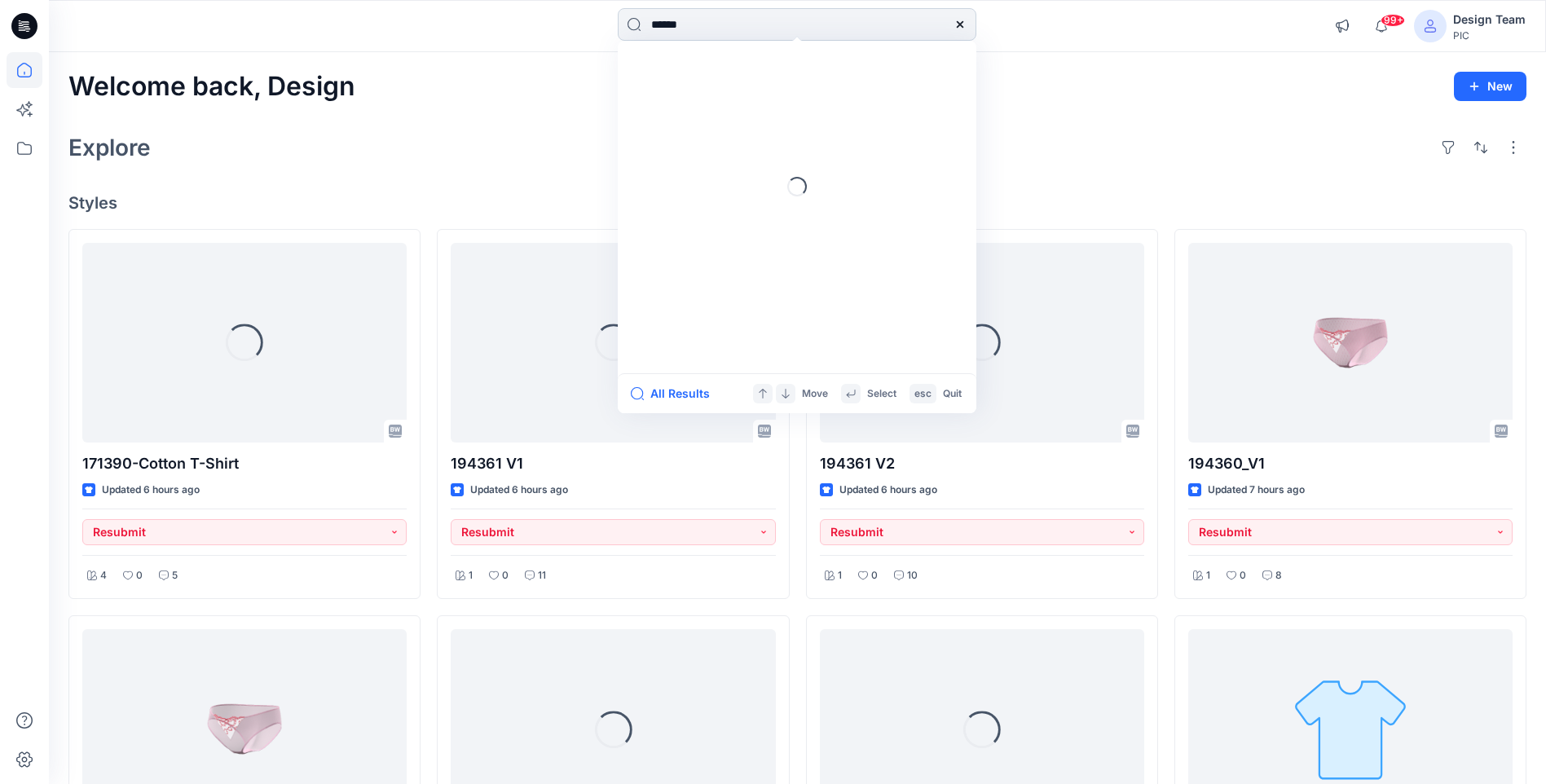
type input "******"
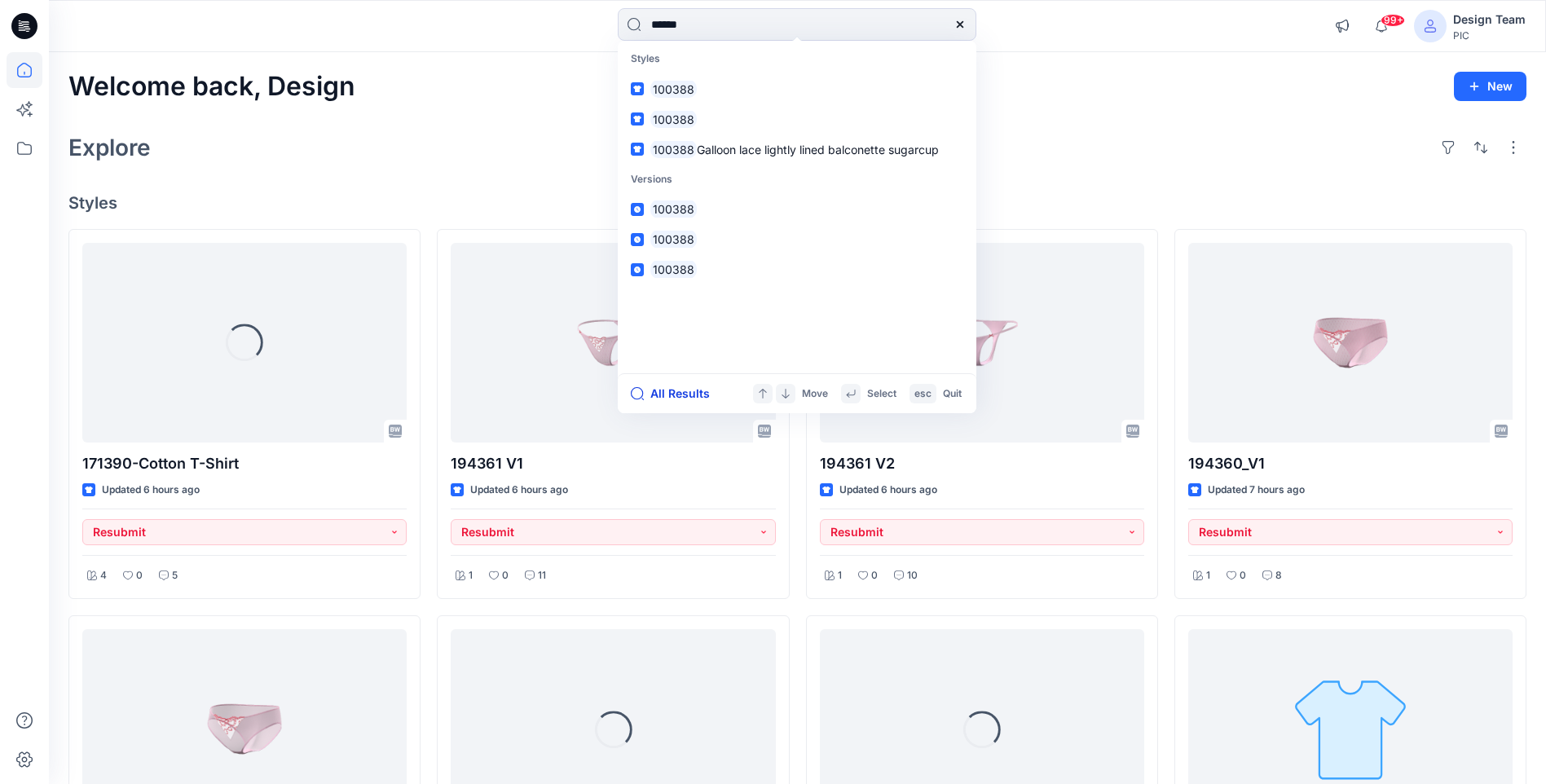
click at [675, 389] on button "All Results" at bounding box center [675, 393] width 89 height 20
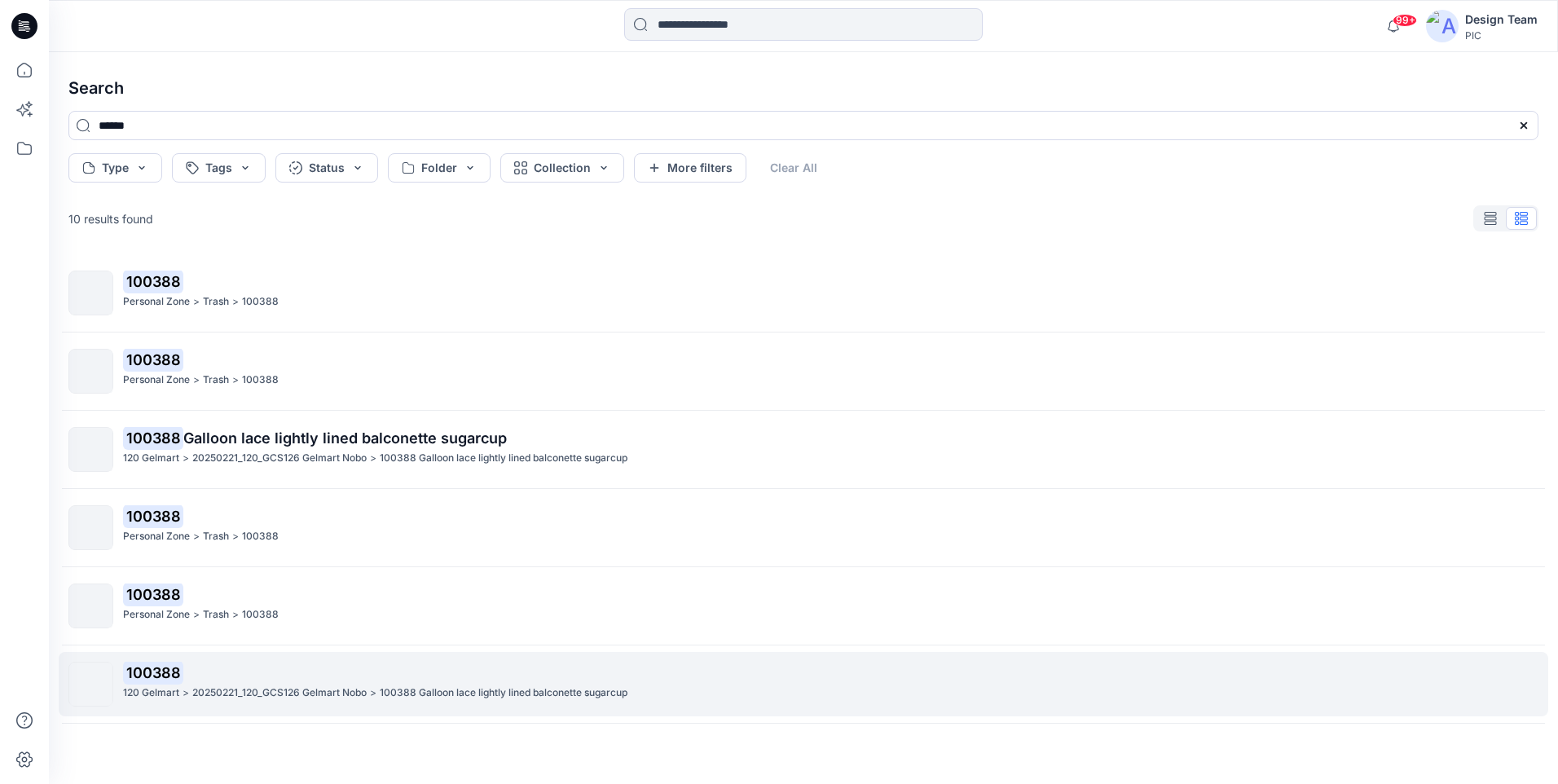
click at [195, 688] on p "20250221_120_GCS126 Gelmart Nobo" at bounding box center [279, 693] width 174 height 17
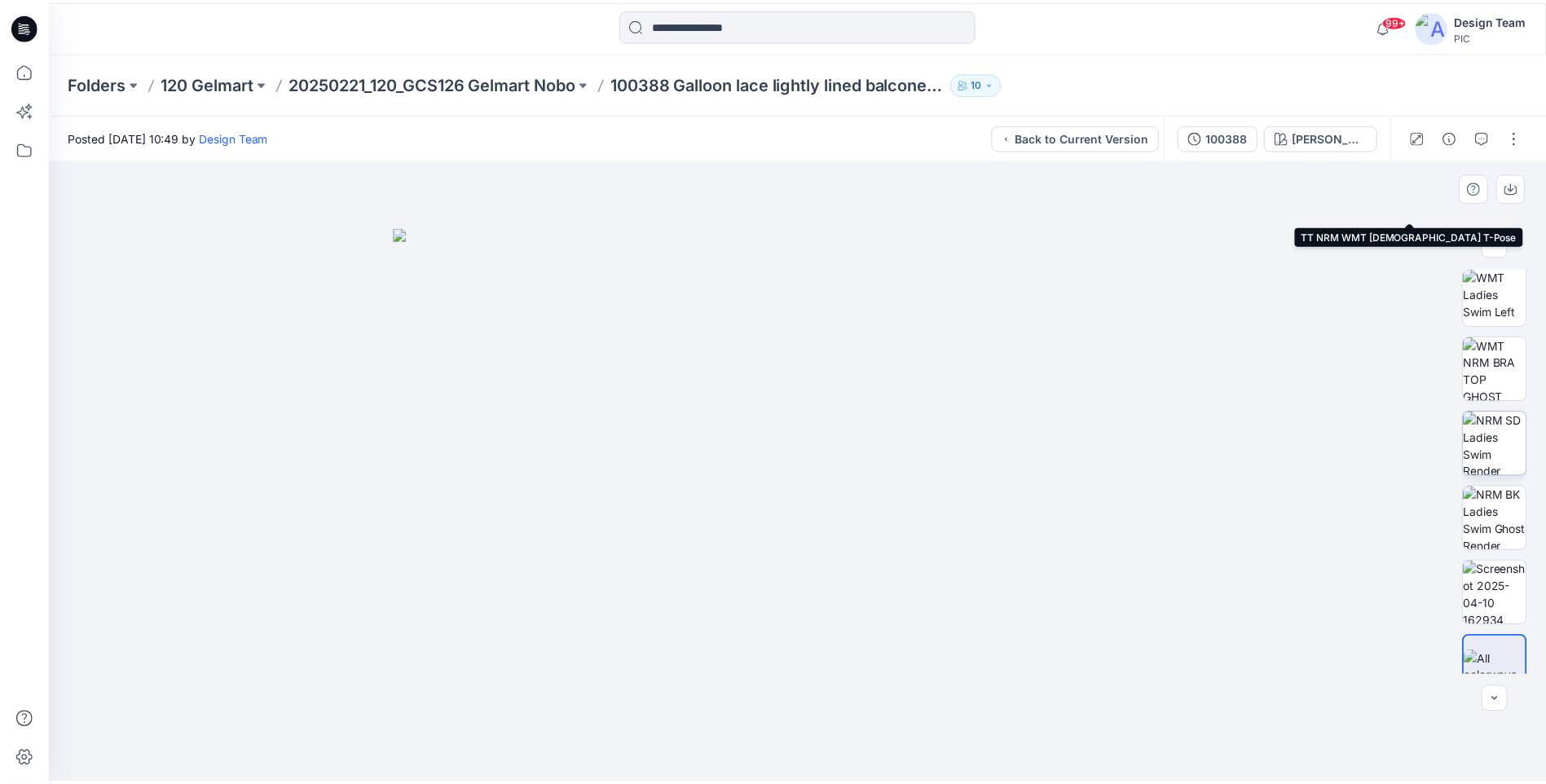
scroll to position [407, 0]
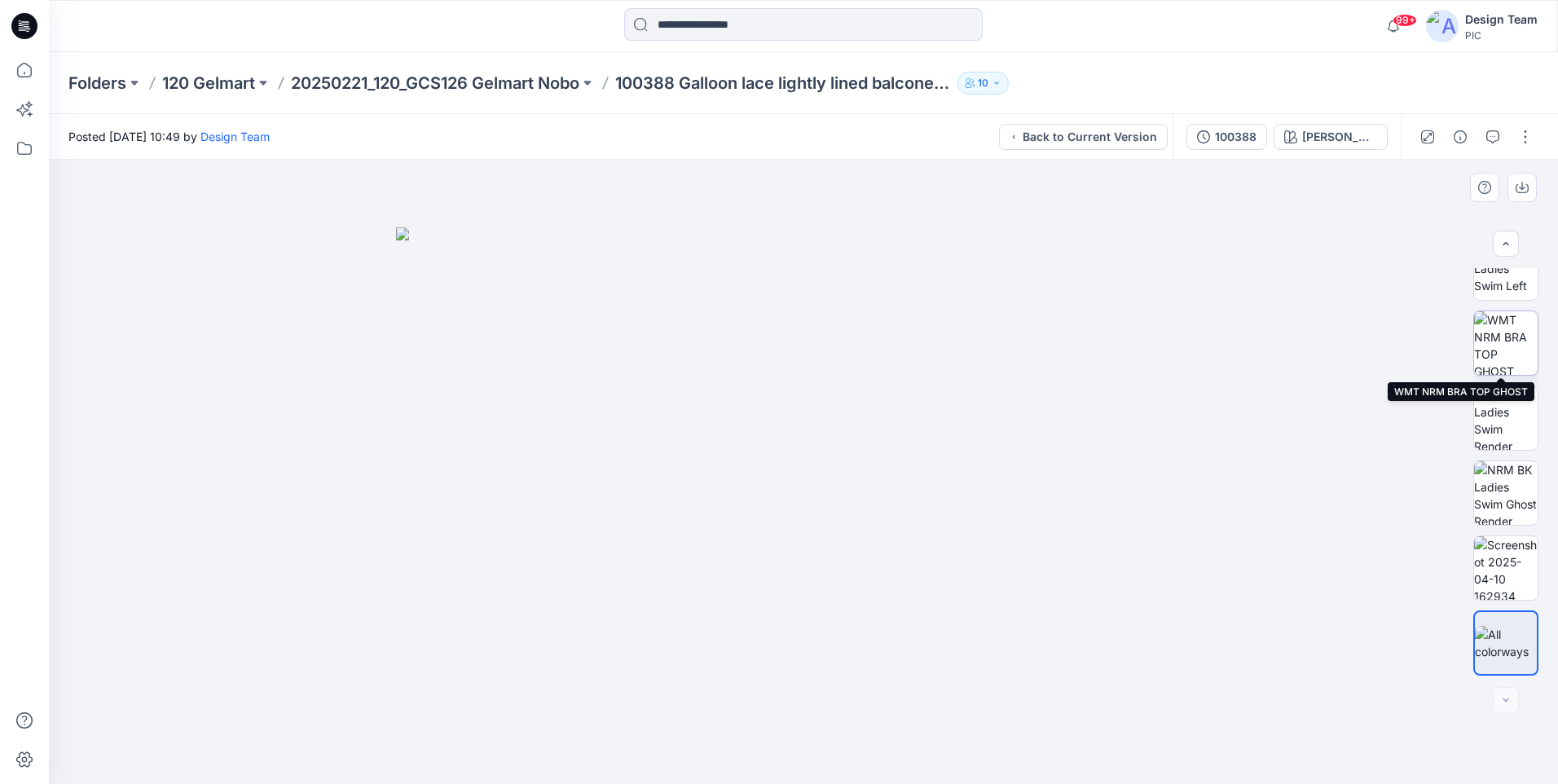
click at [1528, 318] on img at bounding box center [1506, 343] width 64 height 64
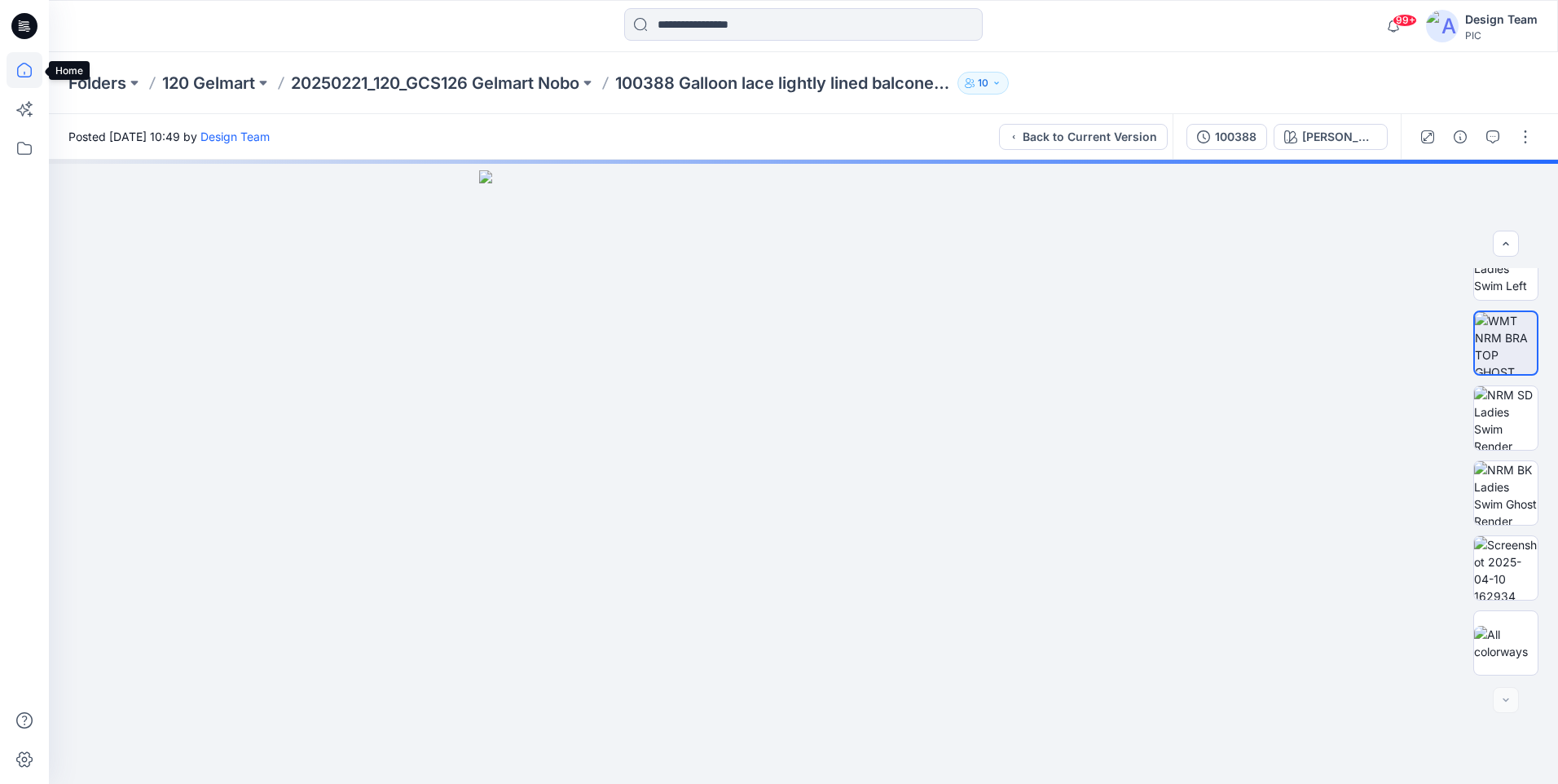
click at [16, 76] on icon at bounding box center [24, 70] width 36 height 36
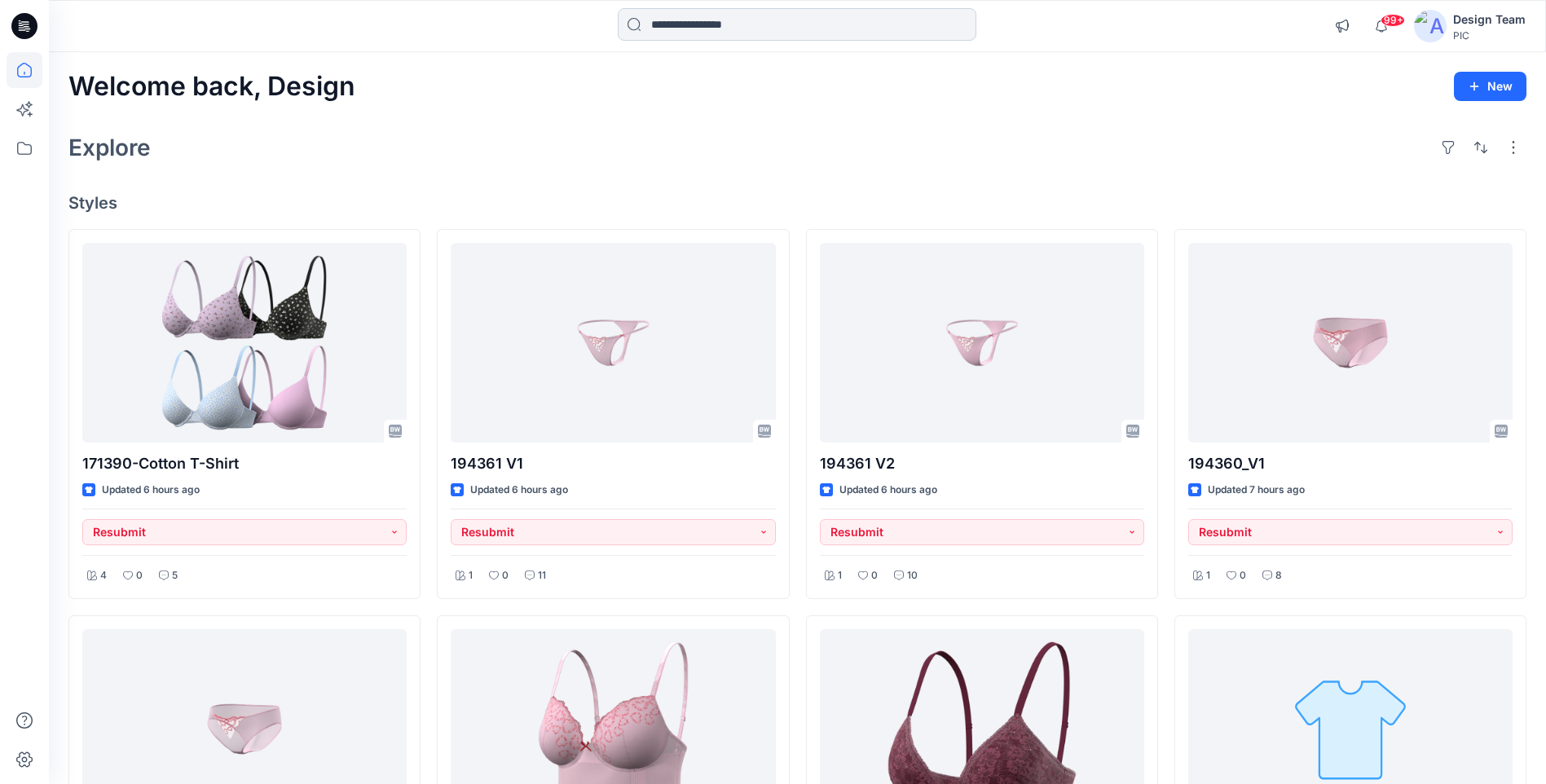
click at [657, 20] on input at bounding box center [797, 24] width 358 height 33
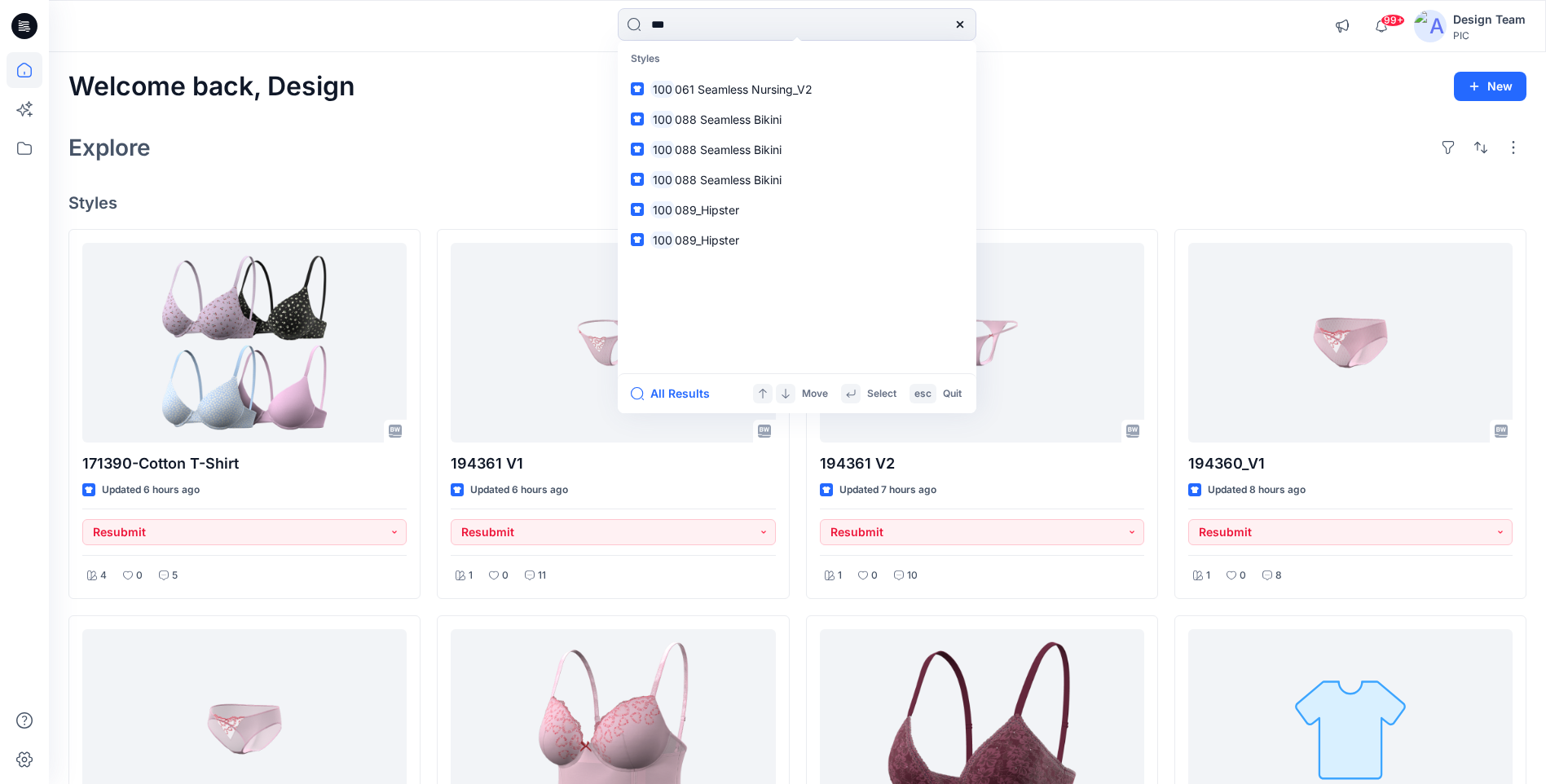
type input "***"
click at [431, 55] on div "Welcome back, Design New Explore Styles 171390-Cotton T-Shirt Updated 6 hours a…" at bounding box center [797, 750] width 1497 height 1398
